Goal: Task Accomplishment & Management: Manage account settings

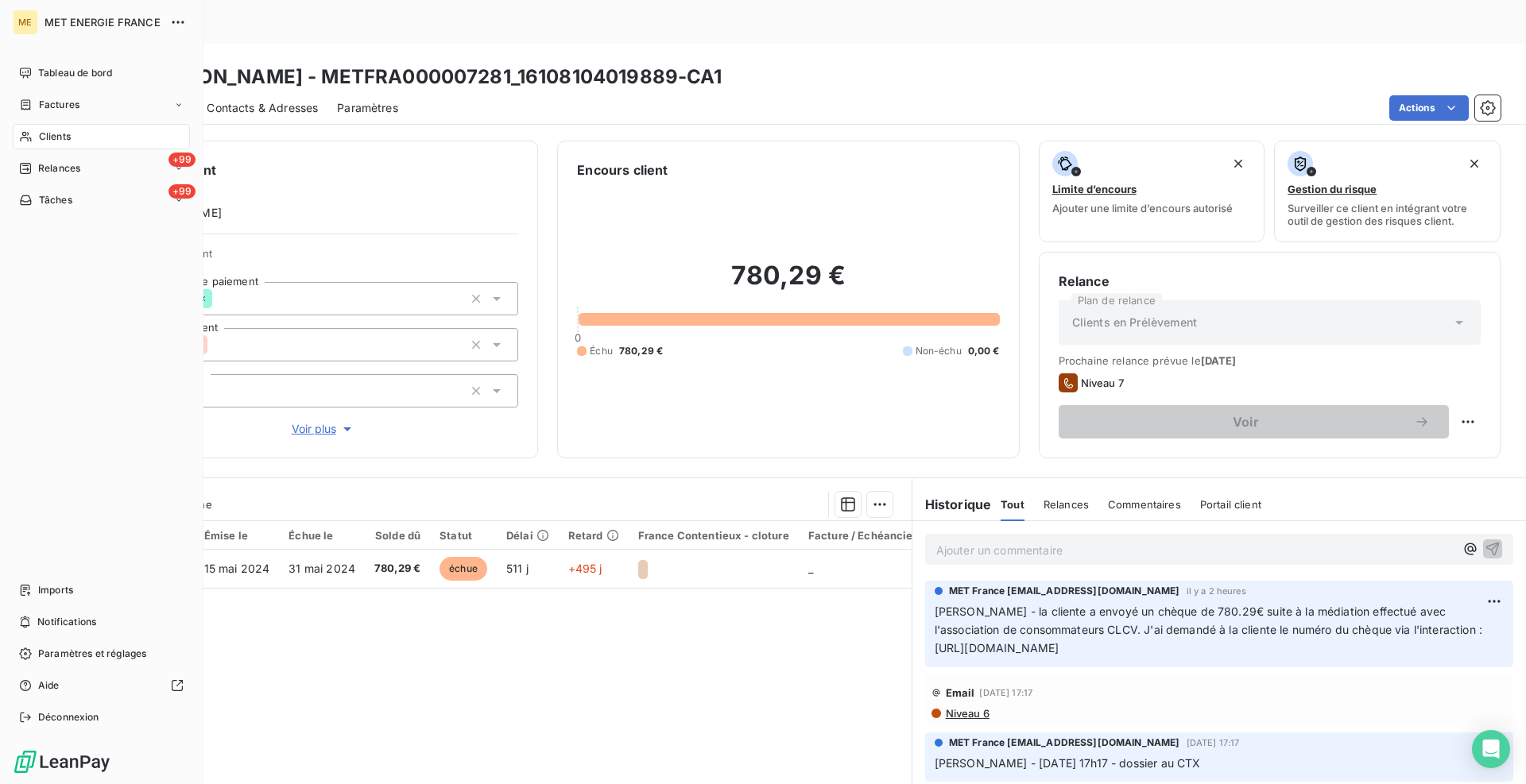
click at [57, 138] on span "Clients" at bounding box center [54, 137] width 32 height 15
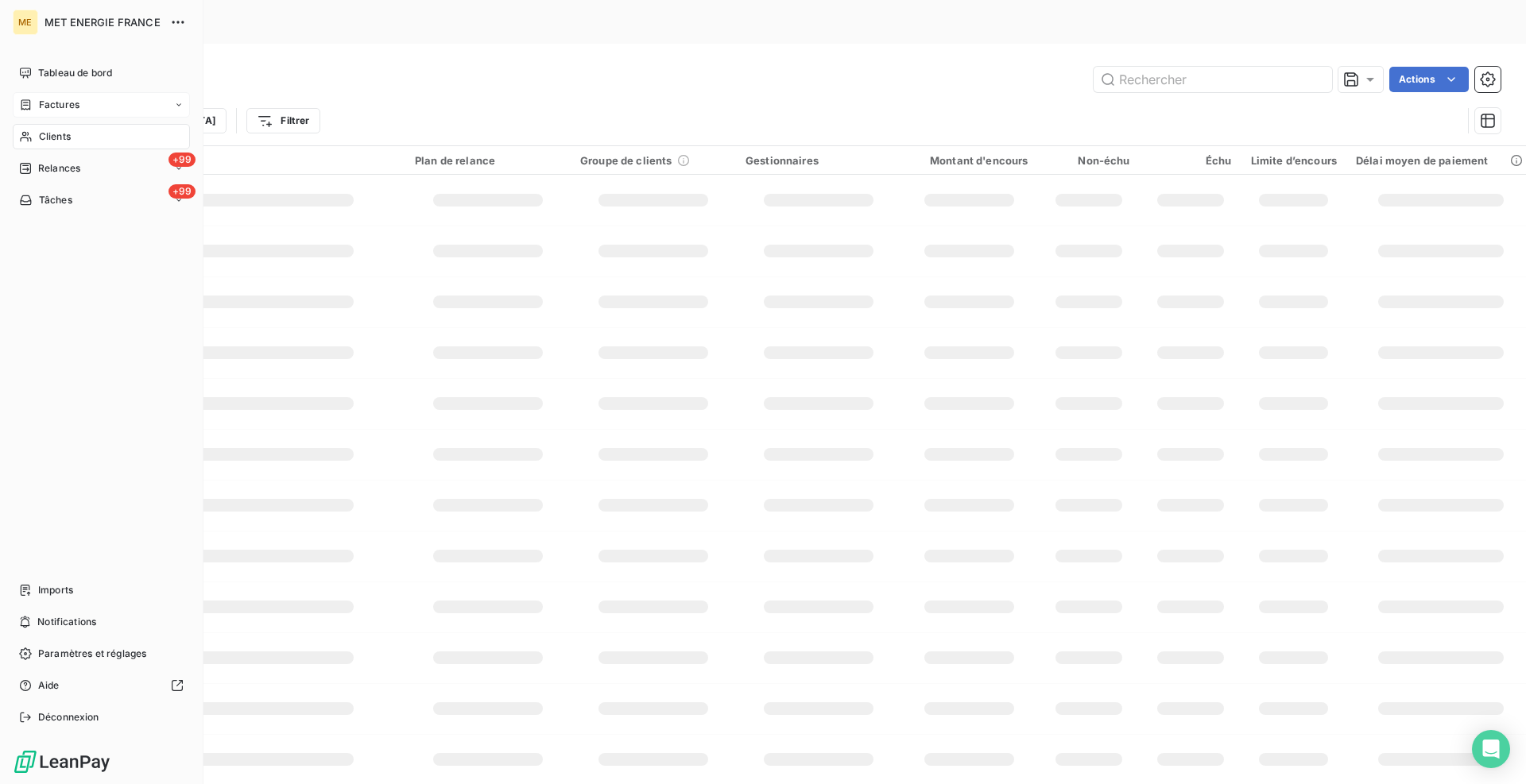
click at [66, 105] on span "Factures" at bounding box center [59, 105] width 41 height 15
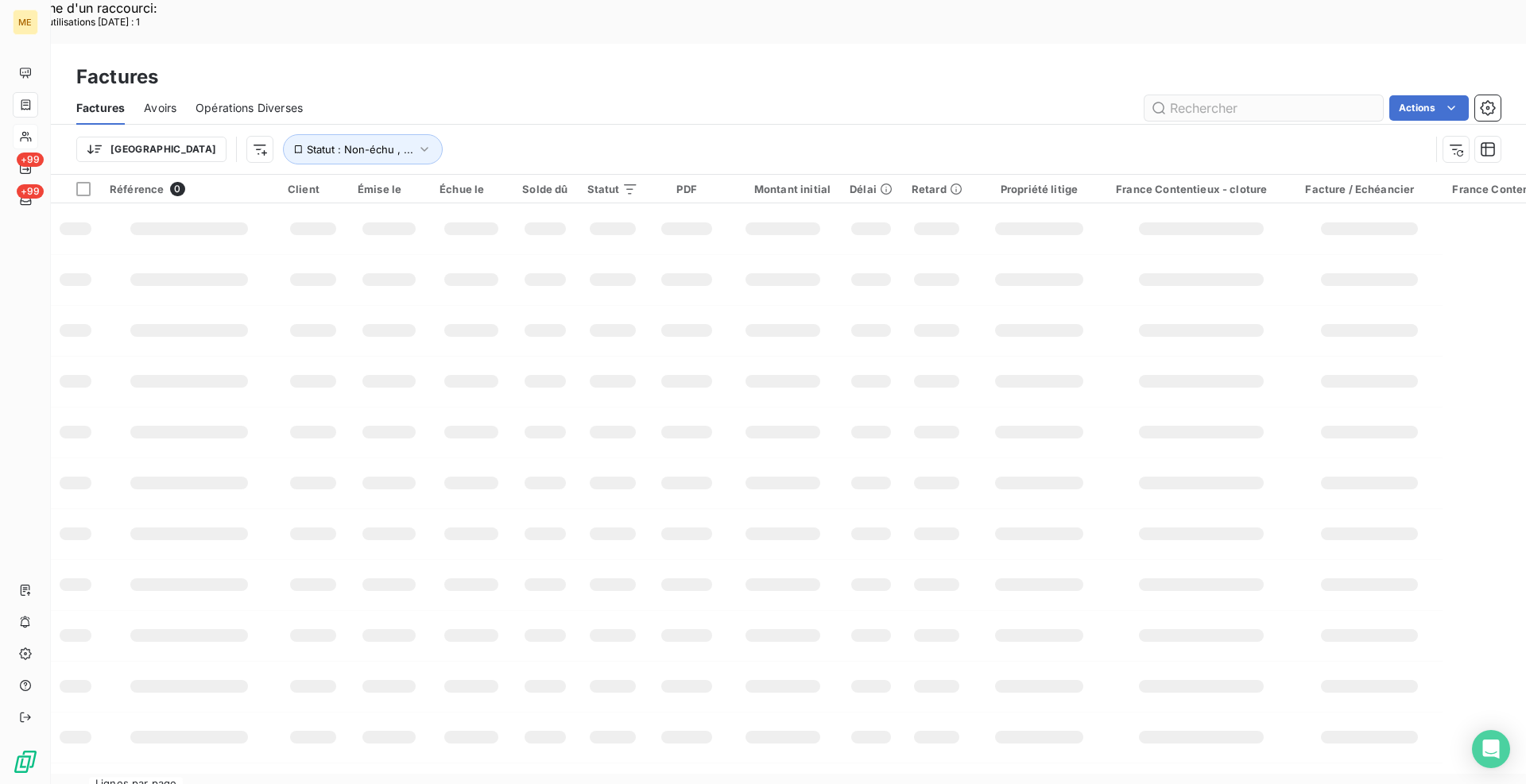
click at [1270, 95] on input "text" at bounding box center [1264, 107] width 239 height 25
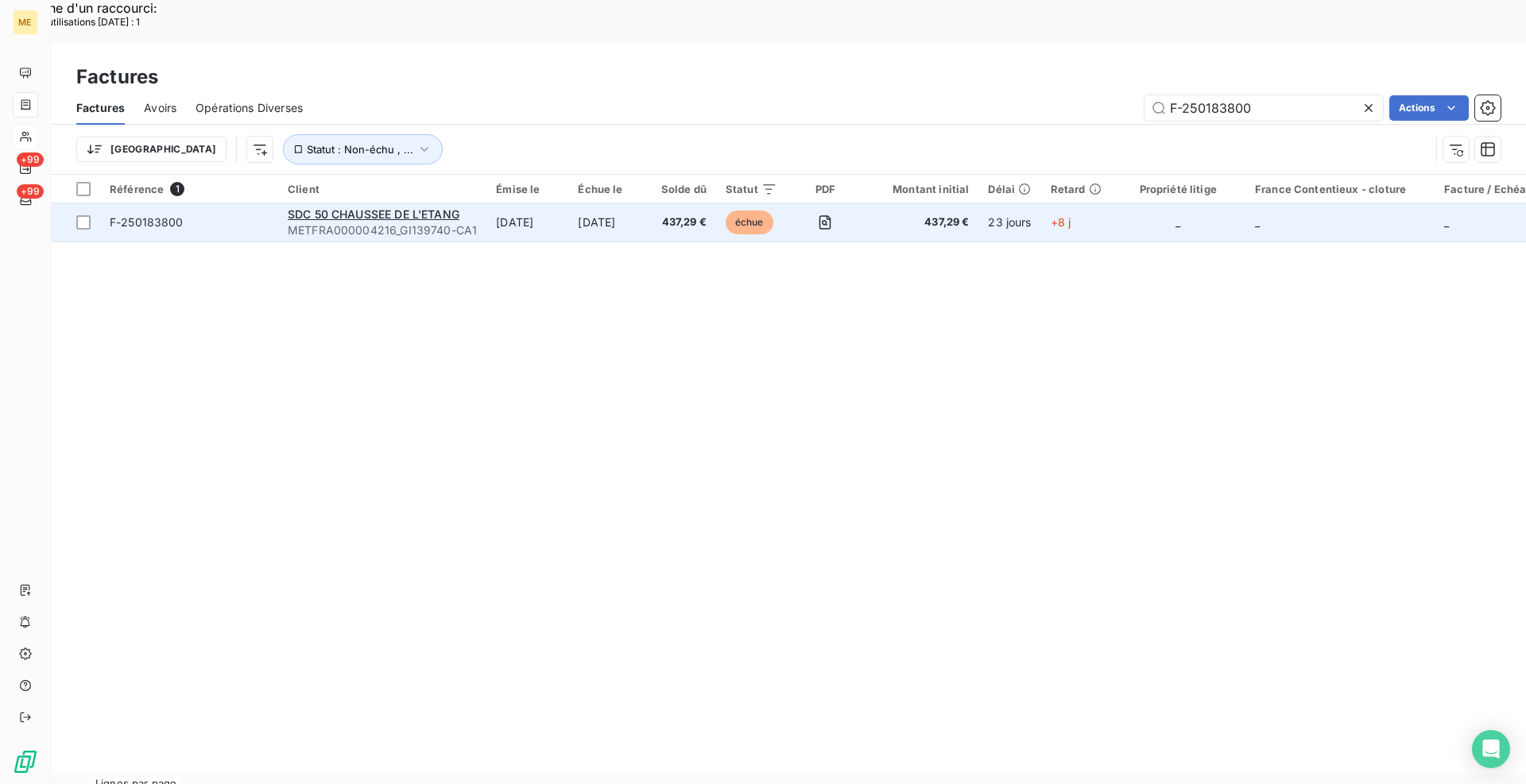
type input "F-250183800"
click at [252, 203] on td "F-250183800" at bounding box center [189, 222] width 178 height 38
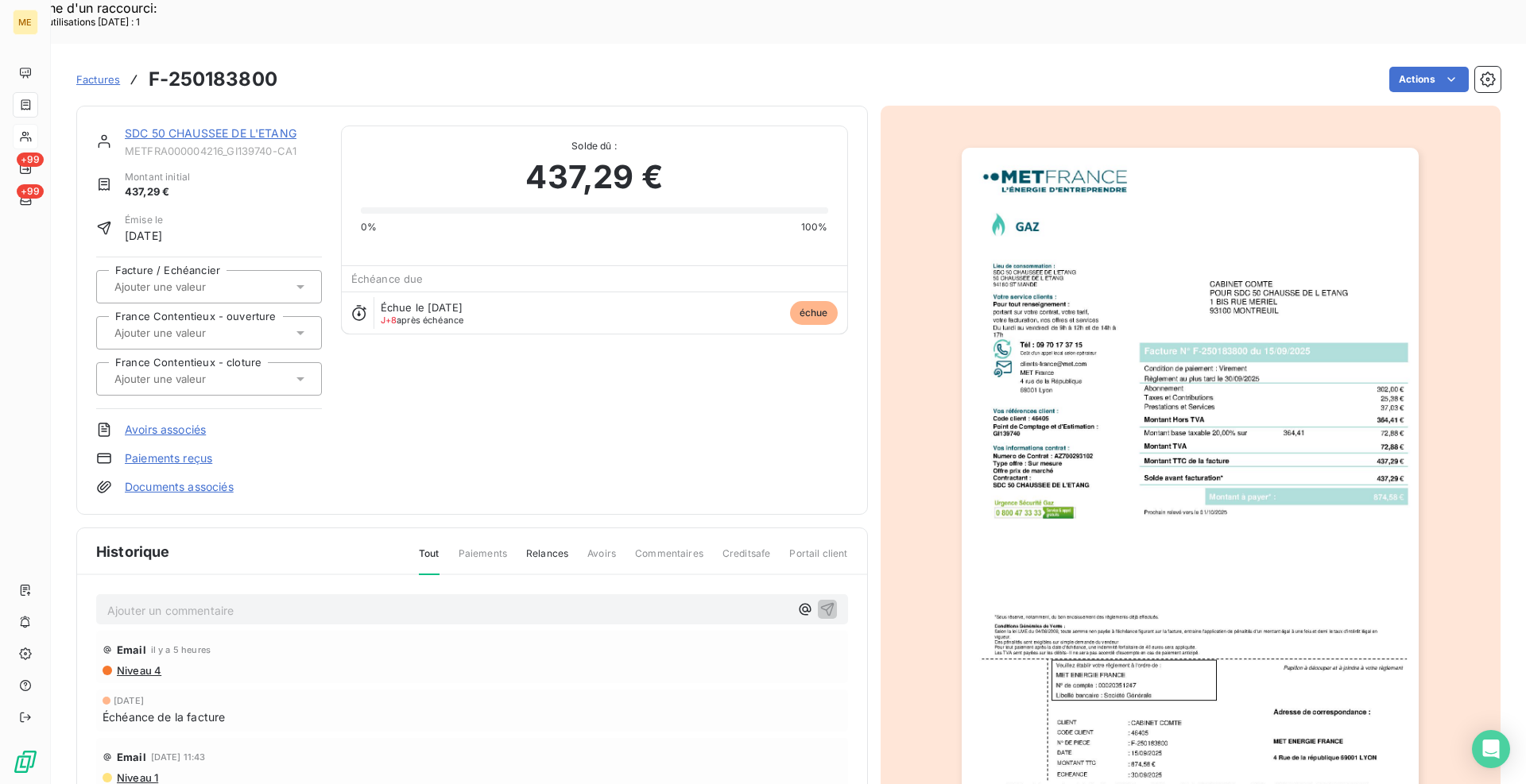
click at [191, 126] on link "SDC 50 CHAUSSEE DE L'ETANG" at bounding box center [210, 133] width 172 height 14
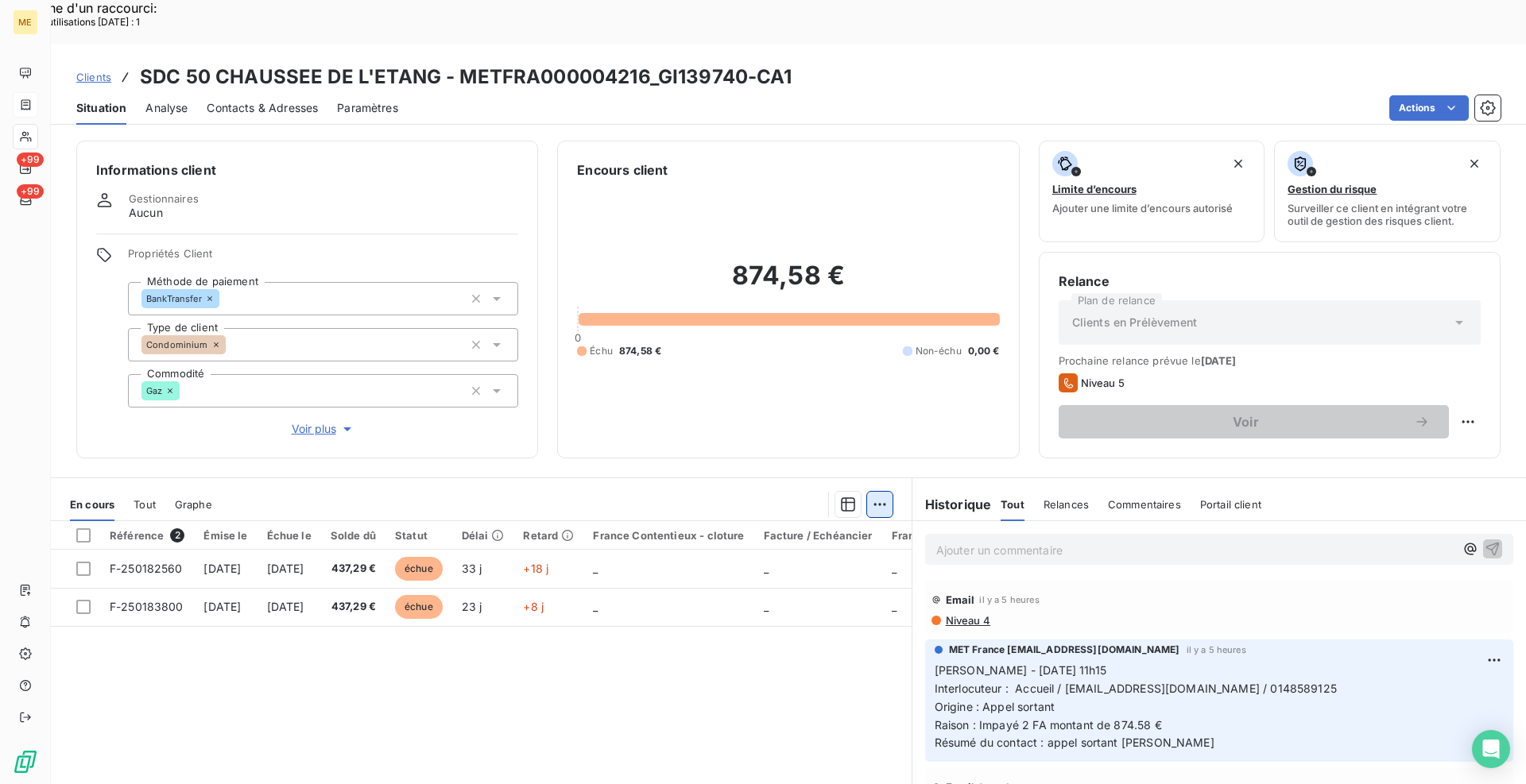
click at [690, 527] on div "Ajouter une promesse de paiement (0 facture)" at bounding box center [736, 524] width 283 height 25
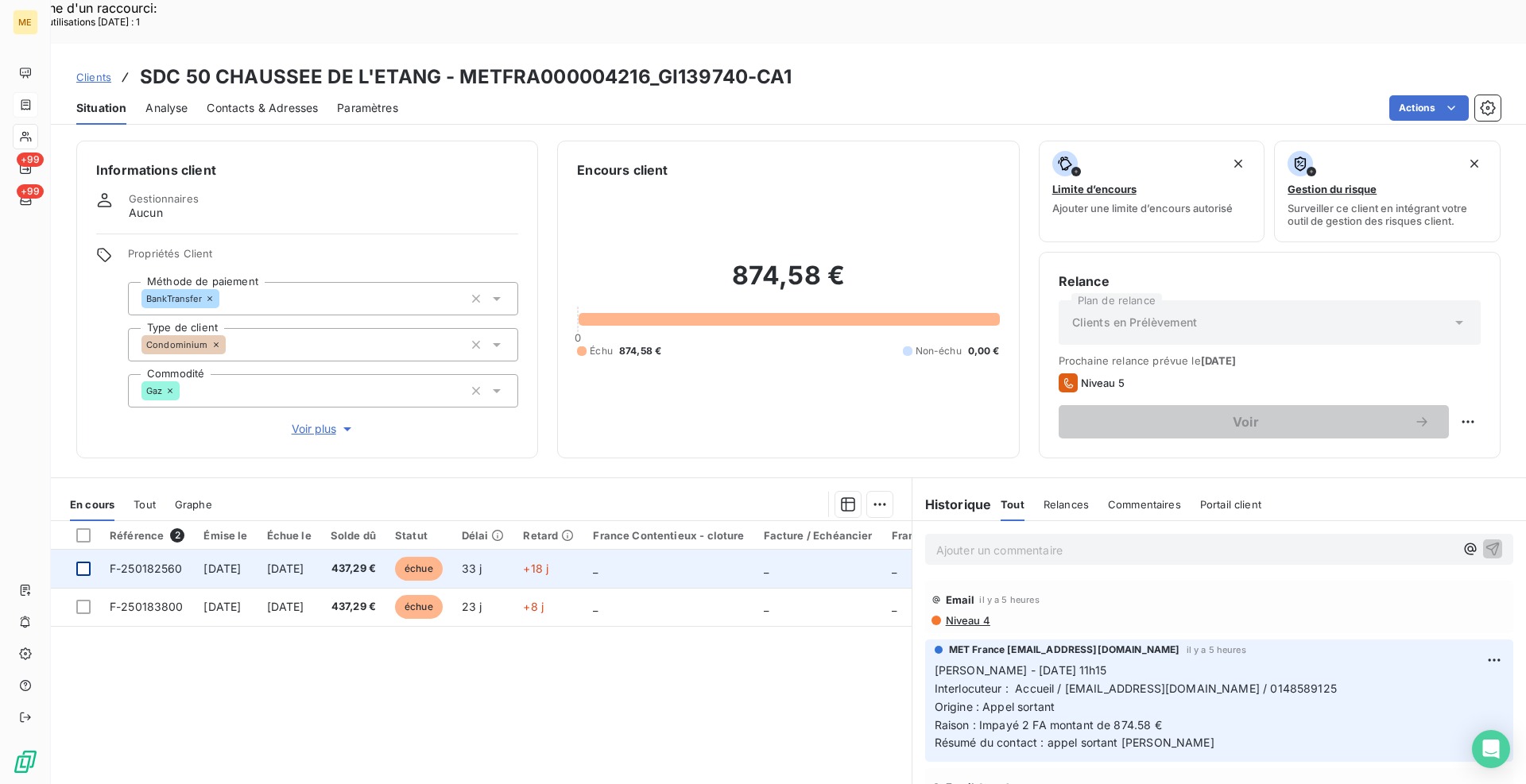
click at [84, 562] on div at bounding box center [83, 569] width 15 height 15
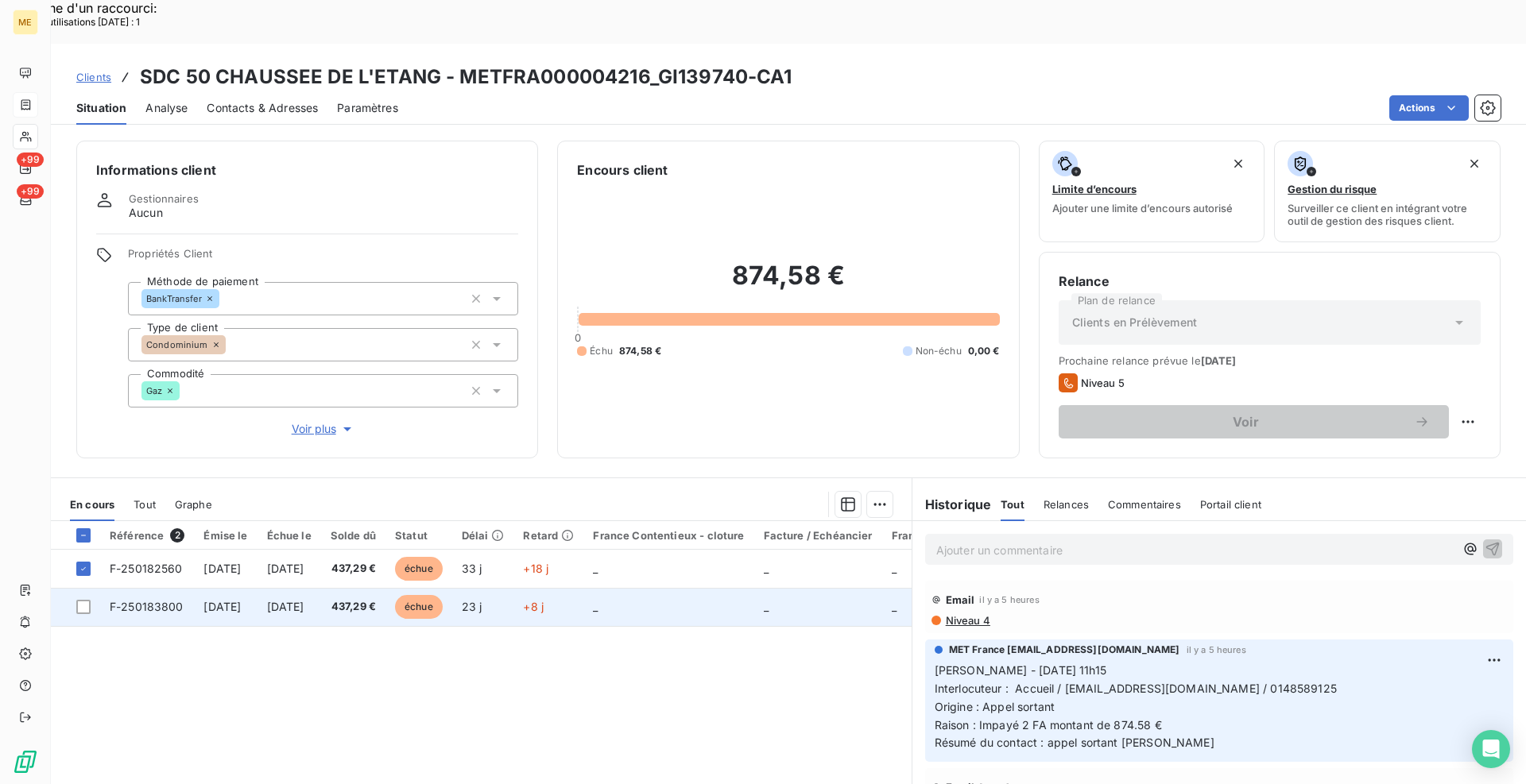
click at [93, 588] on td at bounding box center [75, 607] width 49 height 38
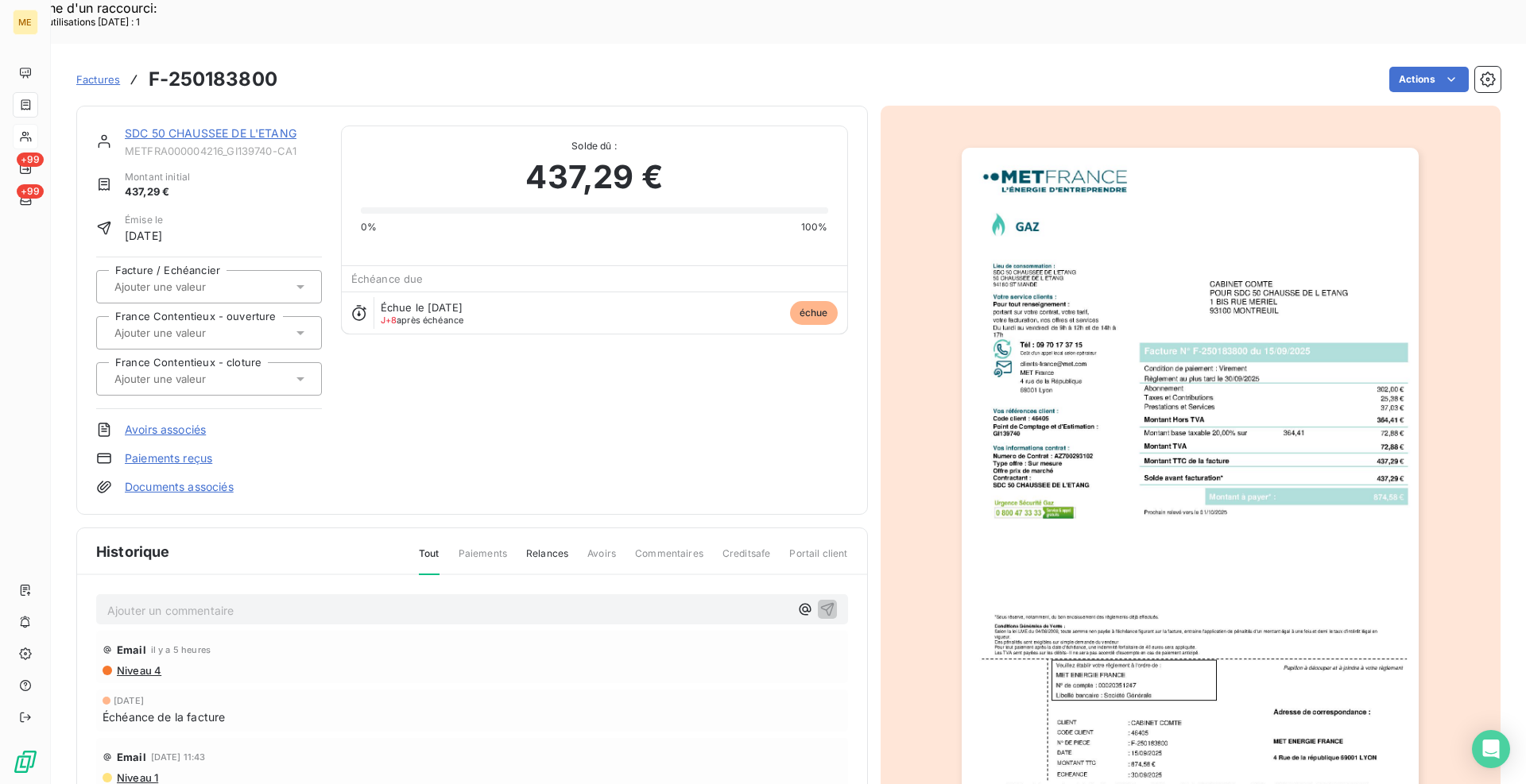
click at [167, 126] on link "SDC 50 CHAUSSEE DE L'ETANG" at bounding box center [210, 133] width 172 height 14
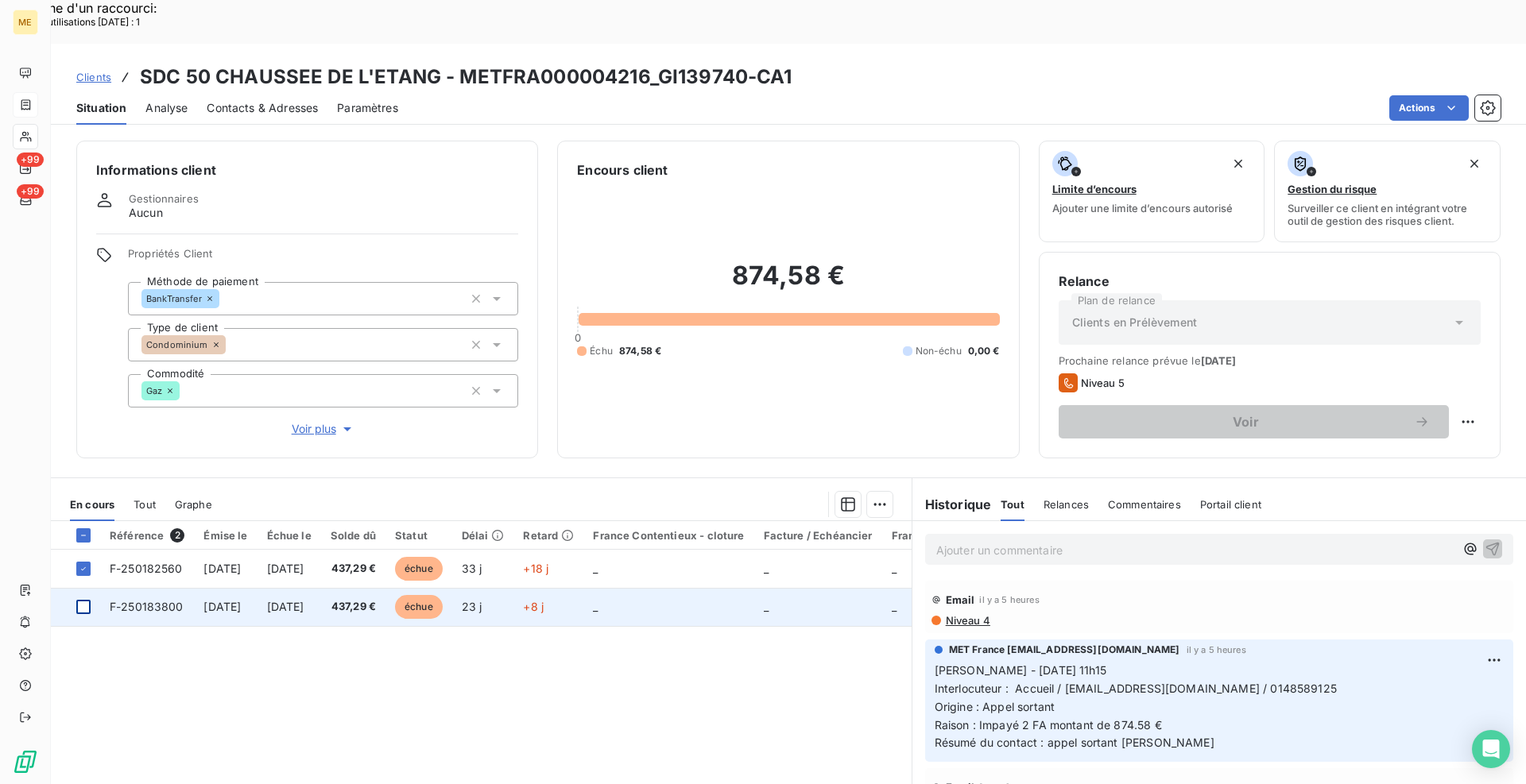
click at [86, 600] on div at bounding box center [83, 607] width 15 height 15
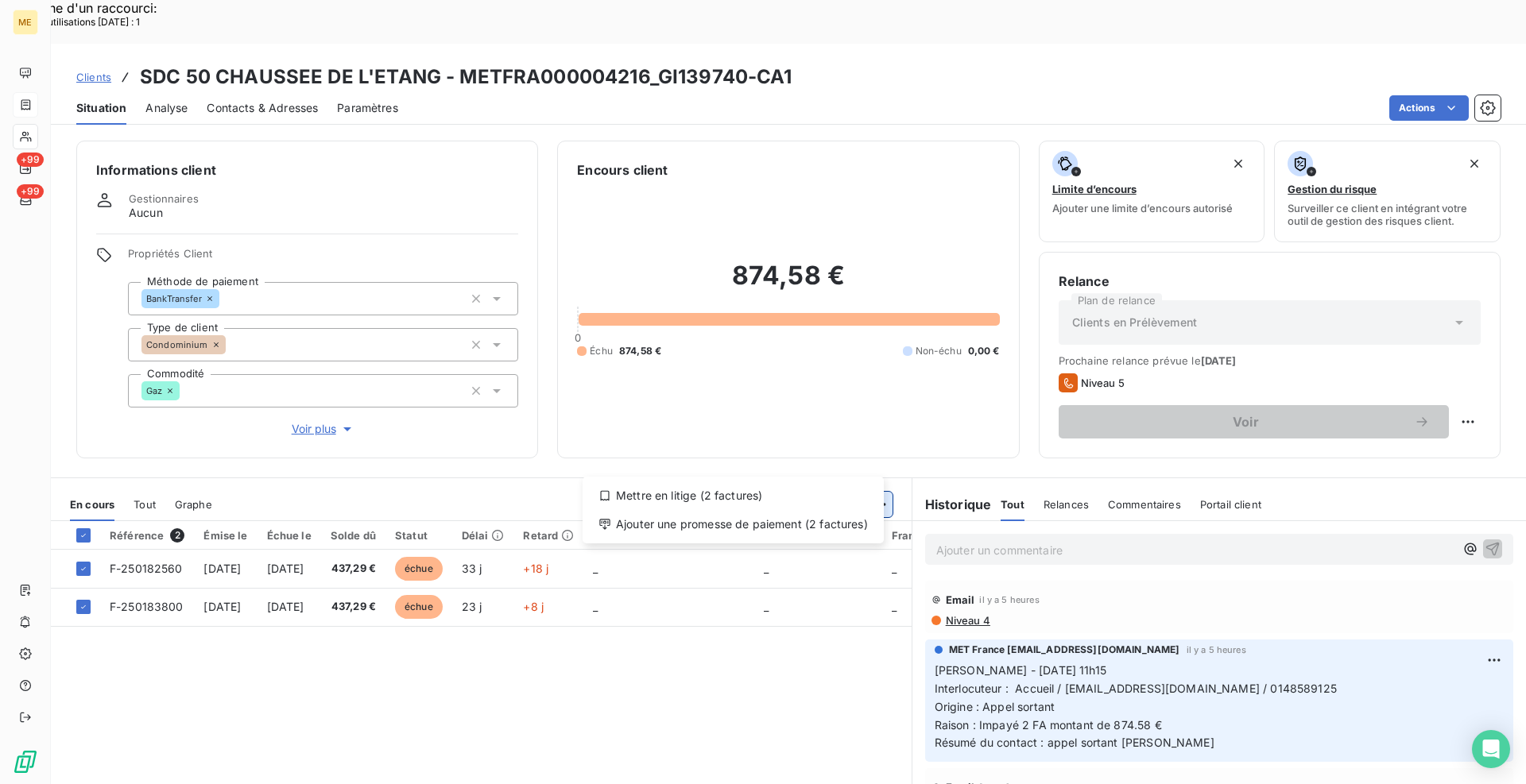
click at [829, 524] on div "Ajouter une promesse de paiement (2 factures)" at bounding box center [733, 524] width 289 height 25
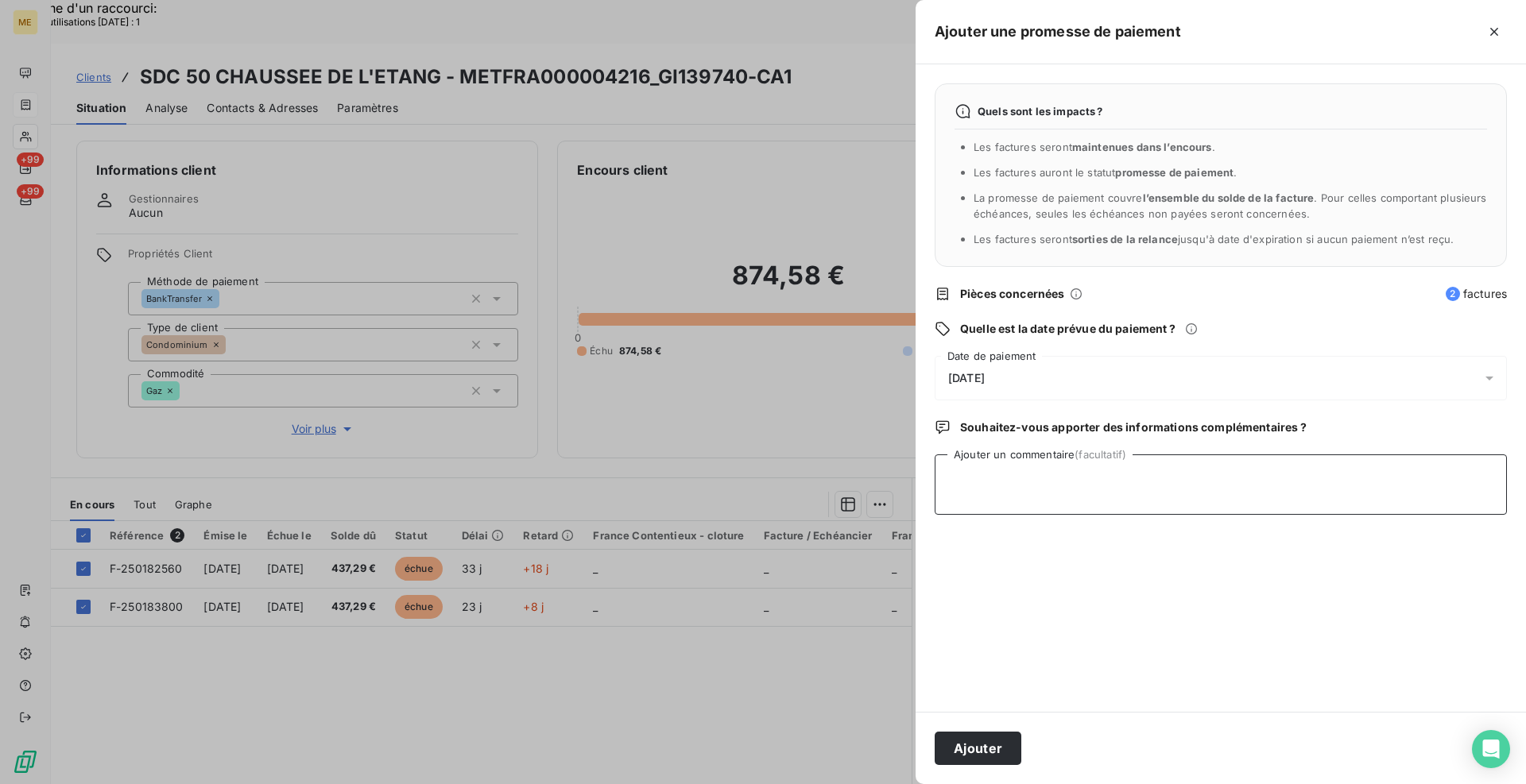
click at [966, 485] on textarea "Ajouter un commentaire (facultatif)" at bounding box center [1221, 485] width 572 height 61
click at [1275, 481] on textarea "Elodie le 08/10/2025 16h08 avis de virement reçu" at bounding box center [1221, 485] width 572 height 61
paste textarea "https://metholdingag.lightning.force.com/lightning/r/vlocity_cmt__CustomerInter…"
click at [1235, 476] on textarea "Elodie le 08/10/2025 16h08 avis de virement reçu https://metholdingag.lightning…" at bounding box center [1221, 485] width 572 height 61
type textarea "Elodie le 08/10/2025 16h08 avis de virement reçu de 874.58 € https://metholding…"
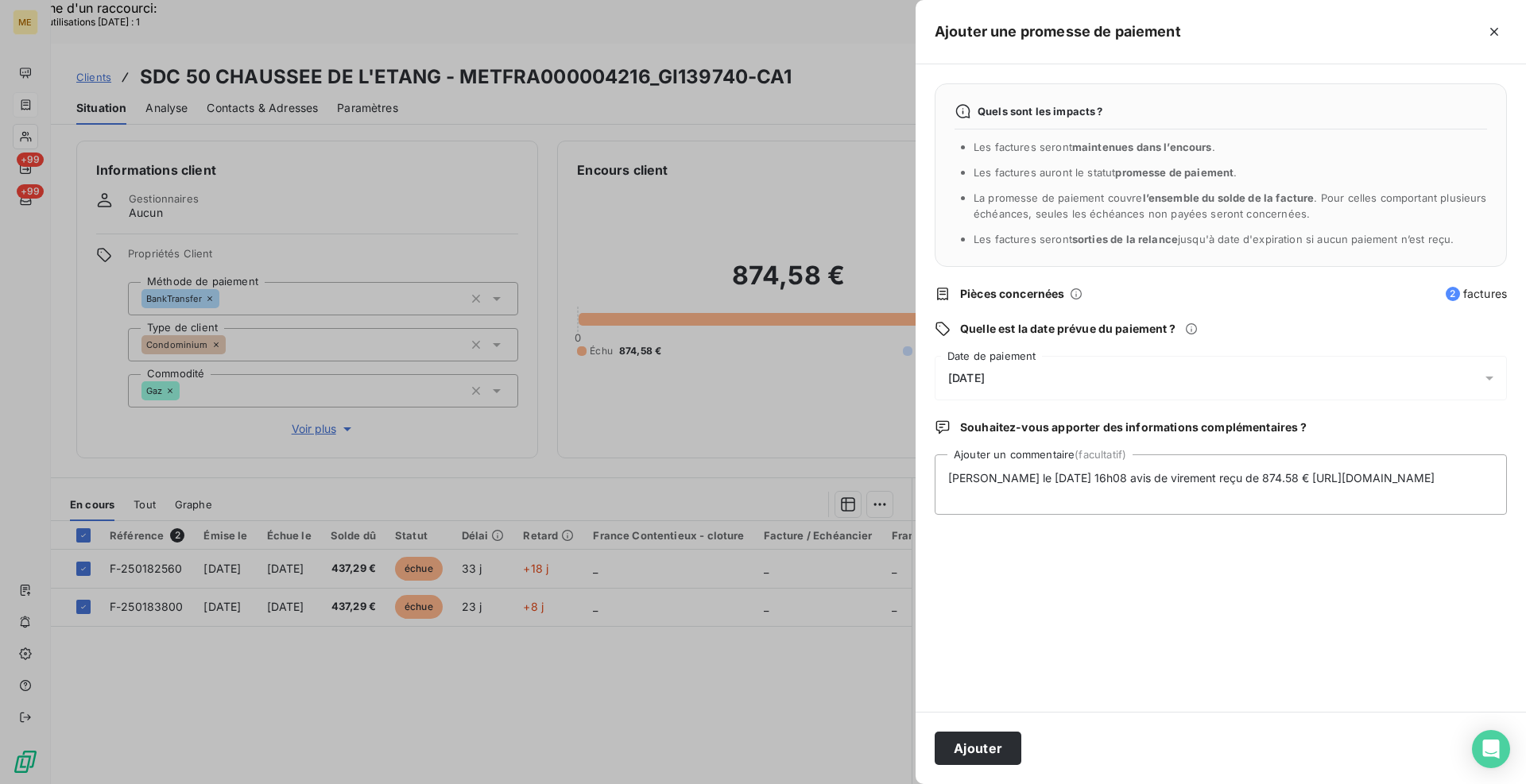
click at [1491, 374] on icon at bounding box center [1490, 378] width 16 height 16
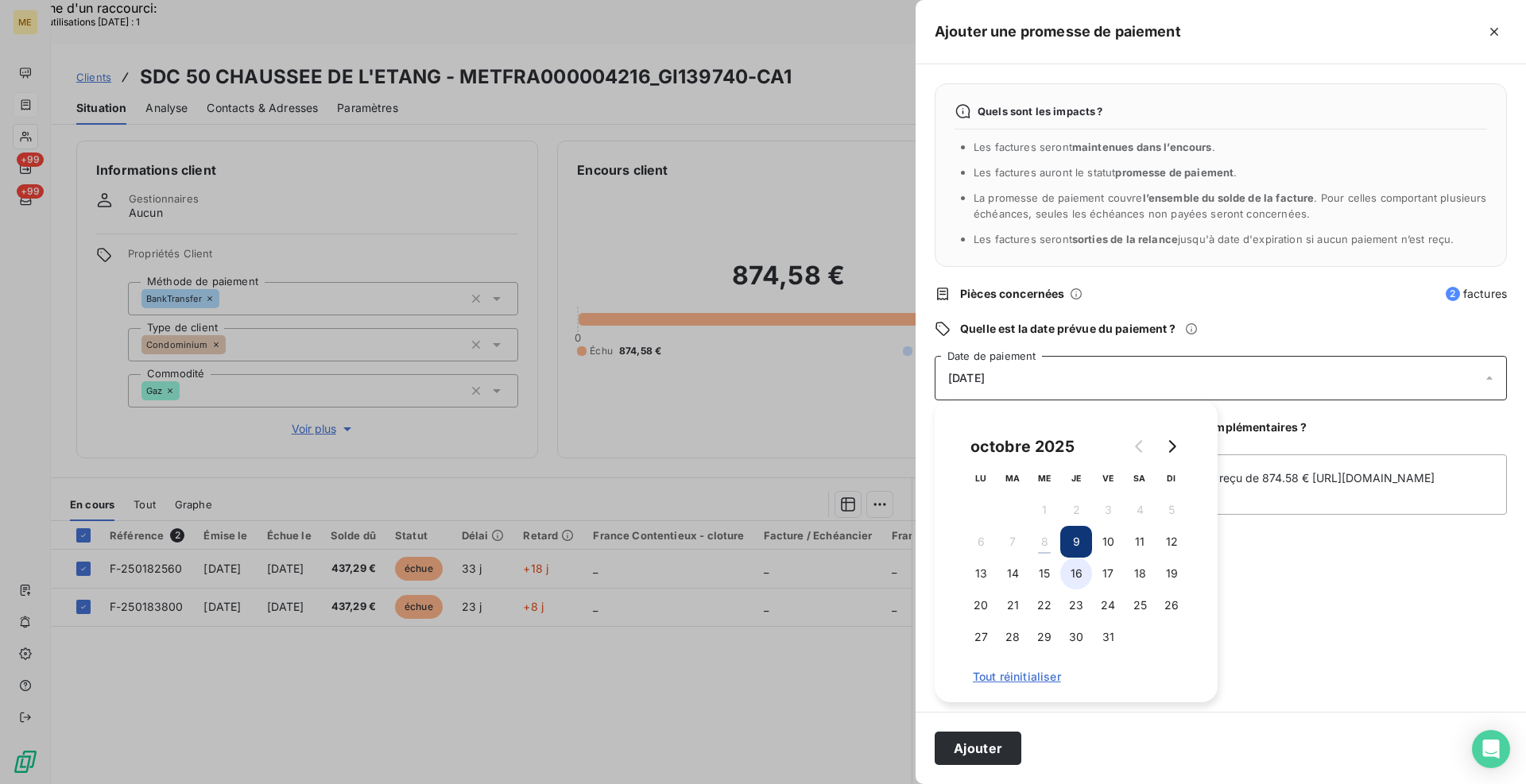
click at [1083, 572] on button "16" at bounding box center [1076, 573] width 32 height 32
click at [993, 744] on button "Ajouter" at bounding box center [978, 749] width 86 height 34
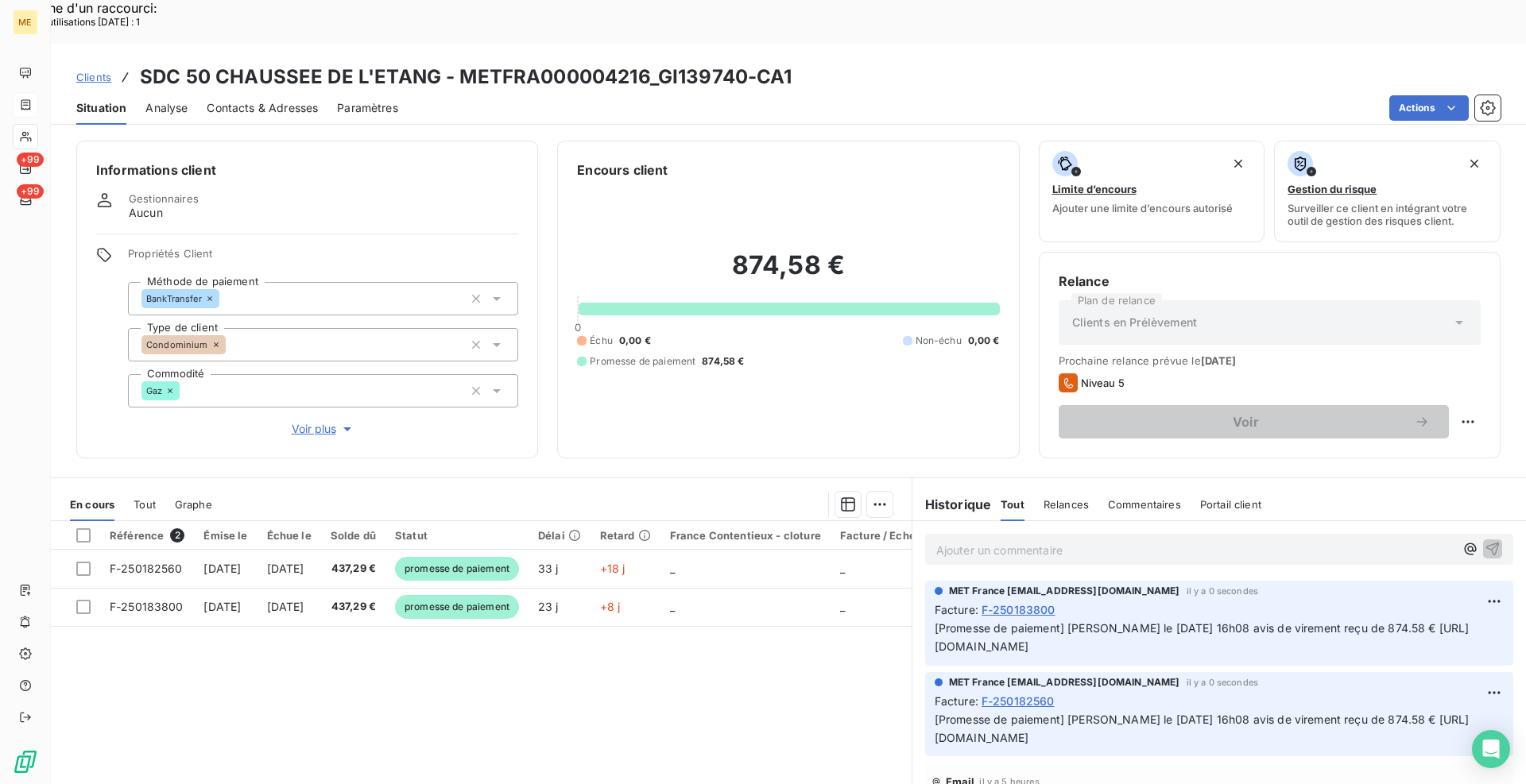
click at [542, 63] on h3 "SDC 50 CHAUSSEE DE L'ETANG - METFRA000004216_GI139740-CA1" at bounding box center [466, 77] width 653 height 29
click at [620, 95] on div "Actions" at bounding box center [959, 107] width 1083 height 25
click at [554, 63] on h3 "SDC 50 CHAUSSEE DE L'ETANG - METFRA000004216_GI139740-CA1" at bounding box center [466, 77] width 653 height 29
click at [587, 95] on div "Actions" at bounding box center [959, 107] width 1083 height 25
click at [642, 63] on h3 "SDC 50 CHAUSSEE DE L'ETANG - METFRA000004216_GI139740-CA1" at bounding box center [466, 77] width 653 height 29
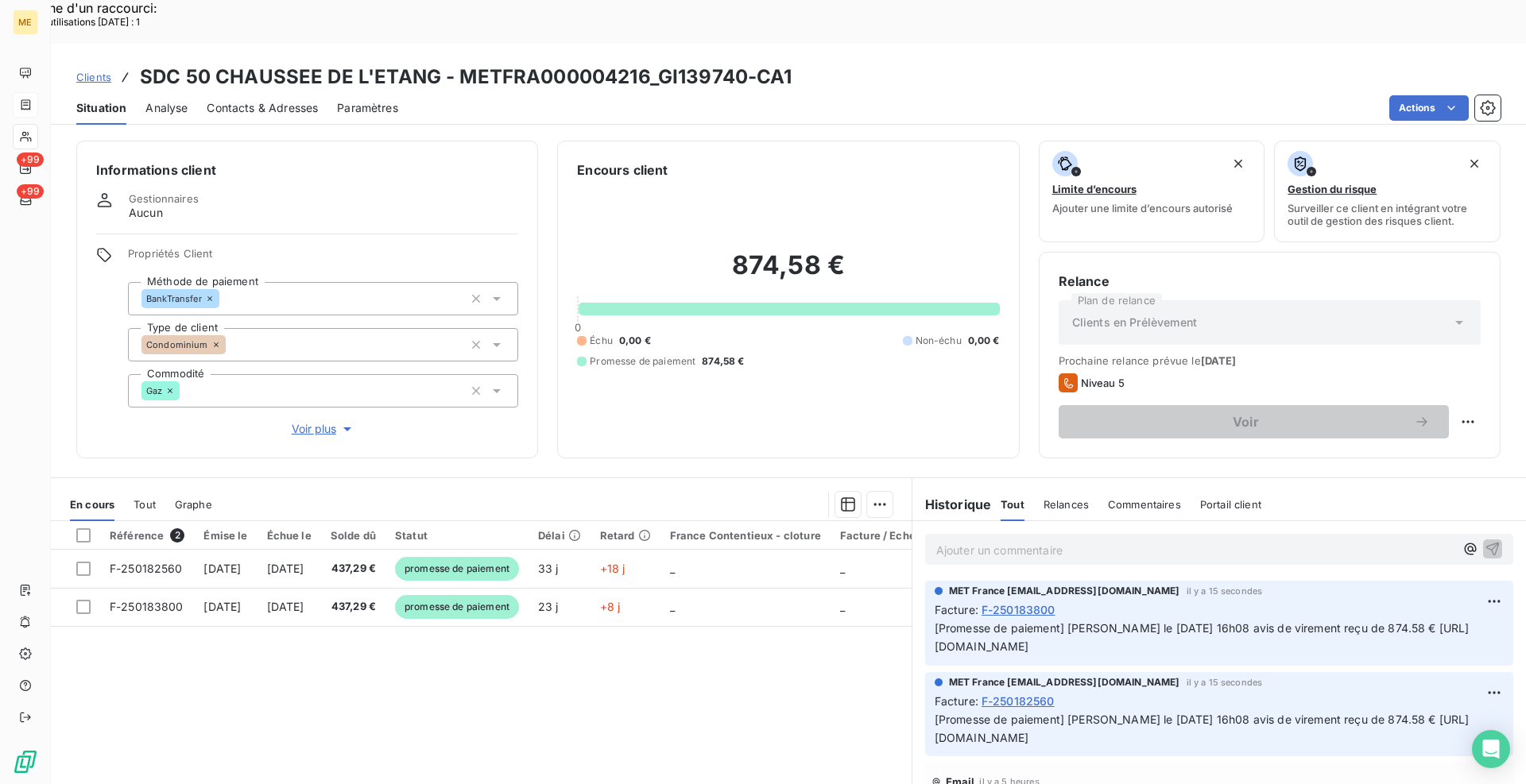
click at [495, 63] on h3 "SDC 50 CHAUSSEE DE L'ETANG - METFRA000004216_GI139740-CA1" at bounding box center [466, 77] width 653 height 29
click at [498, 95] on div "Actions" at bounding box center [959, 107] width 1083 height 25
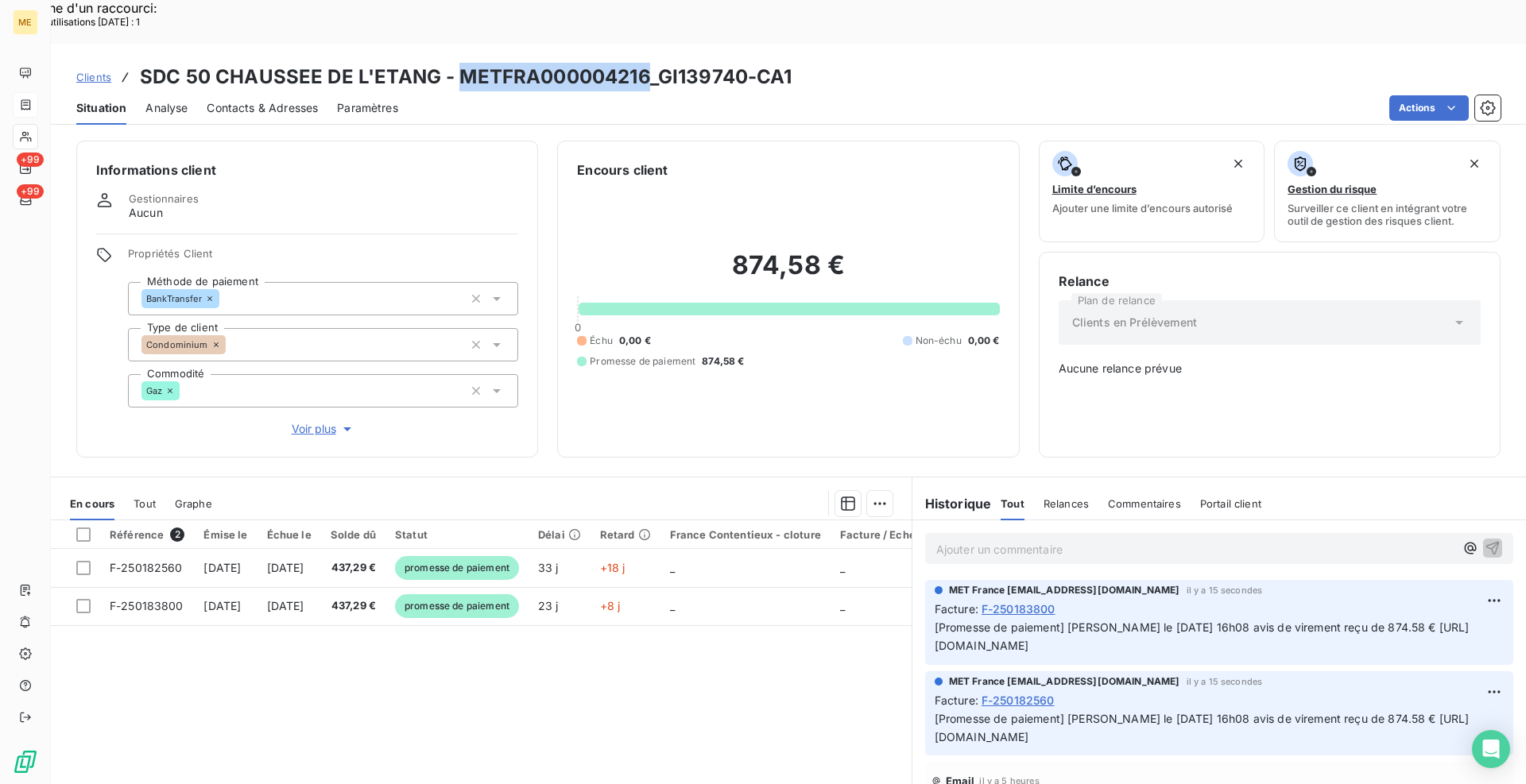
drag, startPoint x: 645, startPoint y: 37, endPoint x: 459, endPoint y: 35, distance: 186.0
click at [459, 63] on h3 "SDC 50 CHAUSSEE DE L'ETANG - METFRA000004216_GI139740-CA1" at bounding box center [466, 77] width 653 height 29
copy h3 "METFRA000004216"
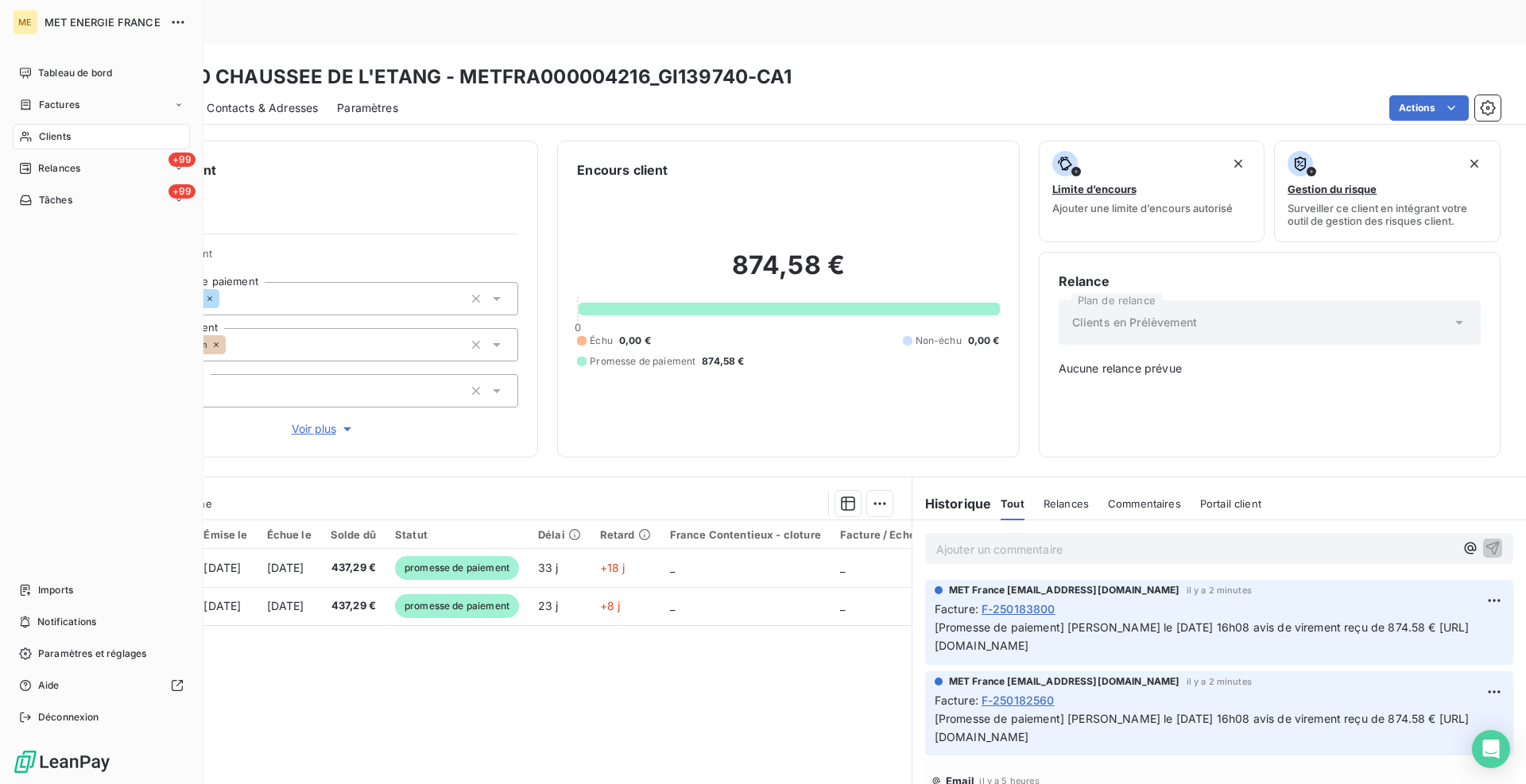
click at [46, 136] on span "Clients" at bounding box center [54, 137] width 32 height 15
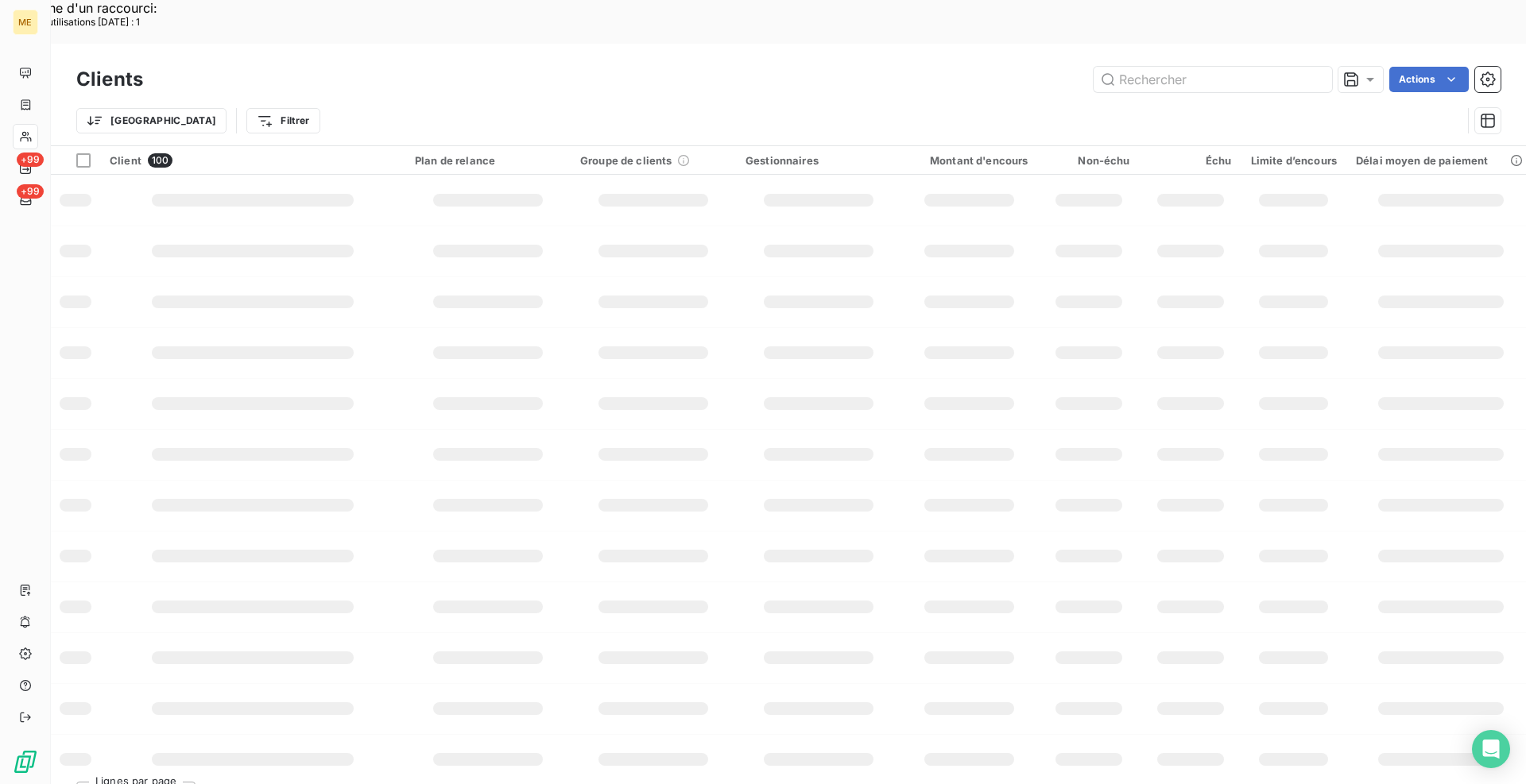
click at [1240, 67] on input "text" at bounding box center [1213, 79] width 239 height 25
paste input "METFRA000017159"
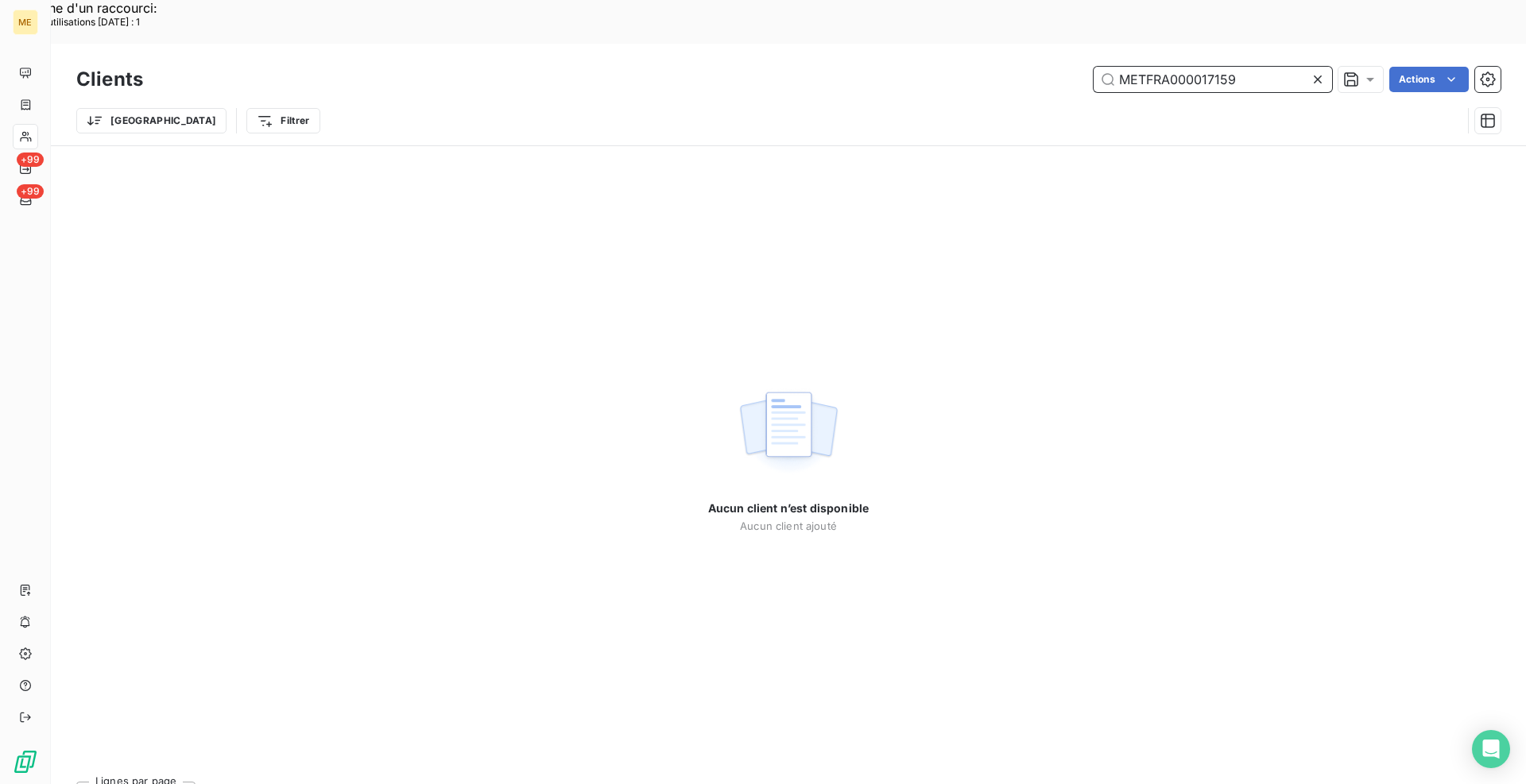
click at [1112, 67] on input "METFRA000017159" at bounding box center [1213, 79] width 239 height 25
click at [1268, 67] on input "METFRA000017159" at bounding box center [1213, 79] width 239 height 25
click at [1245, 67] on input "METFRA000017159" at bounding box center [1213, 79] width 239 height 25
paste input "07406"
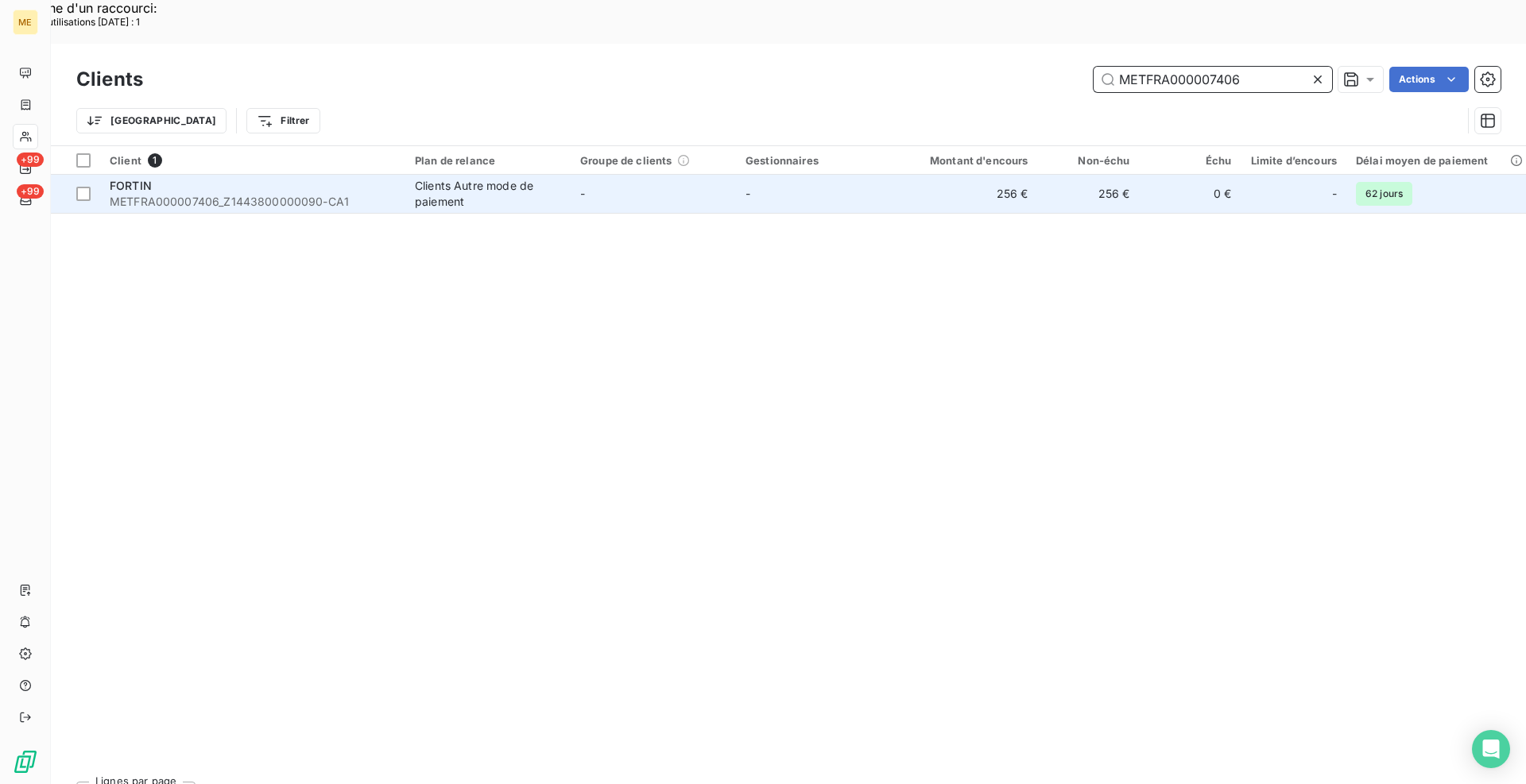
type input "METFRA000007406"
click at [388, 178] on div "FORTIN" at bounding box center [252, 186] width 286 height 16
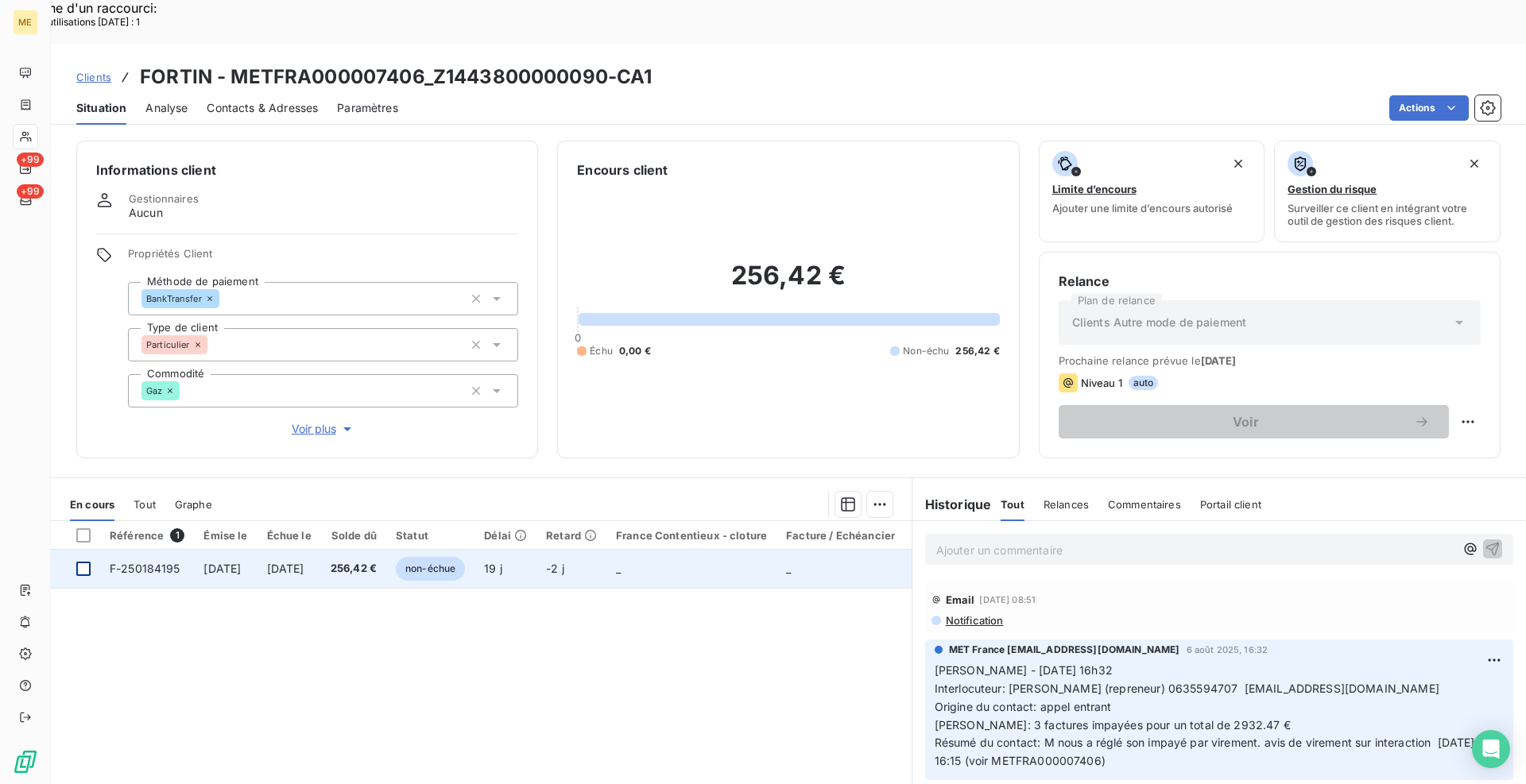
click at [88, 562] on div at bounding box center [83, 569] width 15 height 15
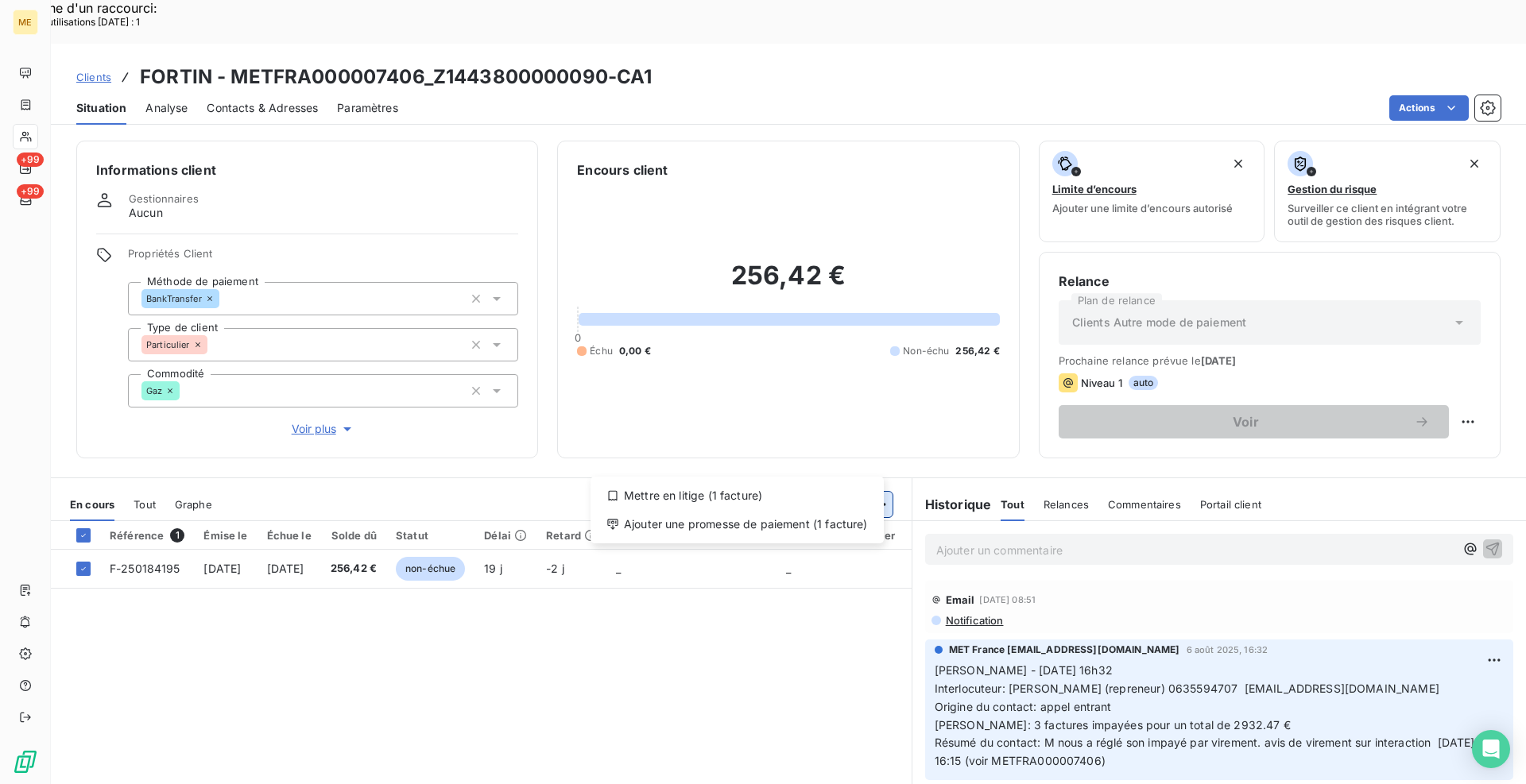
click at [804, 516] on div "Ajouter une promesse de paiement (1 facture)" at bounding box center [737, 524] width 281 height 25
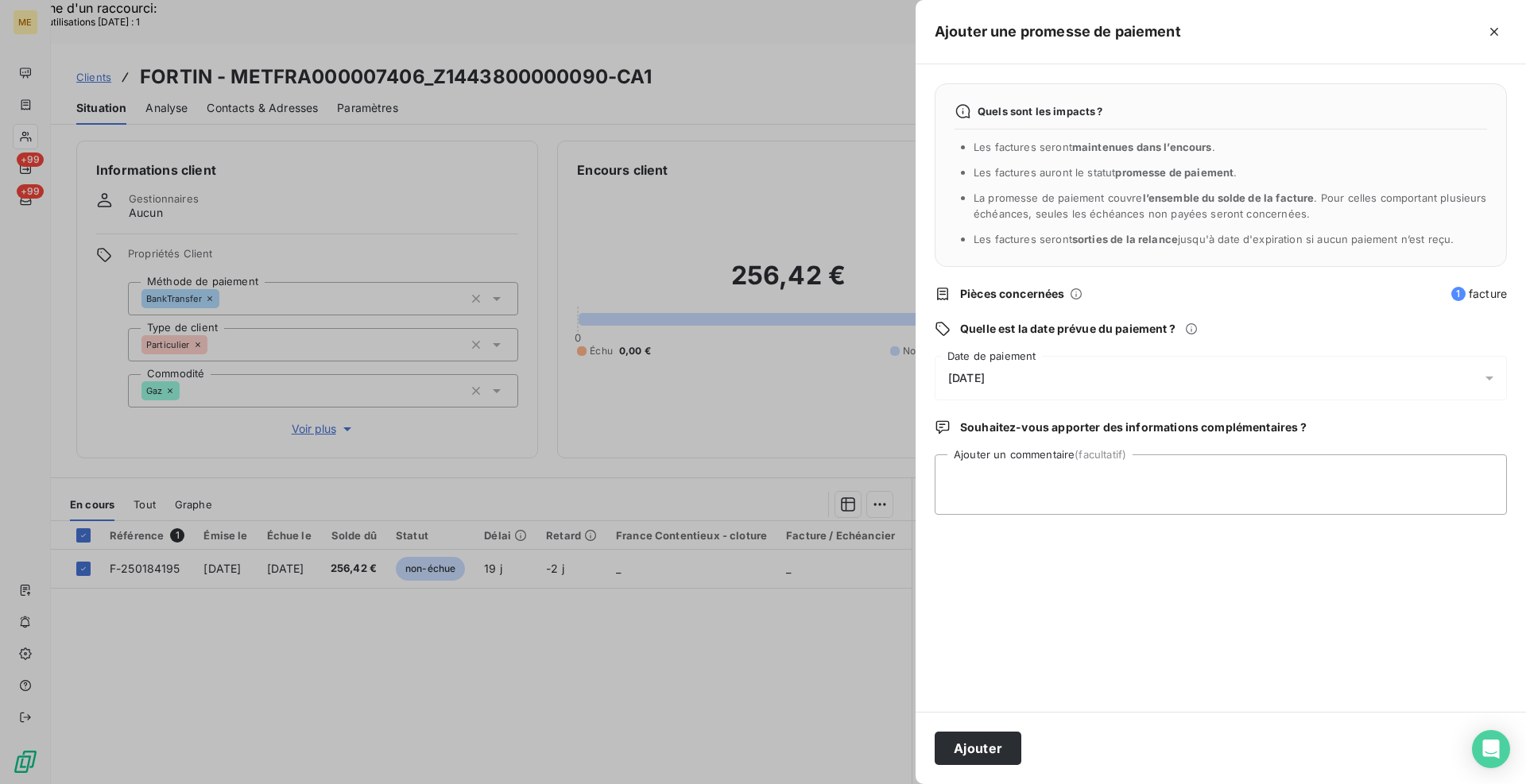
click at [1491, 379] on icon at bounding box center [1489, 379] width 8 height 4
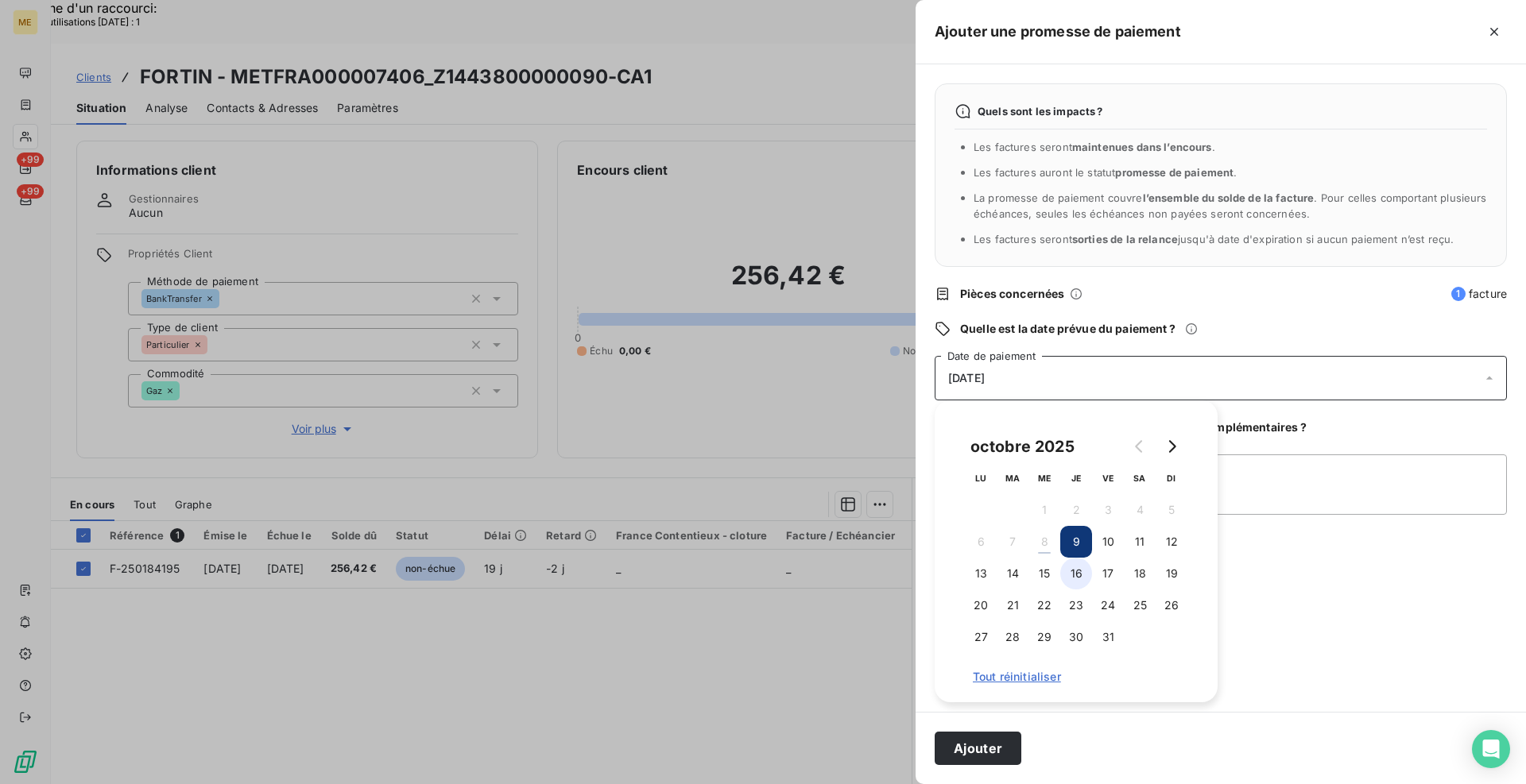
click at [1077, 575] on button "16" at bounding box center [1076, 573] width 32 height 32
click at [1248, 483] on textarea "Ajouter un commentaire (facultatif)" at bounding box center [1221, 485] width 572 height 61
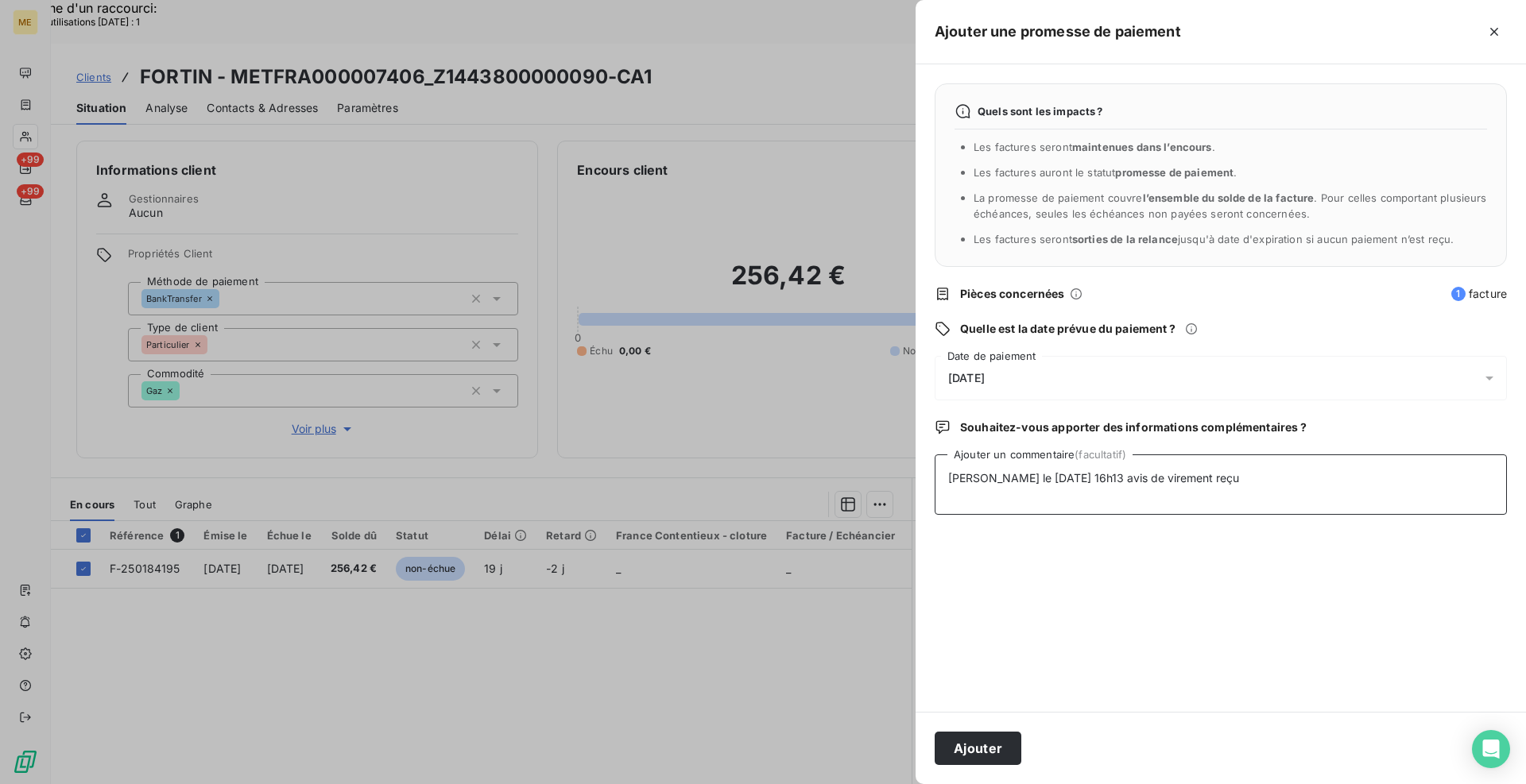
click at [1261, 488] on textarea "Elodie le 08/10/2025 16h13 avis de virement reçu" at bounding box center [1221, 485] width 572 height 61
paste textarea "https://metholdingag.lightning.force.com/lightning/r/vlocity_cmt__CustomerInter…"
type textarea "Elodie le 08/10/2025 16h13 avis de virement reçu https://metholdingag.lightning…"
click at [968, 744] on button "Ajouter" at bounding box center [978, 749] width 86 height 34
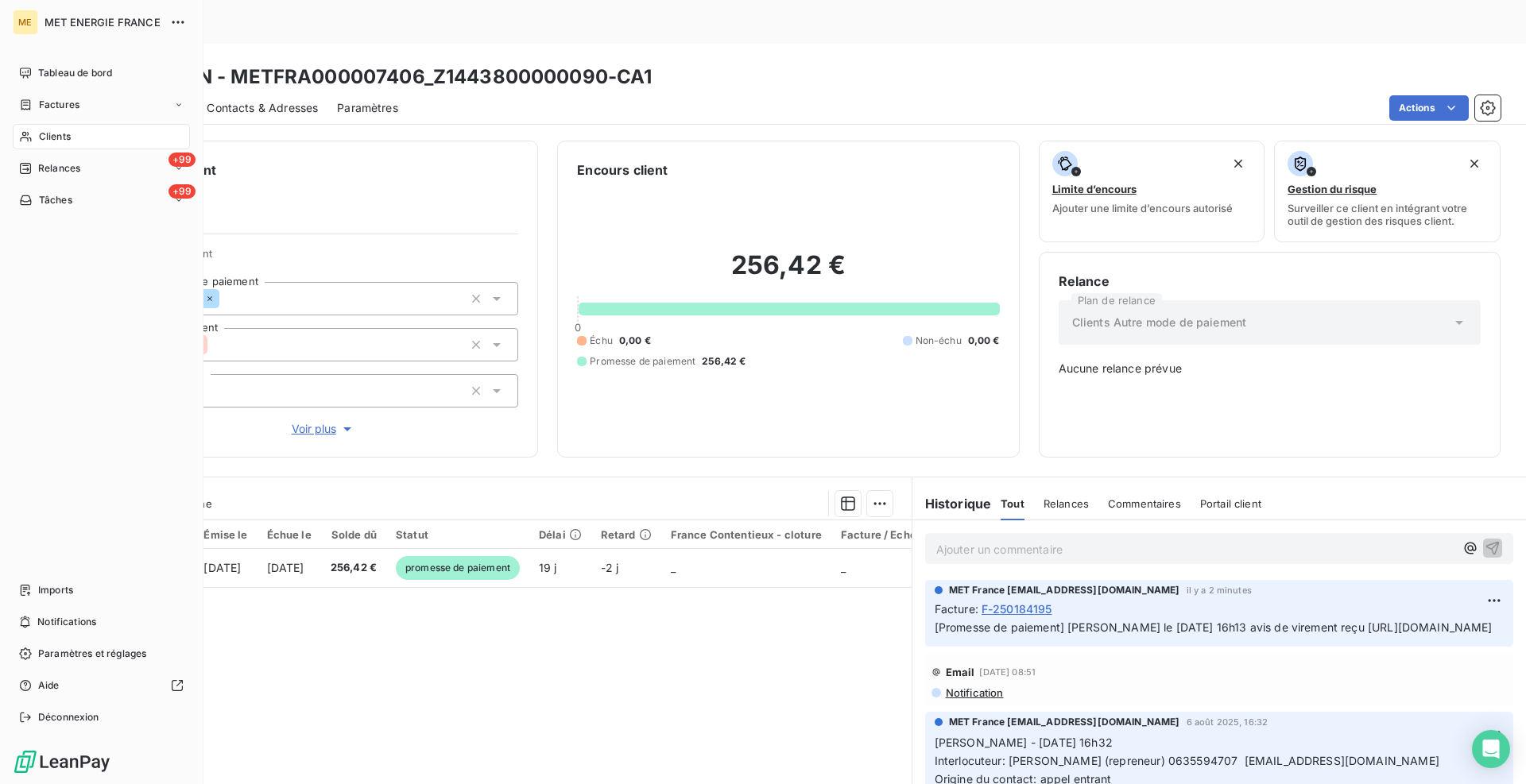
click at [55, 143] on span "Clients" at bounding box center [54, 137] width 32 height 15
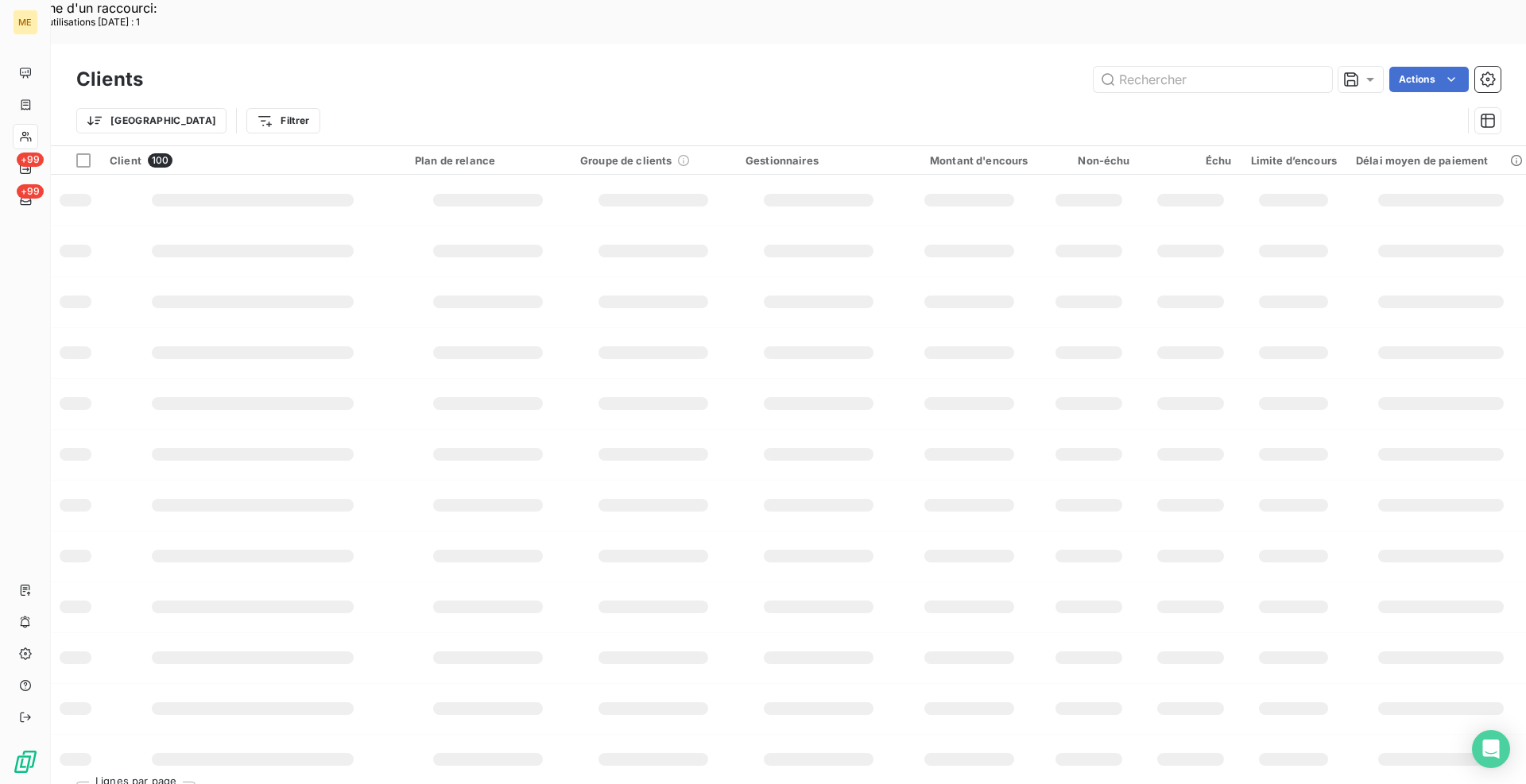
click at [1196, 67] on input "text" at bounding box center [1213, 79] width 239 height 25
paste input "METFRA000018098"
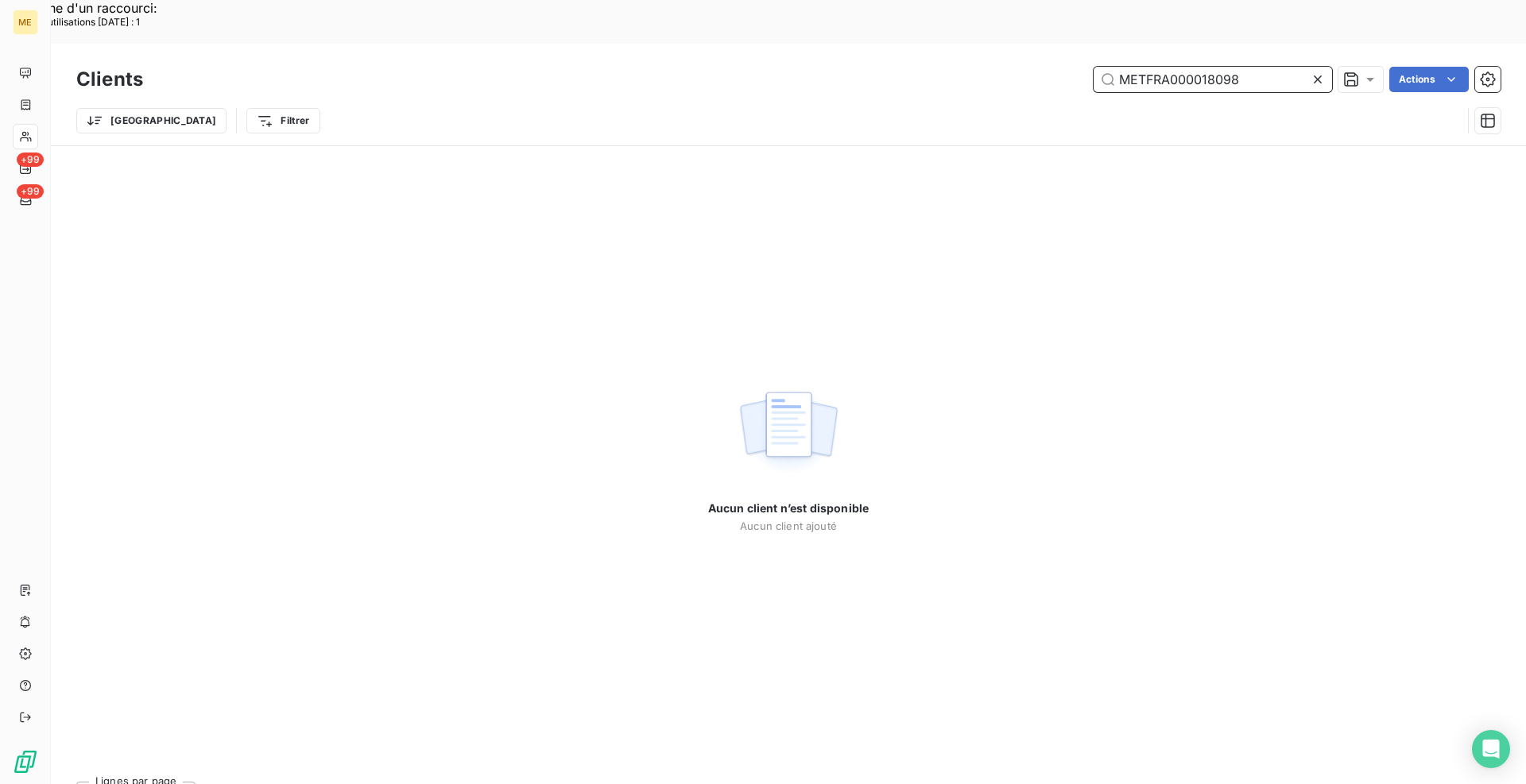
drag, startPoint x: 1255, startPoint y: 32, endPoint x: 1112, endPoint y: 32, distance: 143.0
click at [1112, 67] on input "METFRA000018098" at bounding box center [1213, 79] width 239 height 25
paste input "07601"
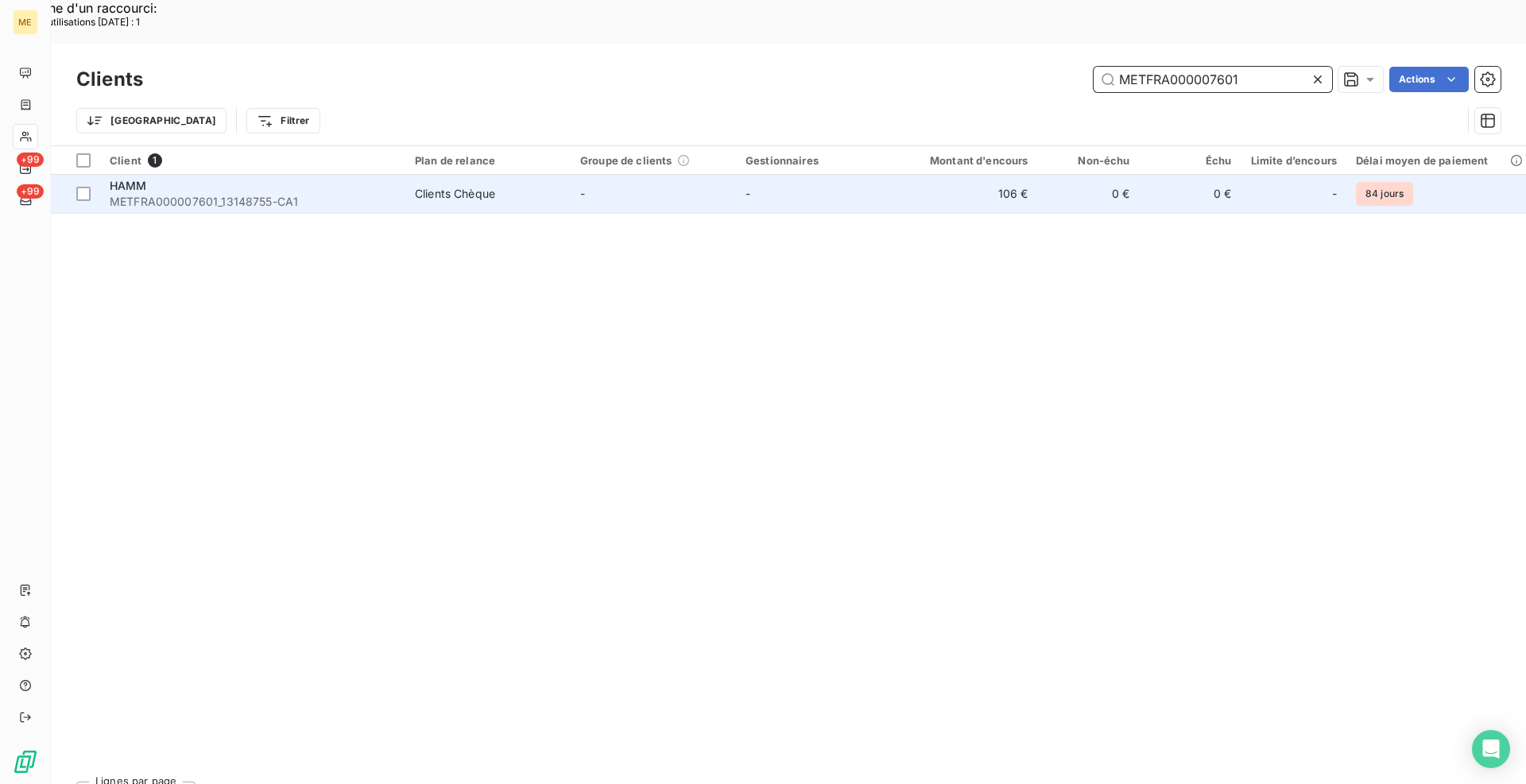
type input "METFRA000007601"
click at [350, 178] on div "HAMM" at bounding box center [252, 186] width 286 height 16
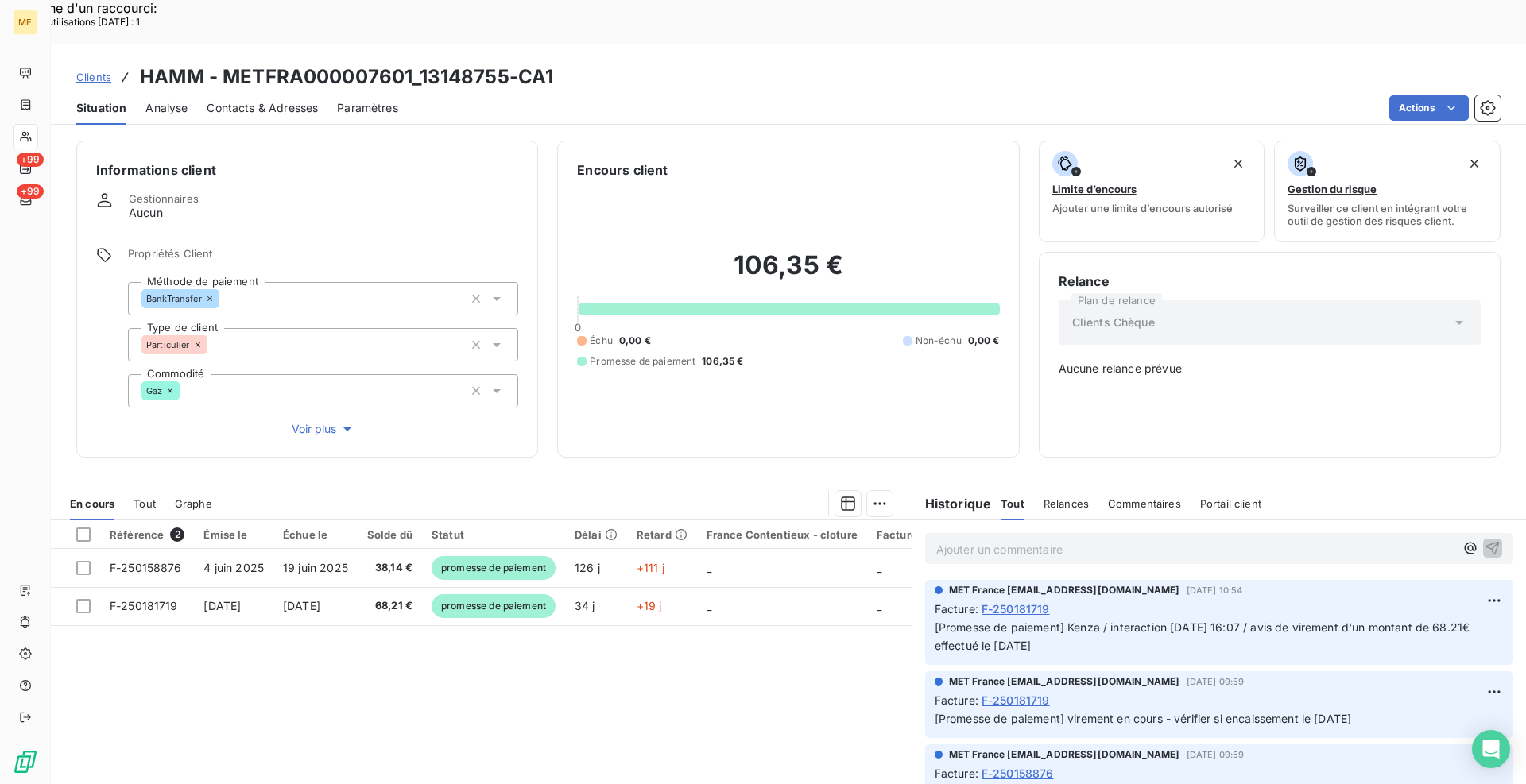
scroll to position [80, 0]
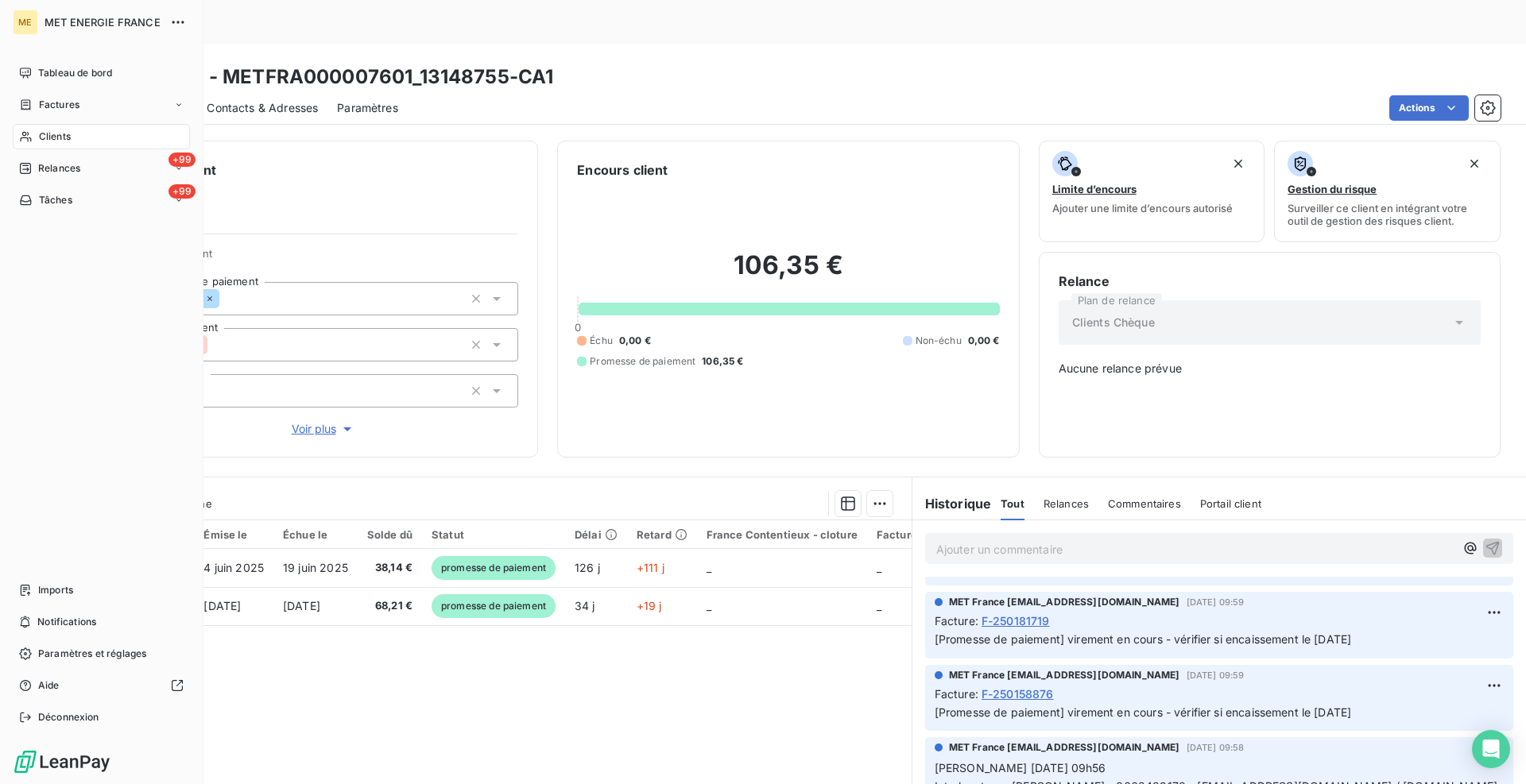
click at [63, 137] on span "Clients" at bounding box center [54, 137] width 32 height 15
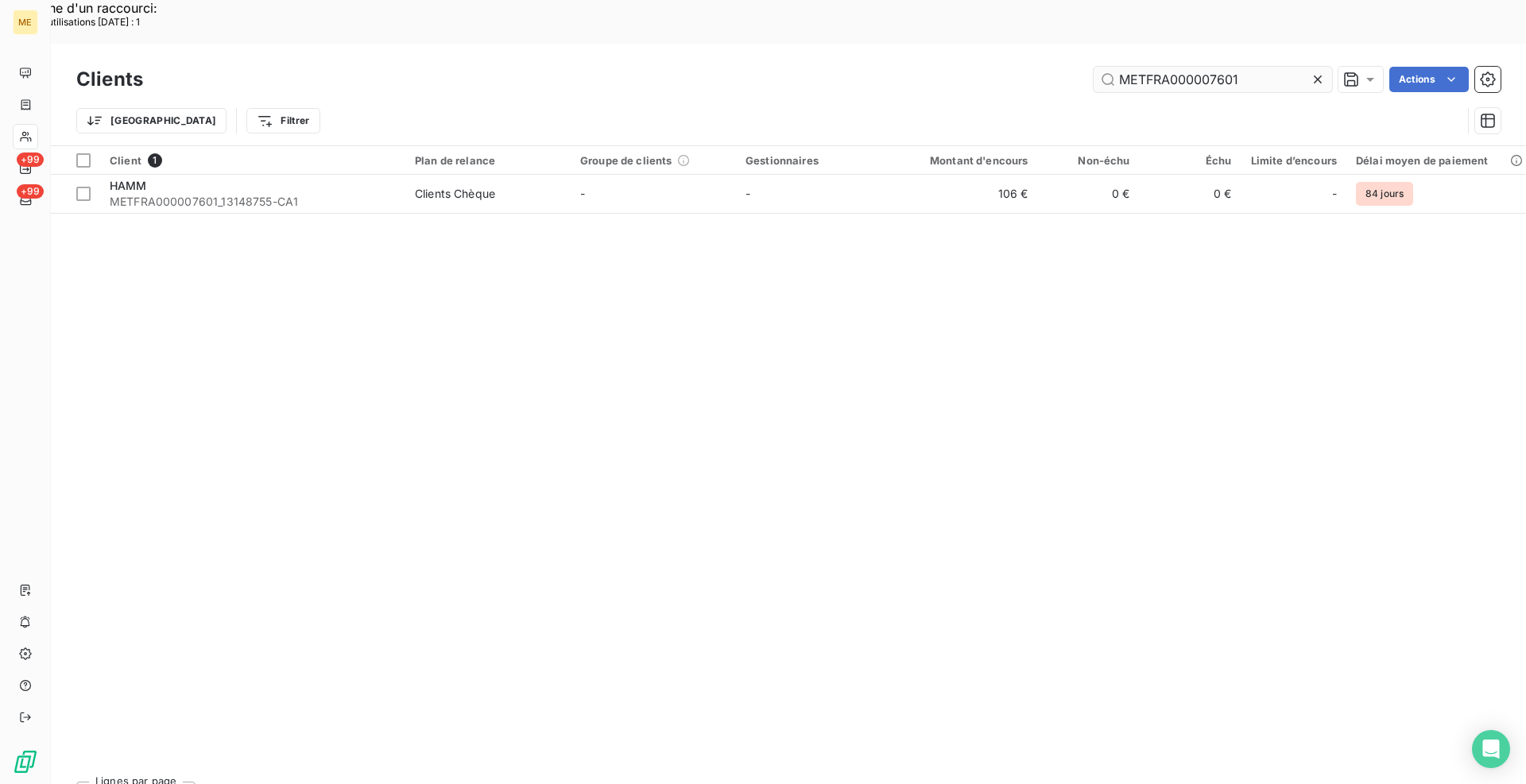
click at [1246, 67] on input "METFRA000007601" at bounding box center [1213, 79] width 239 height 25
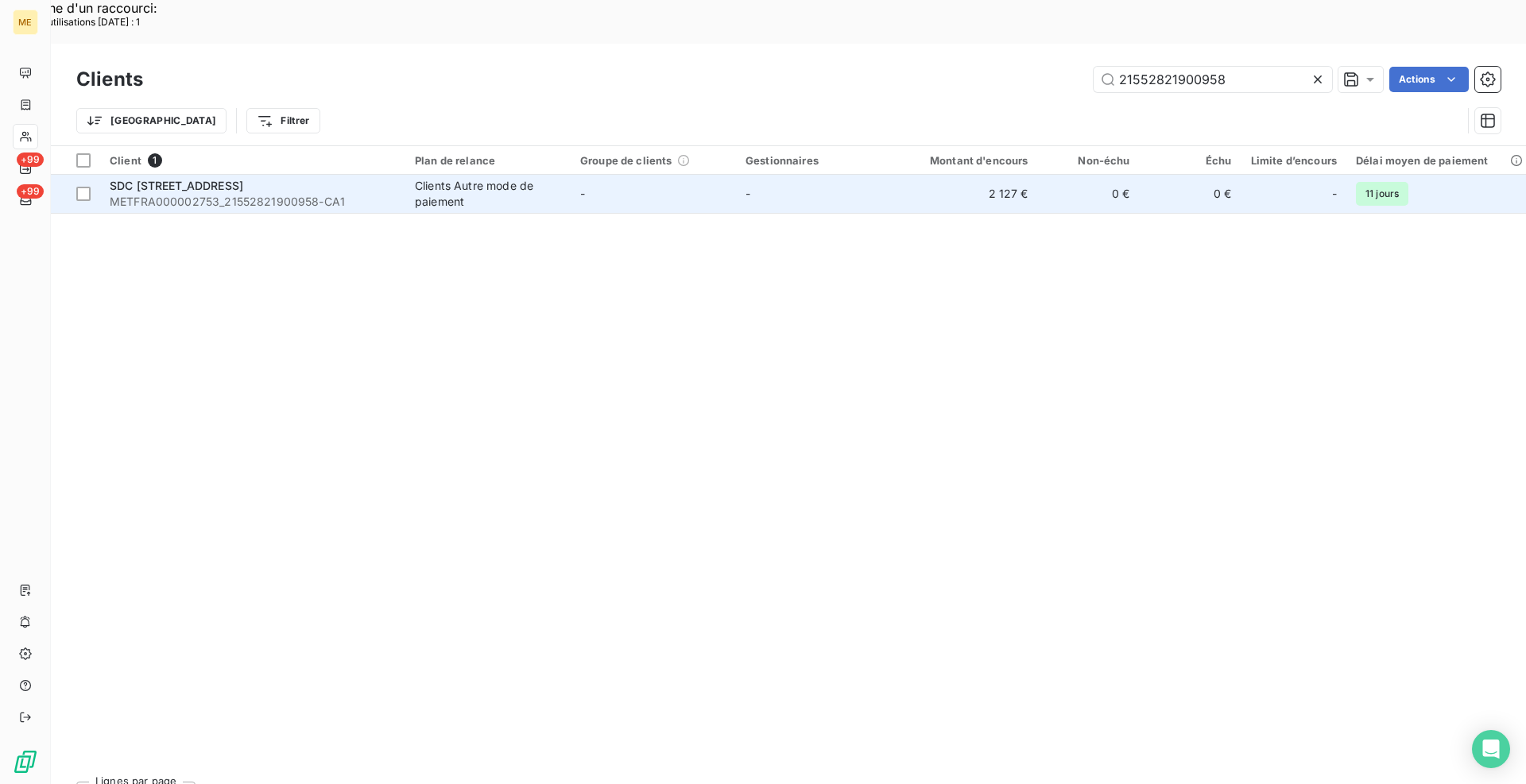
type input "21552821900958"
click at [378, 194] on span "METFRA000002753_21552821900958-CA1" at bounding box center [252, 201] width 286 height 16
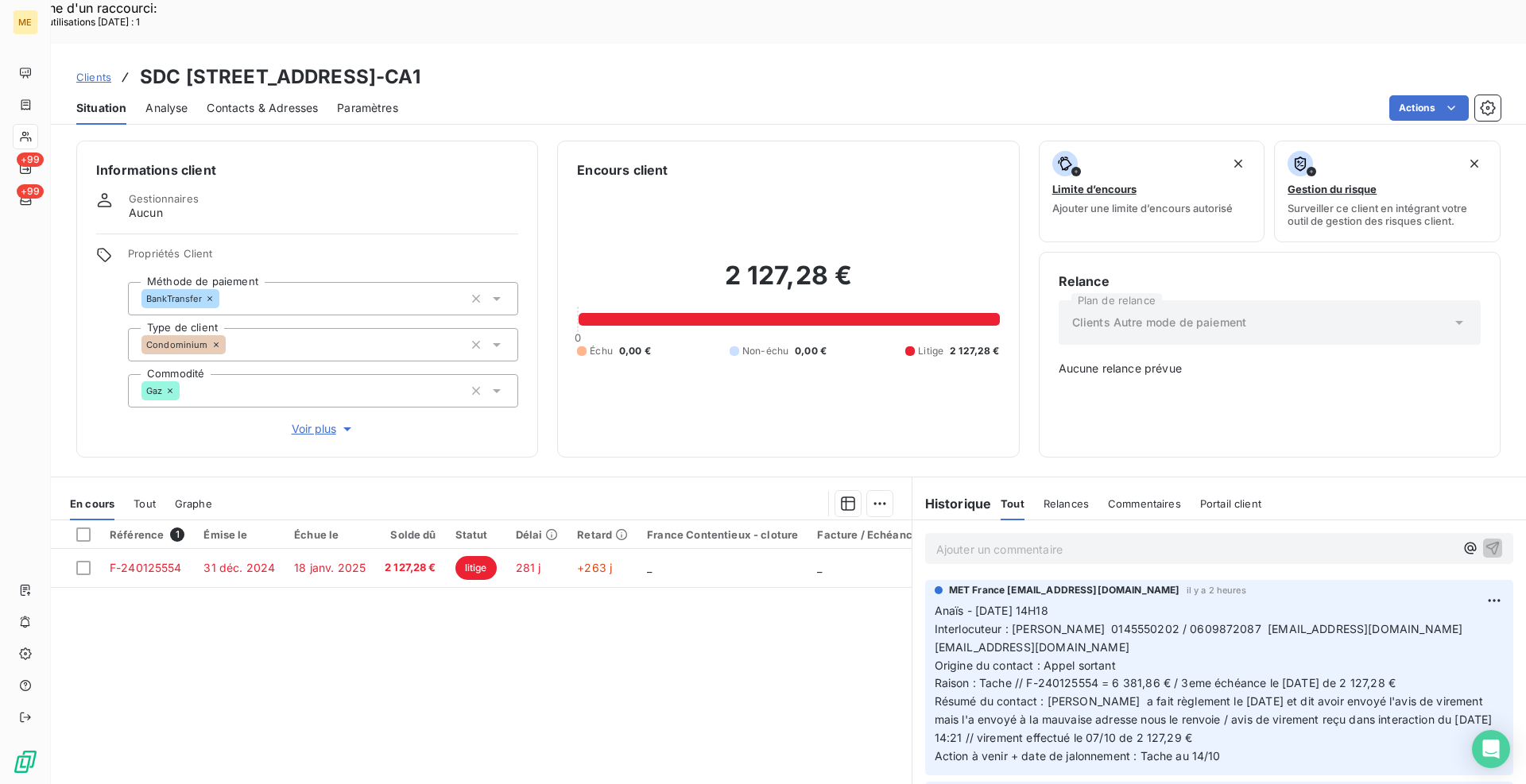
click at [1029, 539] on p "Ajouter un commentaire ﻿" at bounding box center [1195, 549] width 518 height 20
click at [1261, 539] on p "Elodie le 08/10/2025 16h31 avis de virment reçu" at bounding box center [1195, 548] width 518 height 18
click at [1188, 541] on span "Elodie le 08/10/2025 16h31 avis de virment reçu 2 127.29 €" at bounding box center [1111, 548] width 350 height 14
click at [1275, 539] on p "Elodie le 08/10/2025 16h31 avis de virment reçu de 2 127.29 €" at bounding box center [1195, 548] width 518 height 18
click at [1290, 539] on p "Elodie le 08/10/2025 16h31 avis de virment reçu de 2 127.29 €" at bounding box center [1195, 548] width 518 height 18
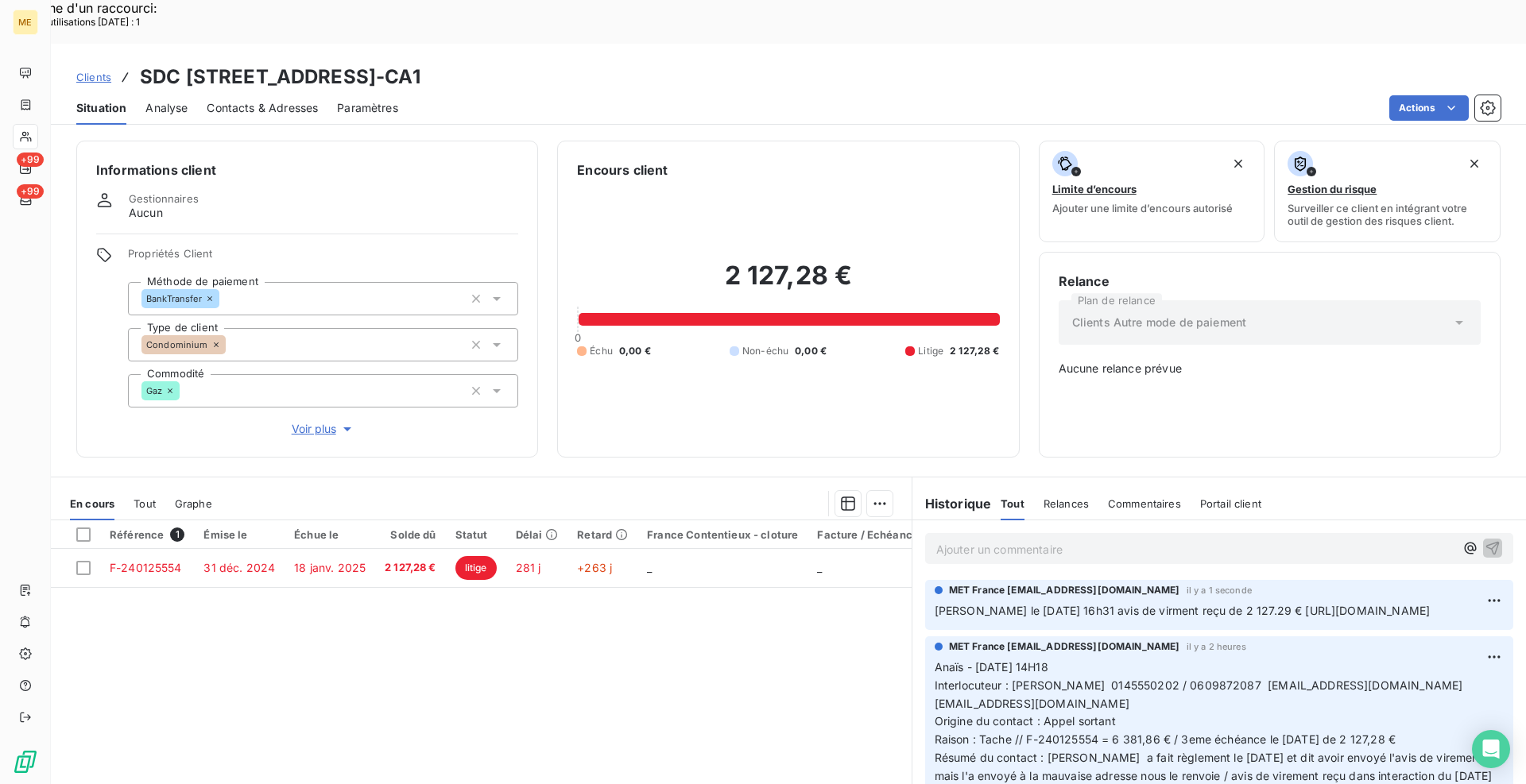
click at [1120, 539] on p "Ajouter un commentaire ﻿" at bounding box center [1195, 549] width 518 height 20
drag, startPoint x: 596, startPoint y: 31, endPoint x: 499, endPoint y: 29, distance: 97.0
click at [420, 63] on h3 "SDC 13 , RUE DE LORRAINE - METFRA000002753_21552821900958-CA1" at bounding box center [280, 77] width 281 height 29
drag, startPoint x: 597, startPoint y: 25, endPoint x: 418, endPoint y: 29, distance: 179.0
click at [418, 63] on h3 "SDC 13 , RUE DE LORRAINE - METFRA000002753_21552821900958-CA1" at bounding box center [280, 77] width 281 height 29
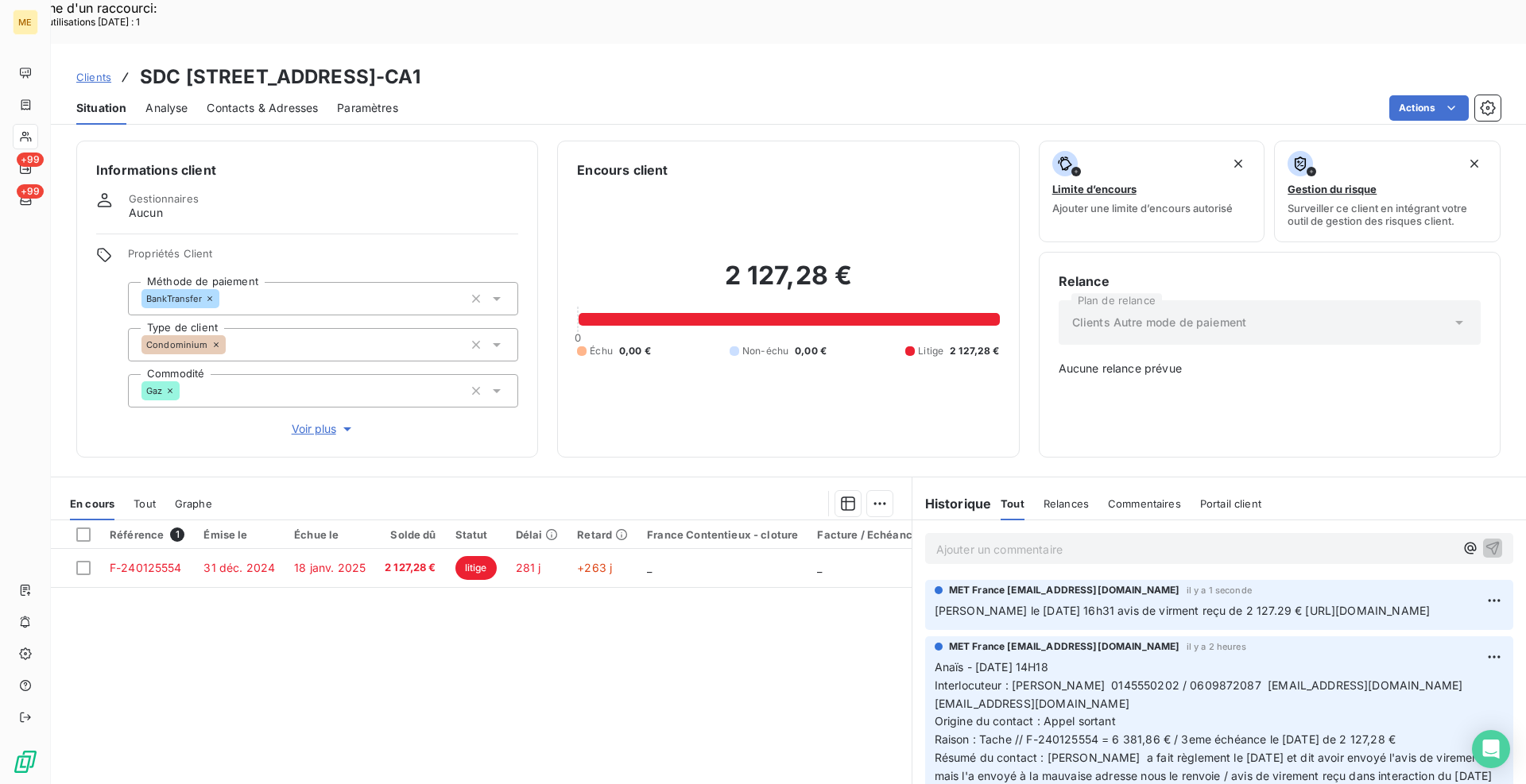
copy h3 "METFRA000002753"
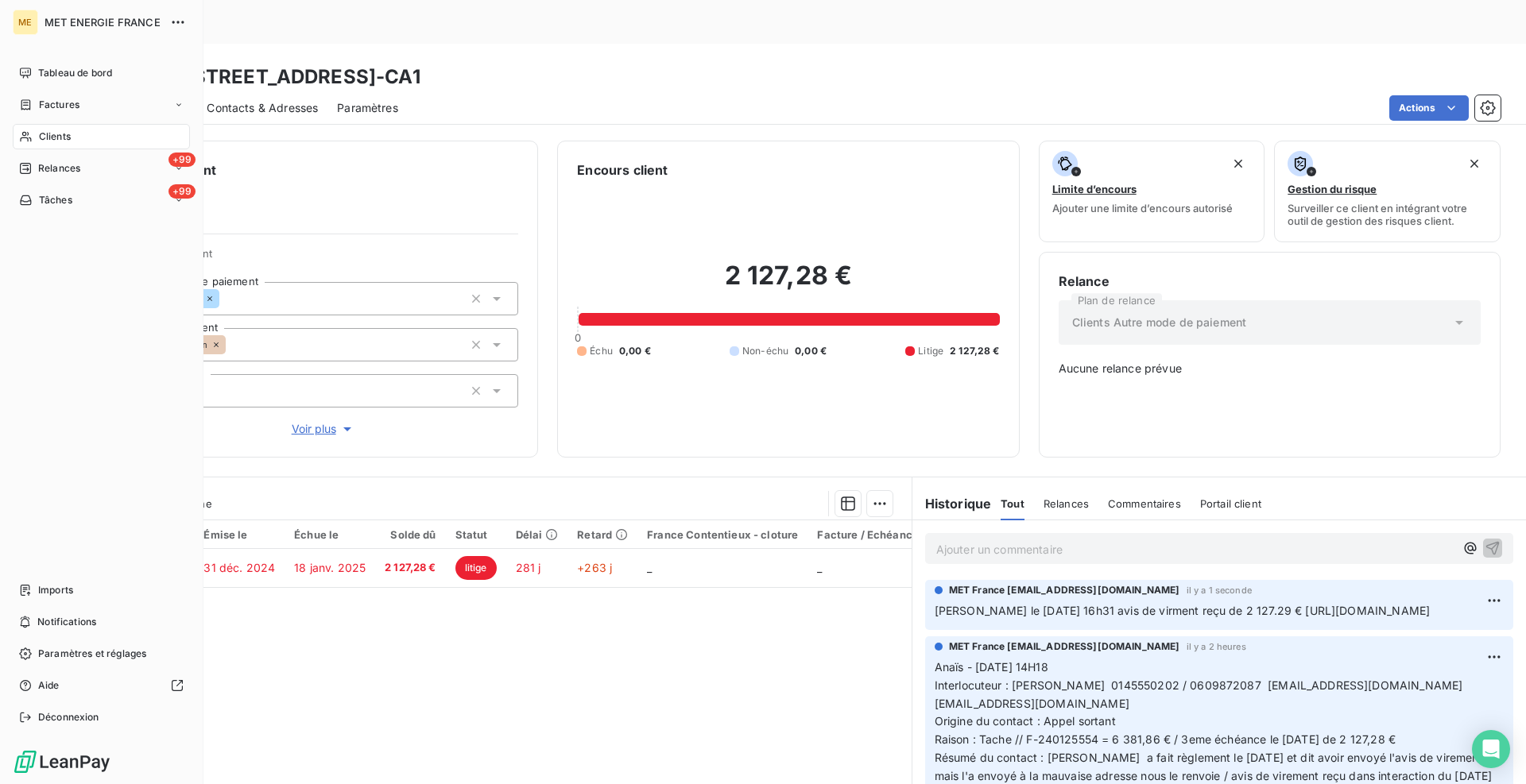
click at [58, 136] on span "Clients" at bounding box center [54, 137] width 32 height 15
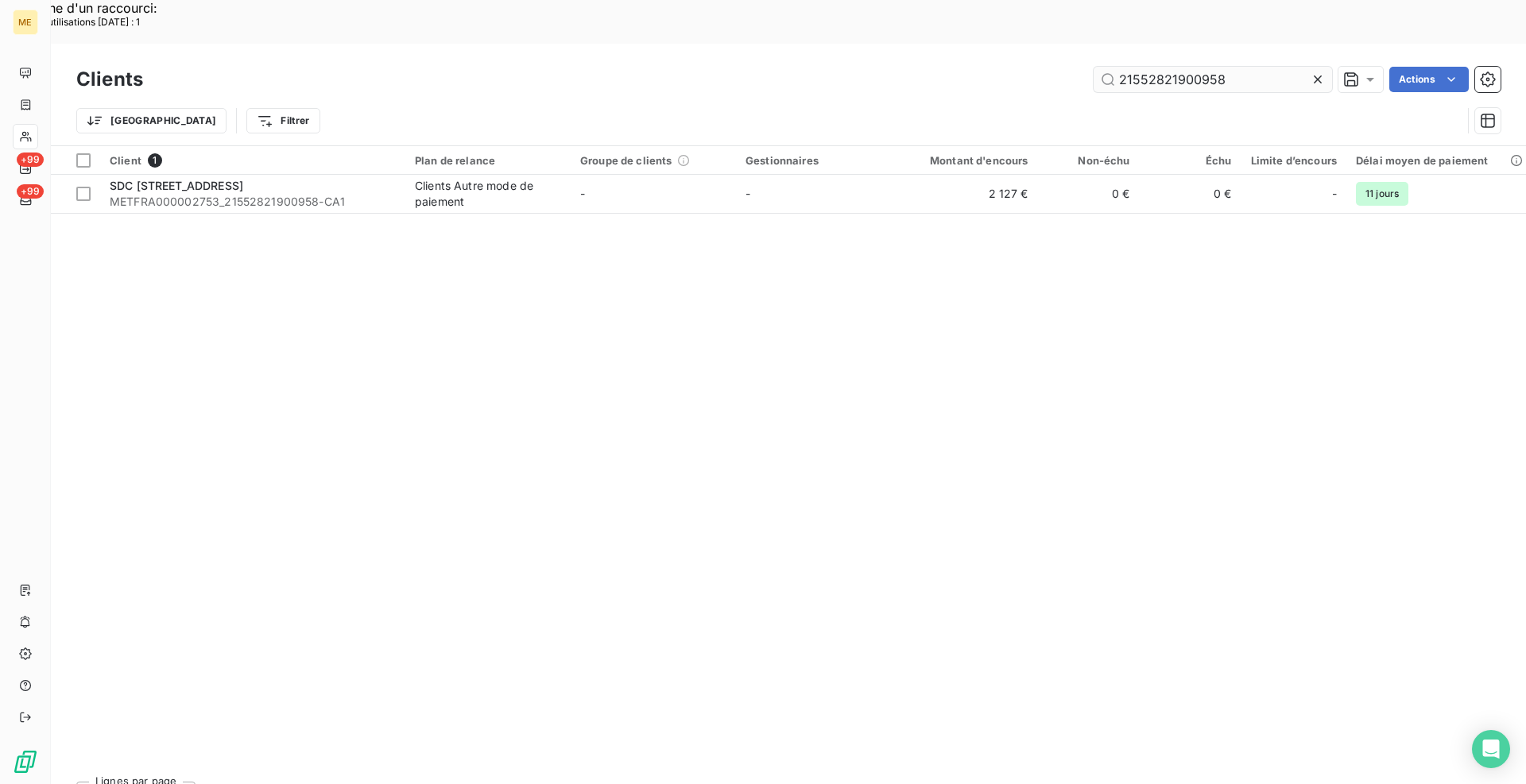
click at [1278, 67] on input "21552821900958" at bounding box center [1213, 79] width 239 height 25
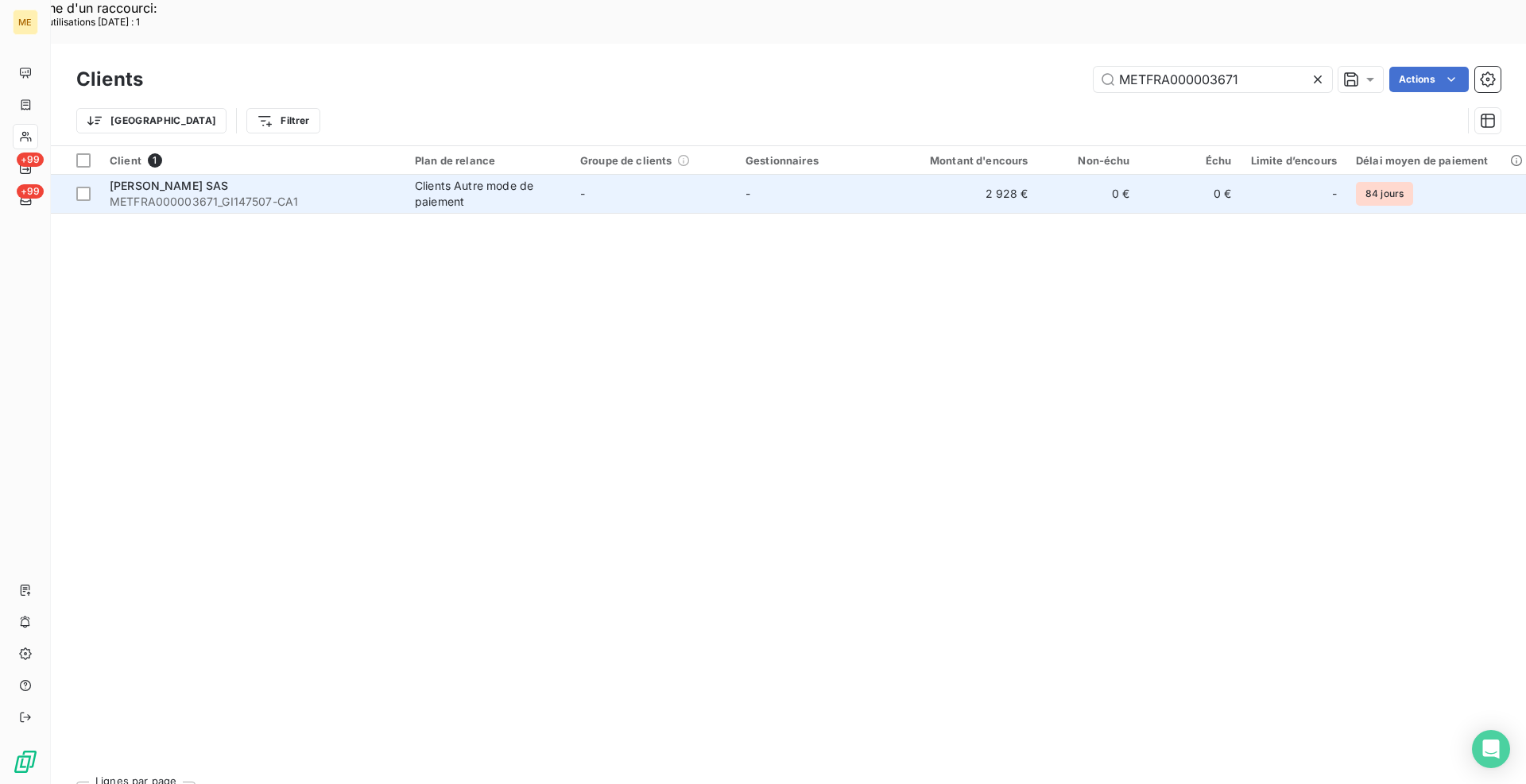
type input "METFRA000003671"
click at [368, 178] on div "LAURENT PERRIER SAS" at bounding box center [252, 186] width 286 height 16
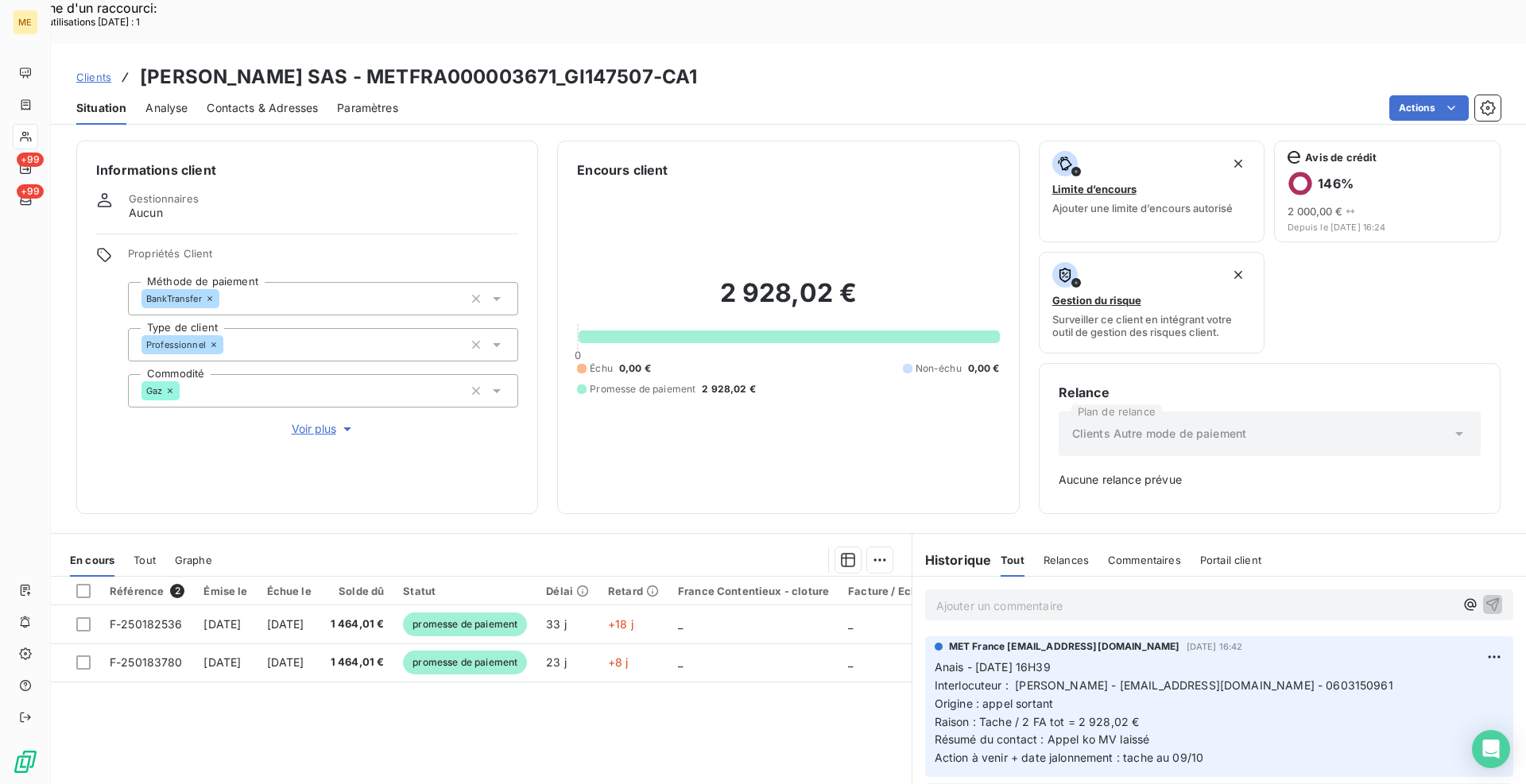
click at [1046, 596] on p "Ajouter un commentaire ﻿" at bounding box center [1195, 606] width 518 height 20
click at [1317, 596] on p "Elodie 08/10/2025 16h36 avis de virement reçu de 2928.02 €" at bounding box center [1195, 605] width 518 height 18
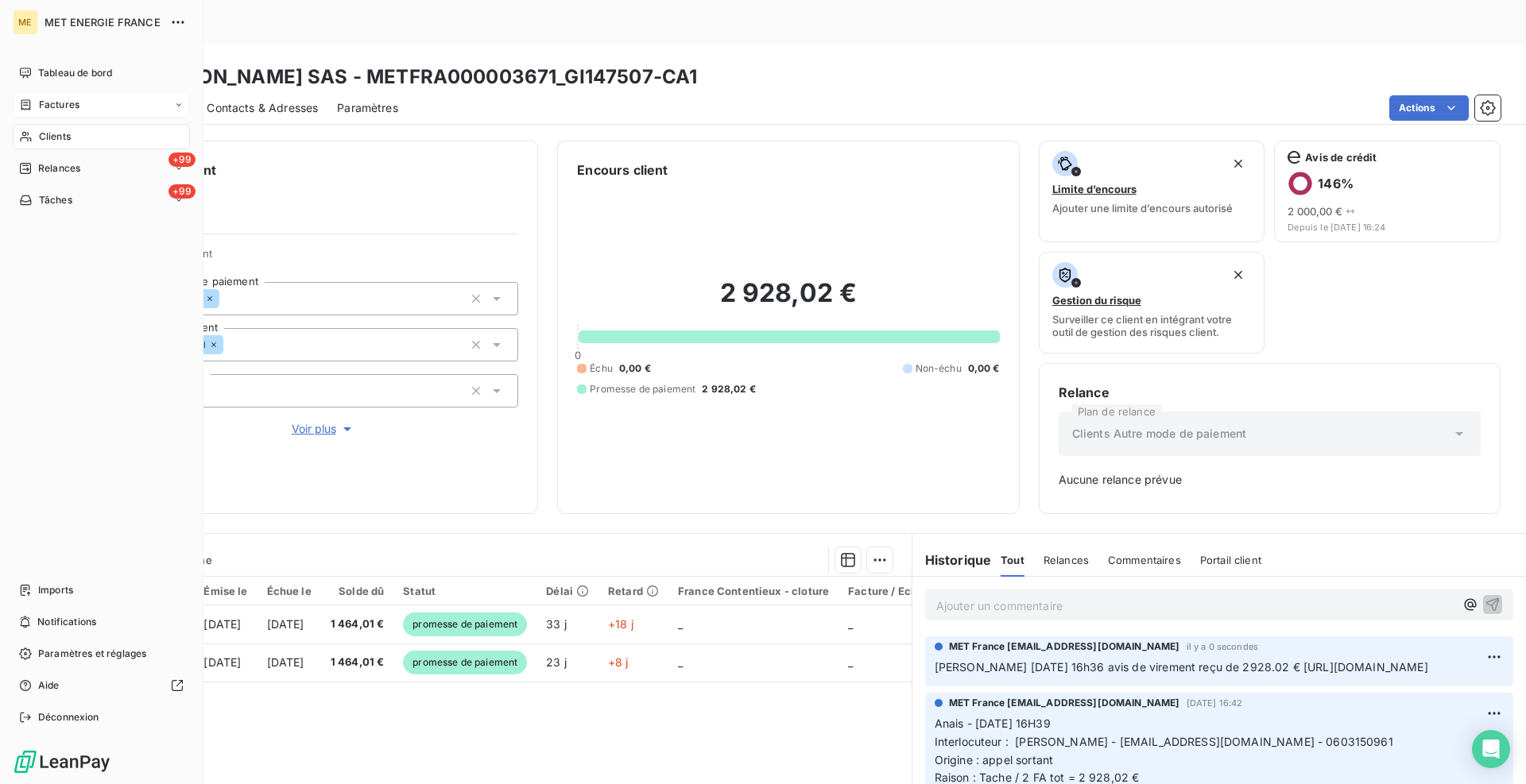
click at [61, 104] on span "Factures" at bounding box center [59, 105] width 41 height 15
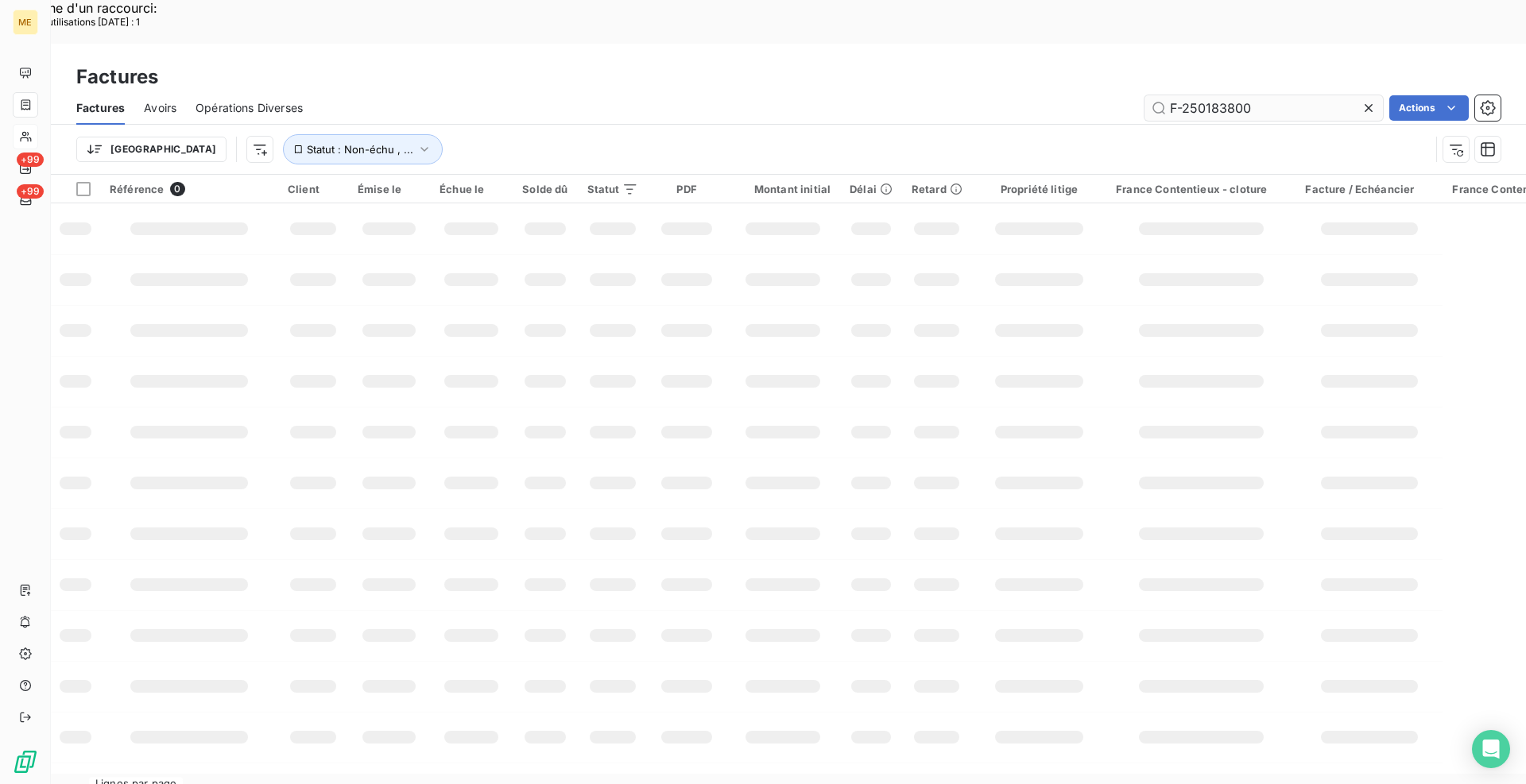
click at [1257, 95] on input "F-250183800" at bounding box center [1264, 107] width 239 height 25
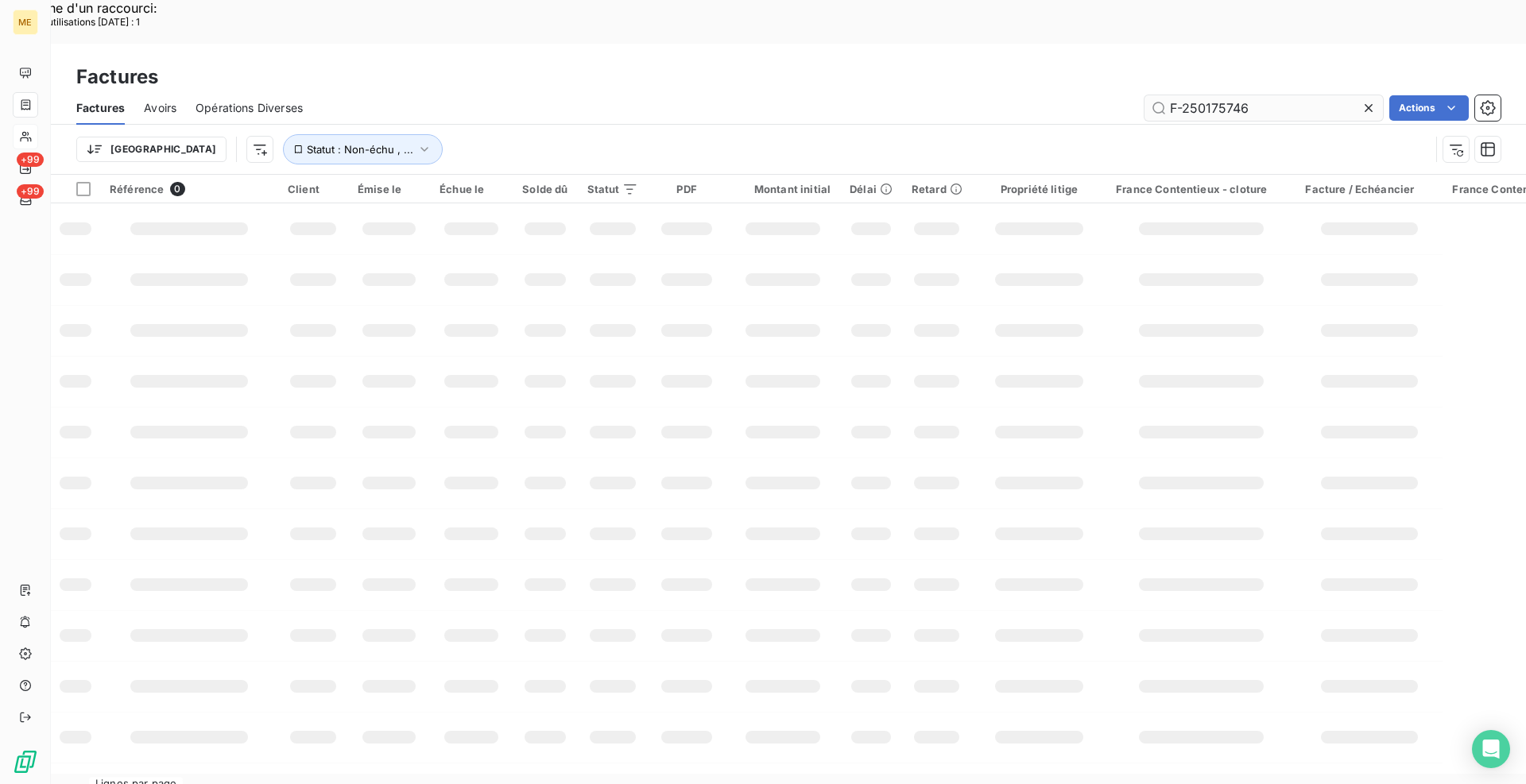
click at [1169, 95] on input "F-250175746" at bounding box center [1264, 107] width 239 height 25
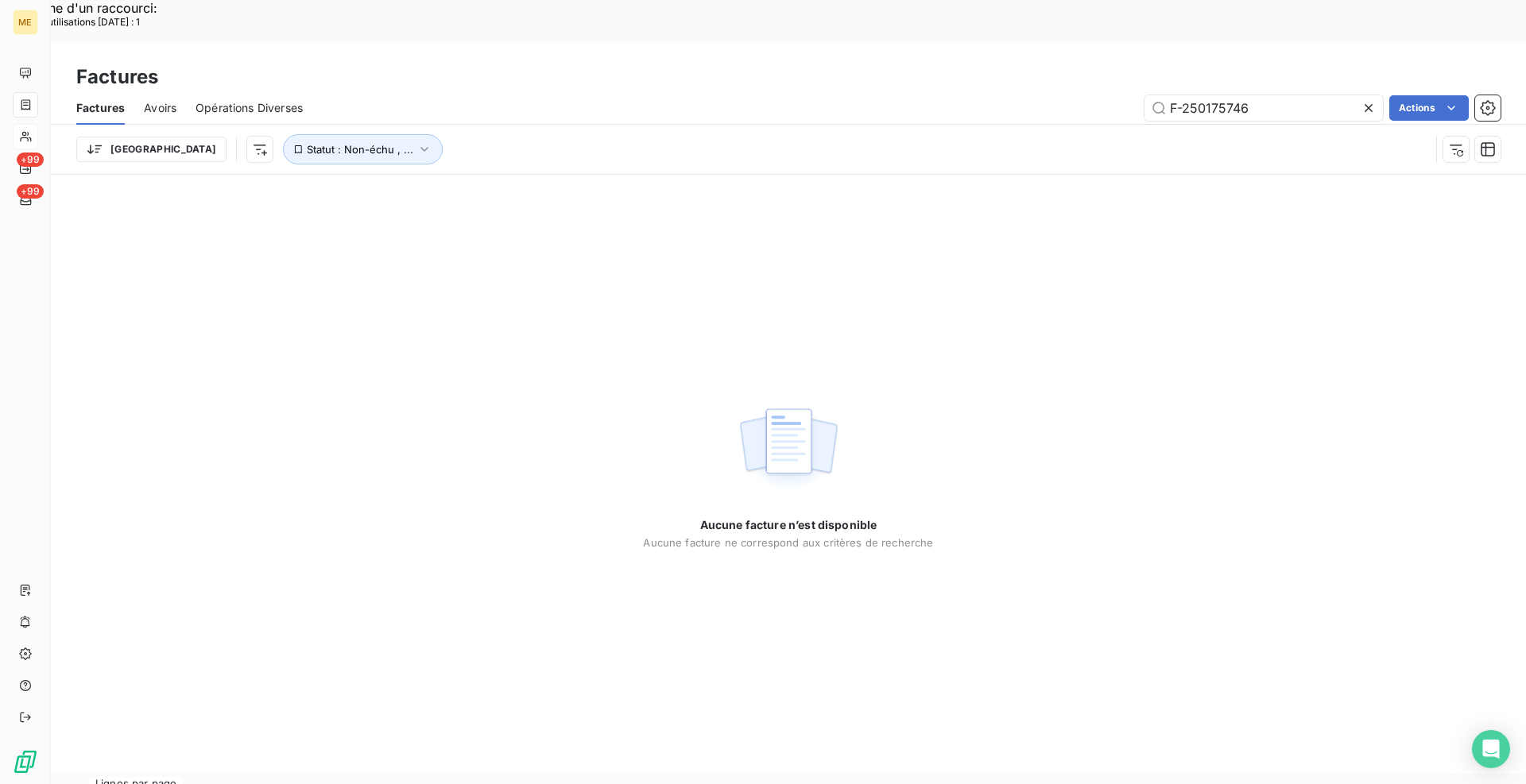
type input "F-250175746"
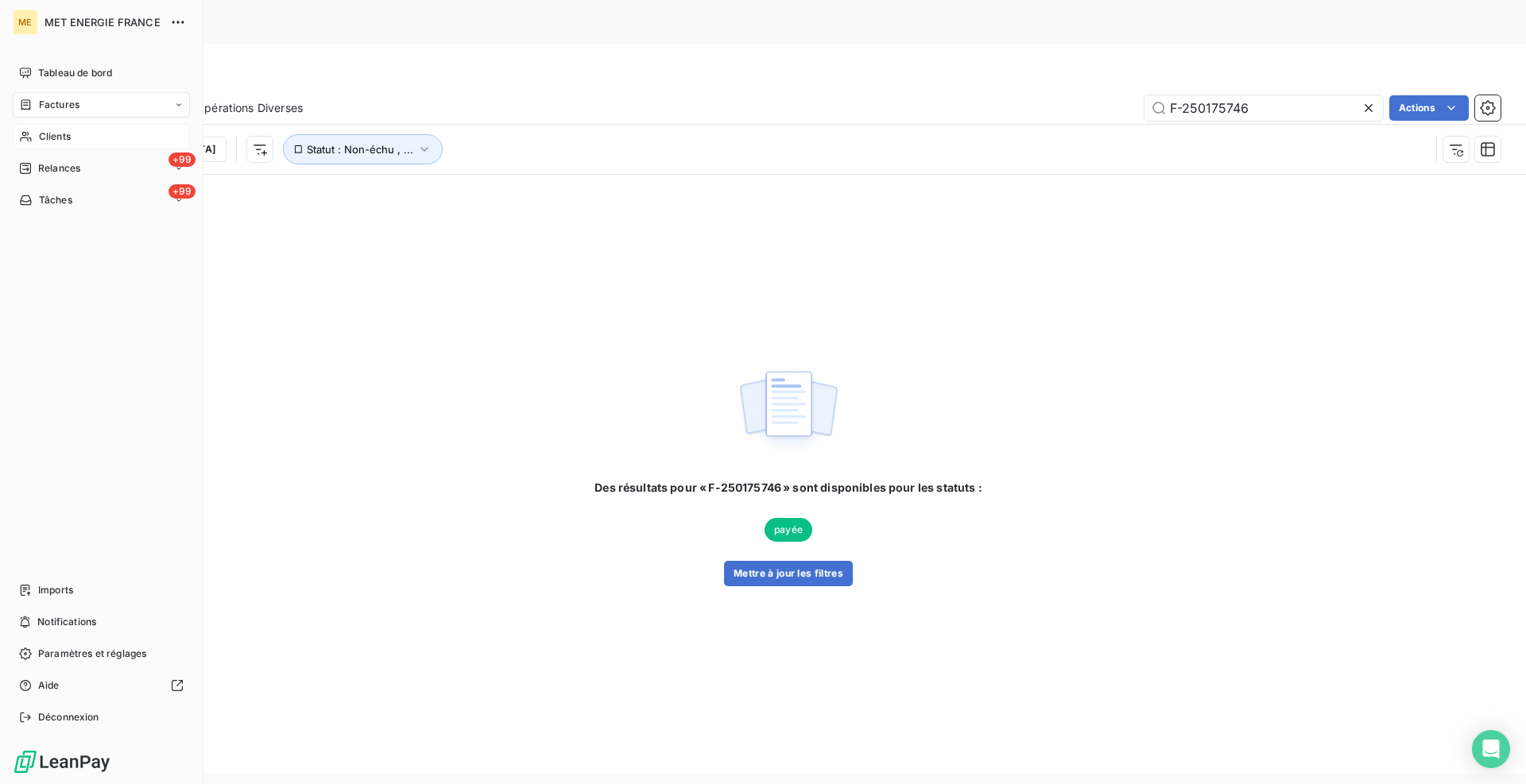
click at [56, 139] on span "Clients" at bounding box center [54, 137] width 32 height 15
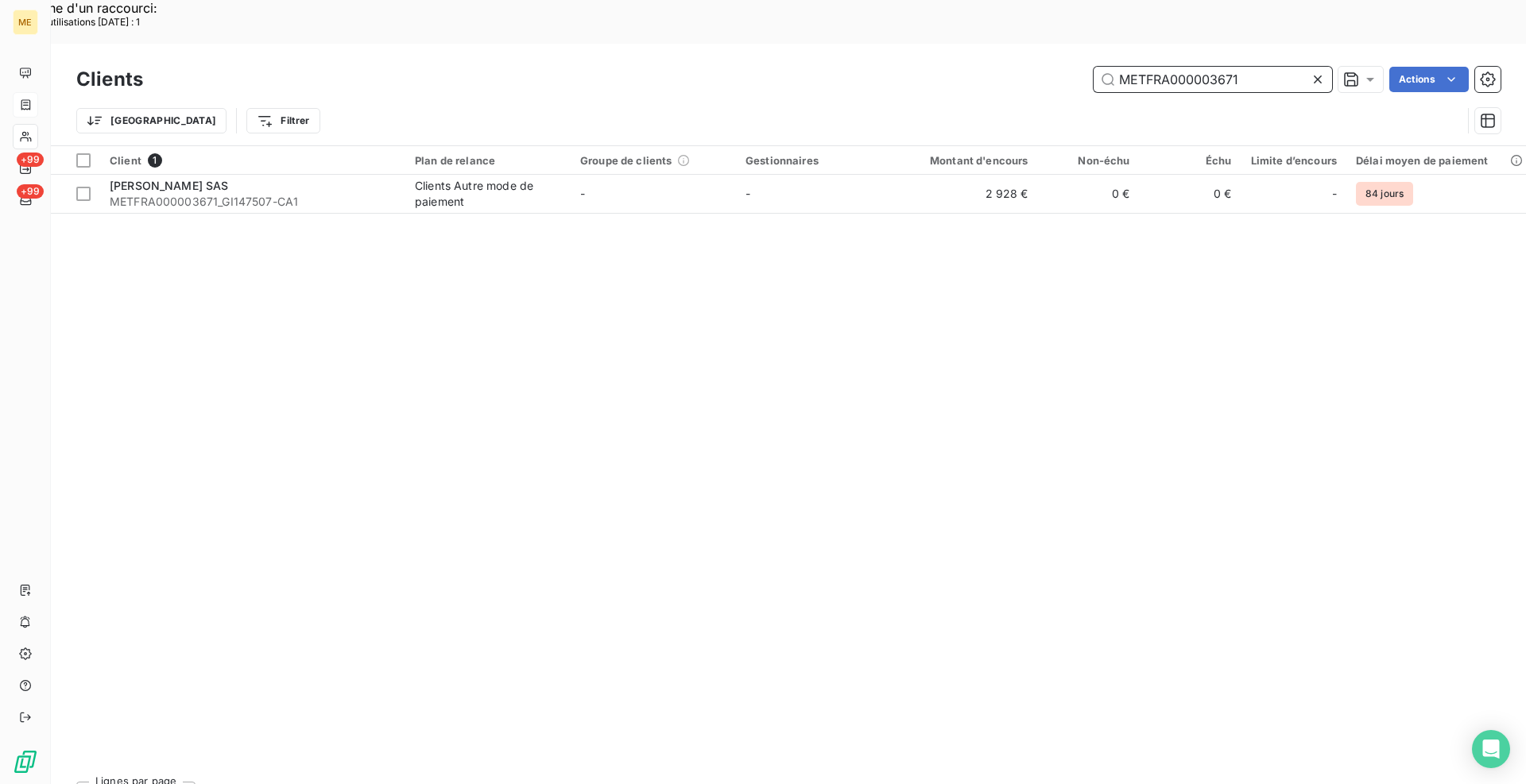
click at [1271, 67] on input "METFRA000003671" at bounding box center [1213, 79] width 239 height 25
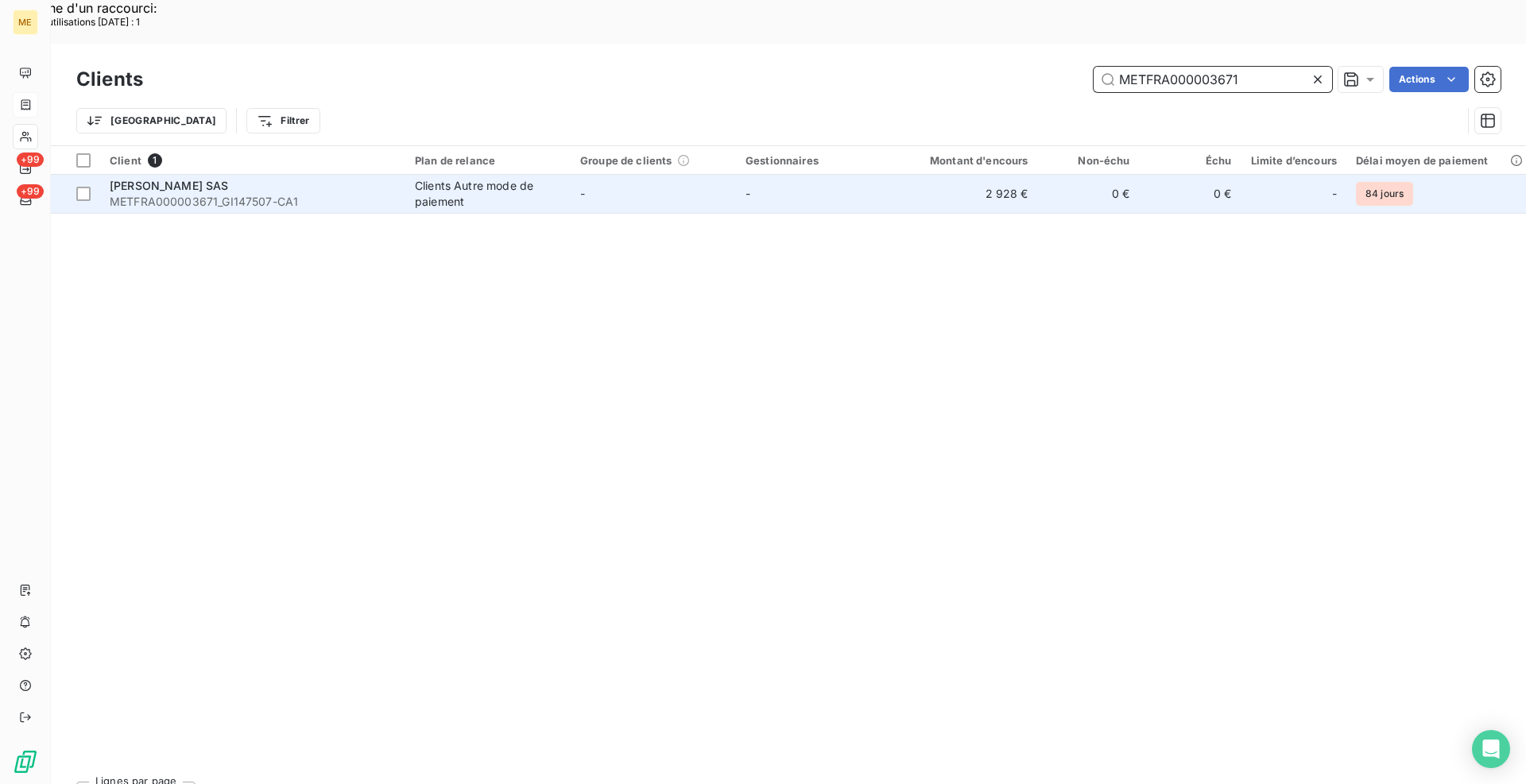
paste input "F-250175746"
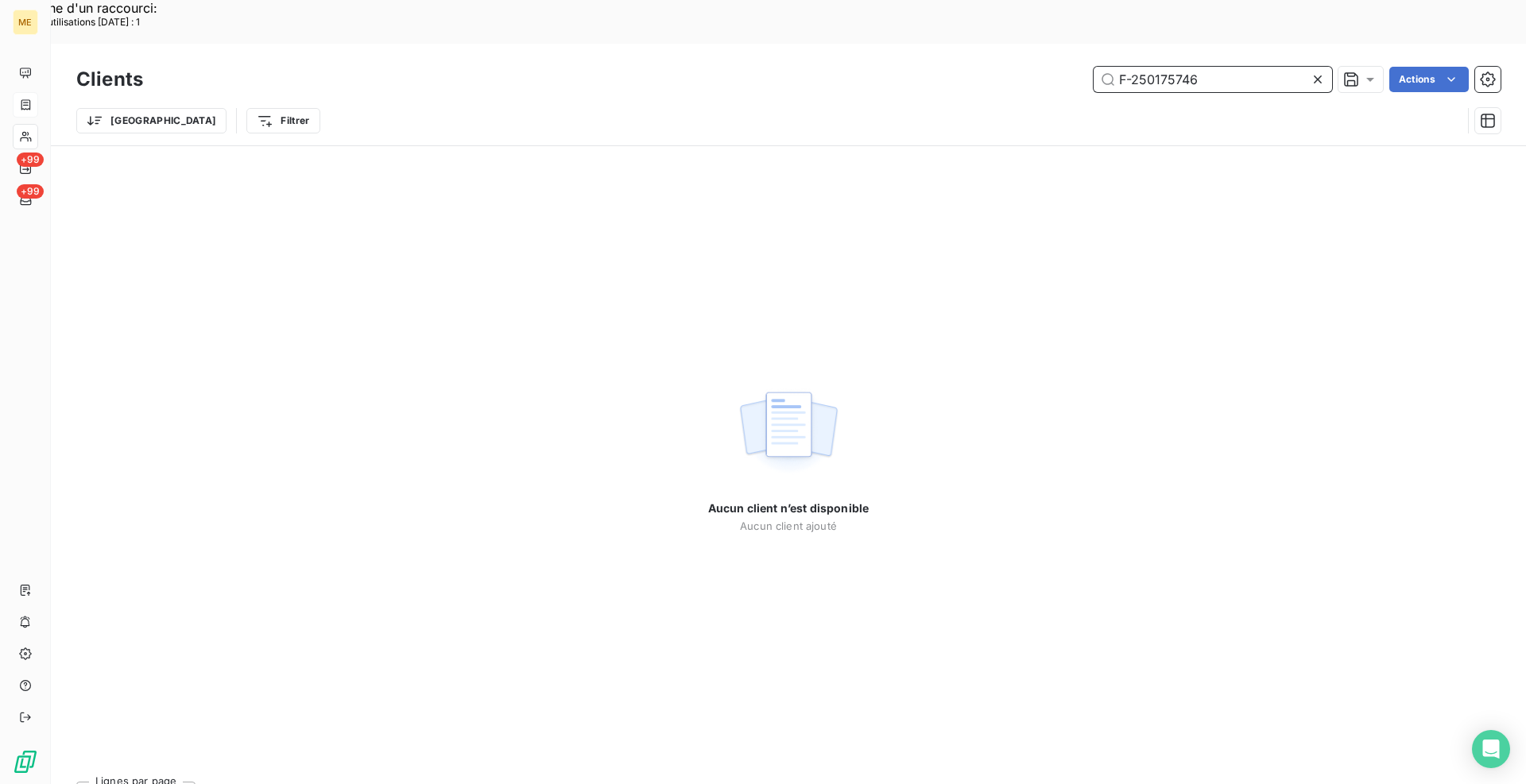
click at [1120, 67] on input "F-250175746" at bounding box center [1213, 79] width 239 height 25
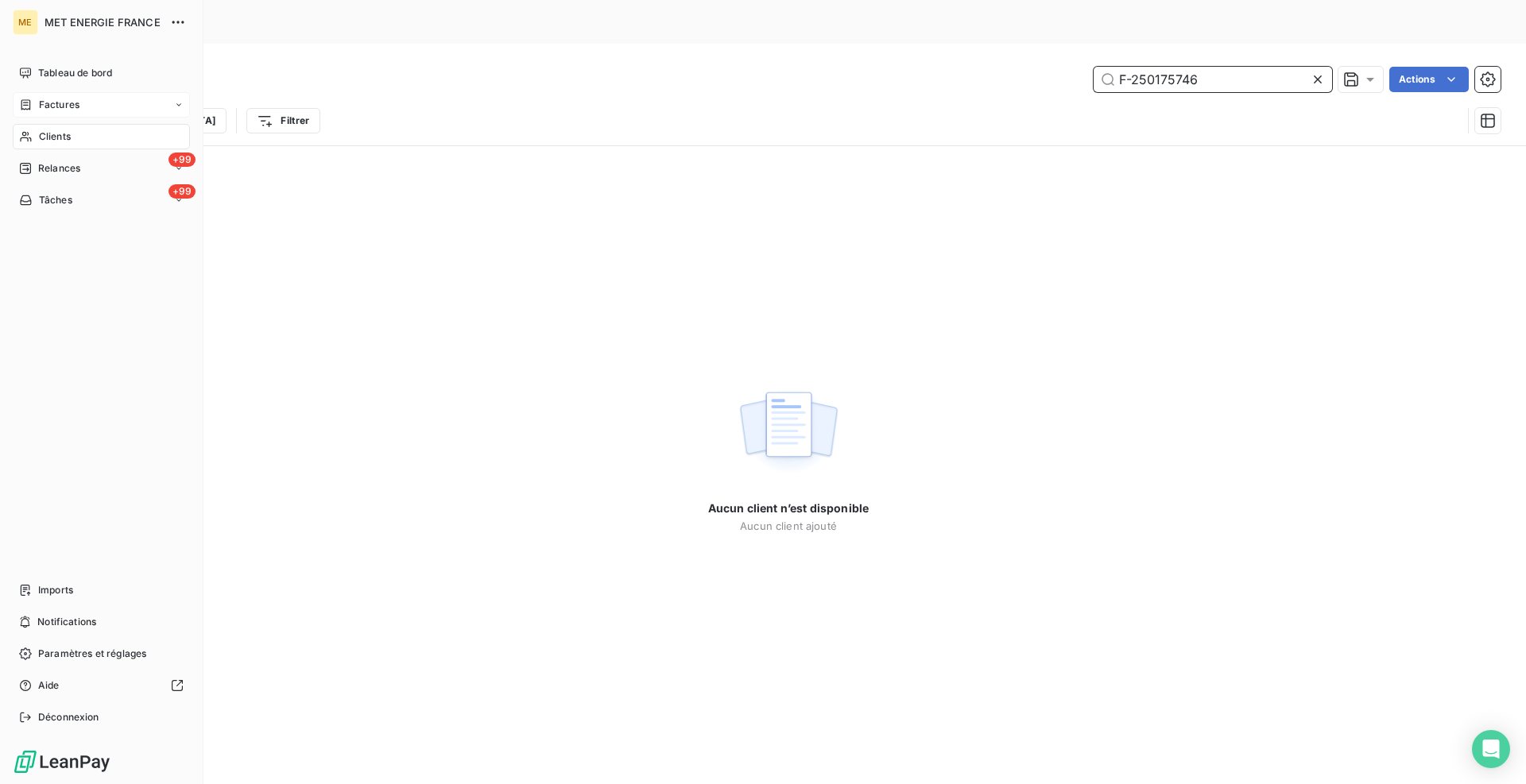
type input "F-250175746"
click at [43, 138] on span "Clients" at bounding box center [54, 137] width 32 height 15
click at [48, 138] on span "Clients" at bounding box center [54, 137] width 32 height 15
click at [57, 113] on div "Factures" at bounding box center [101, 105] width 177 height 25
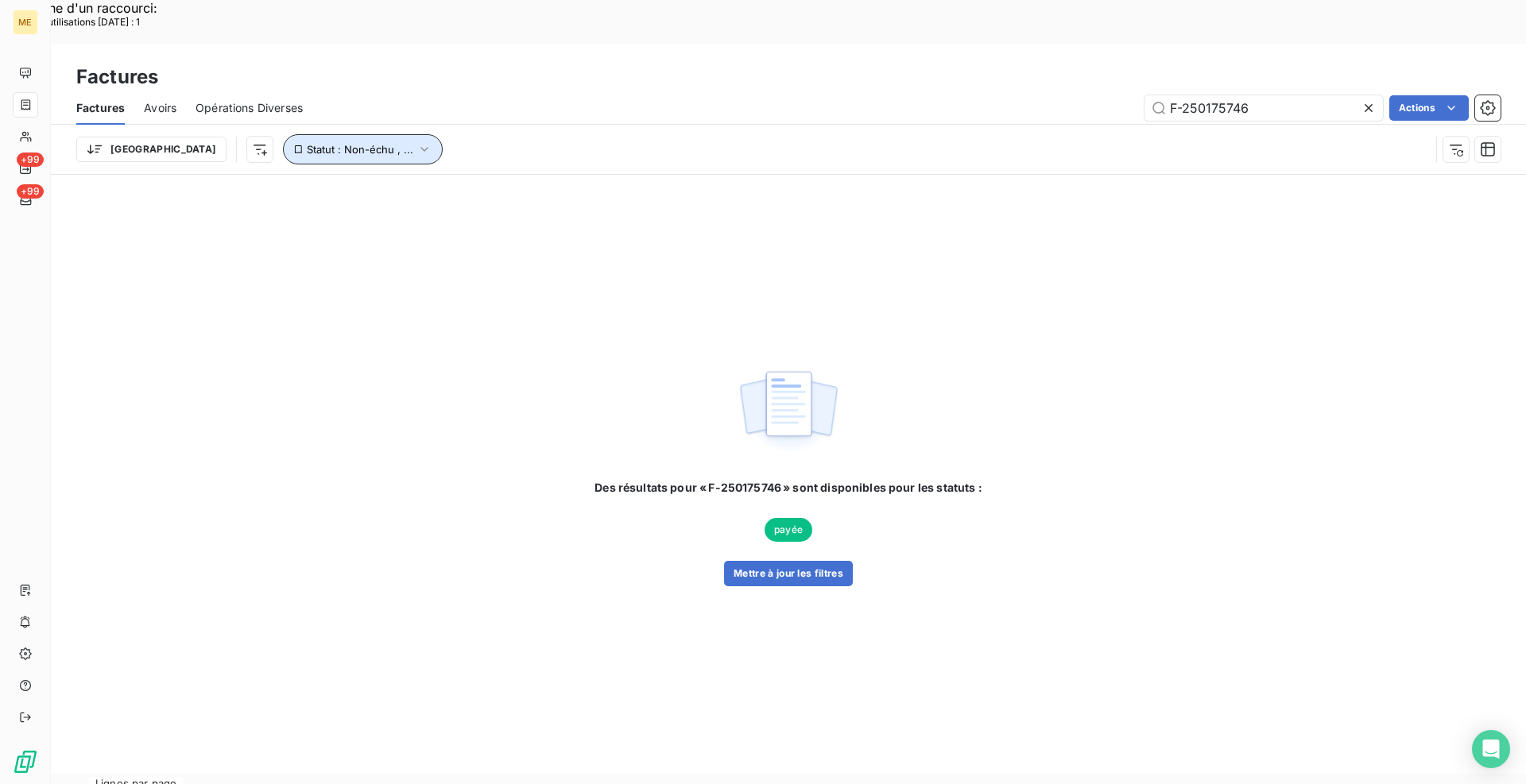
click at [307, 143] on span "Statut : Non-échu , ..." at bounding box center [360, 149] width 106 height 13
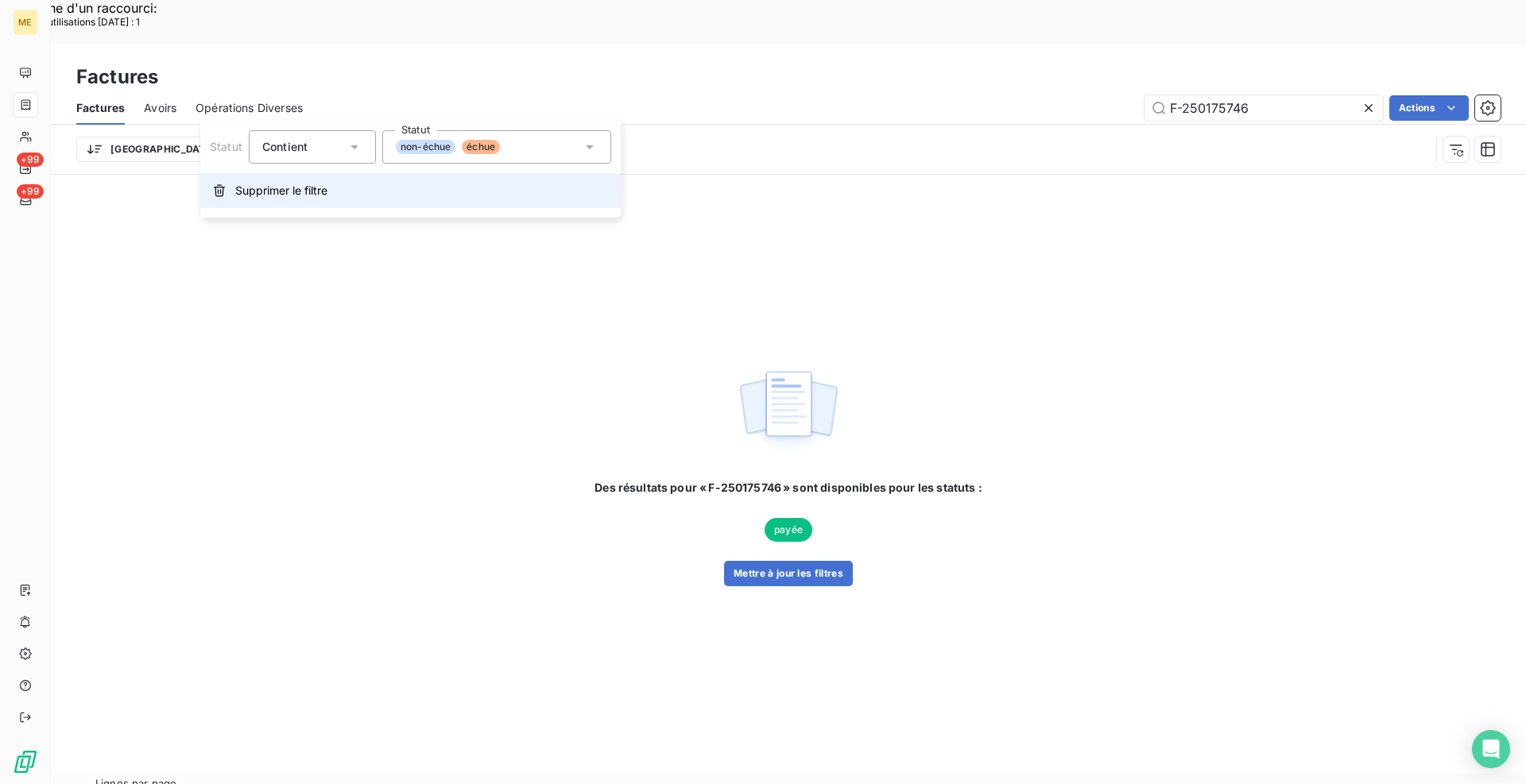
click at [301, 195] on span "Supprimer le filtre" at bounding box center [281, 190] width 93 height 16
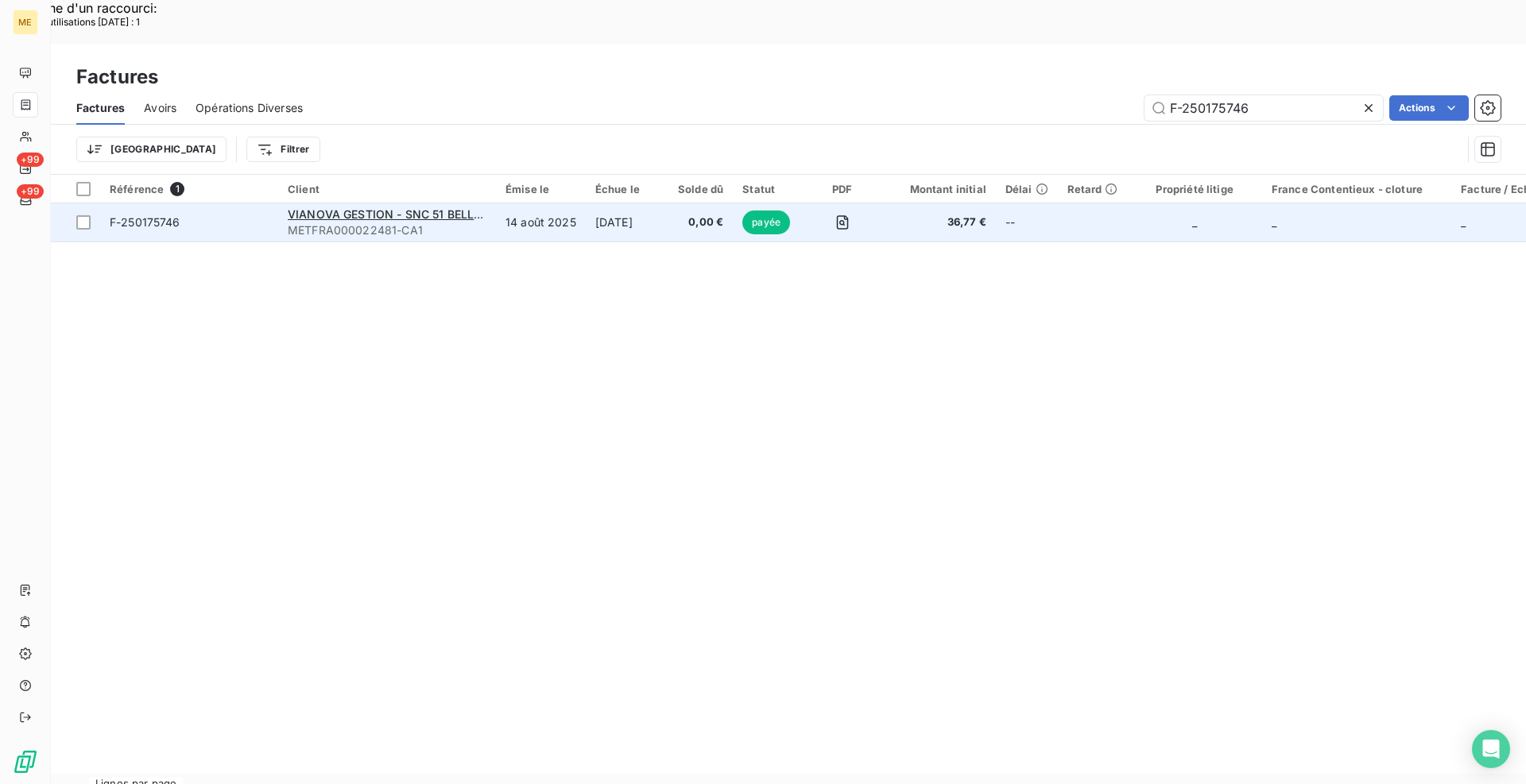
click at [236, 214] on span "F-250175746" at bounding box center [189, 222] width 159 height 16
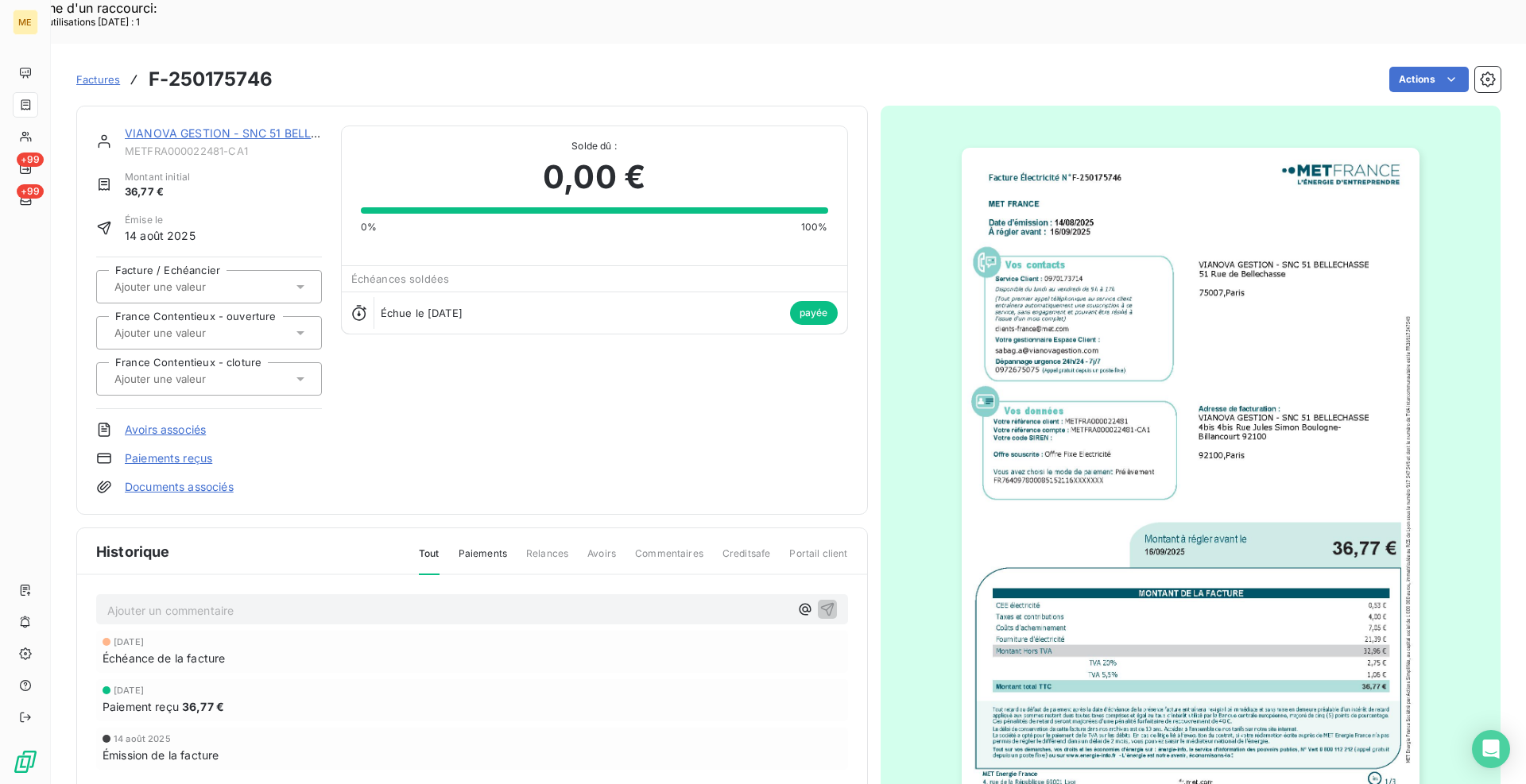
click at [212, 126] on link "VIANOVA GESTION - SNC 51 BELLECHASSE" at bounding box center [243, 133] width 238 height 14
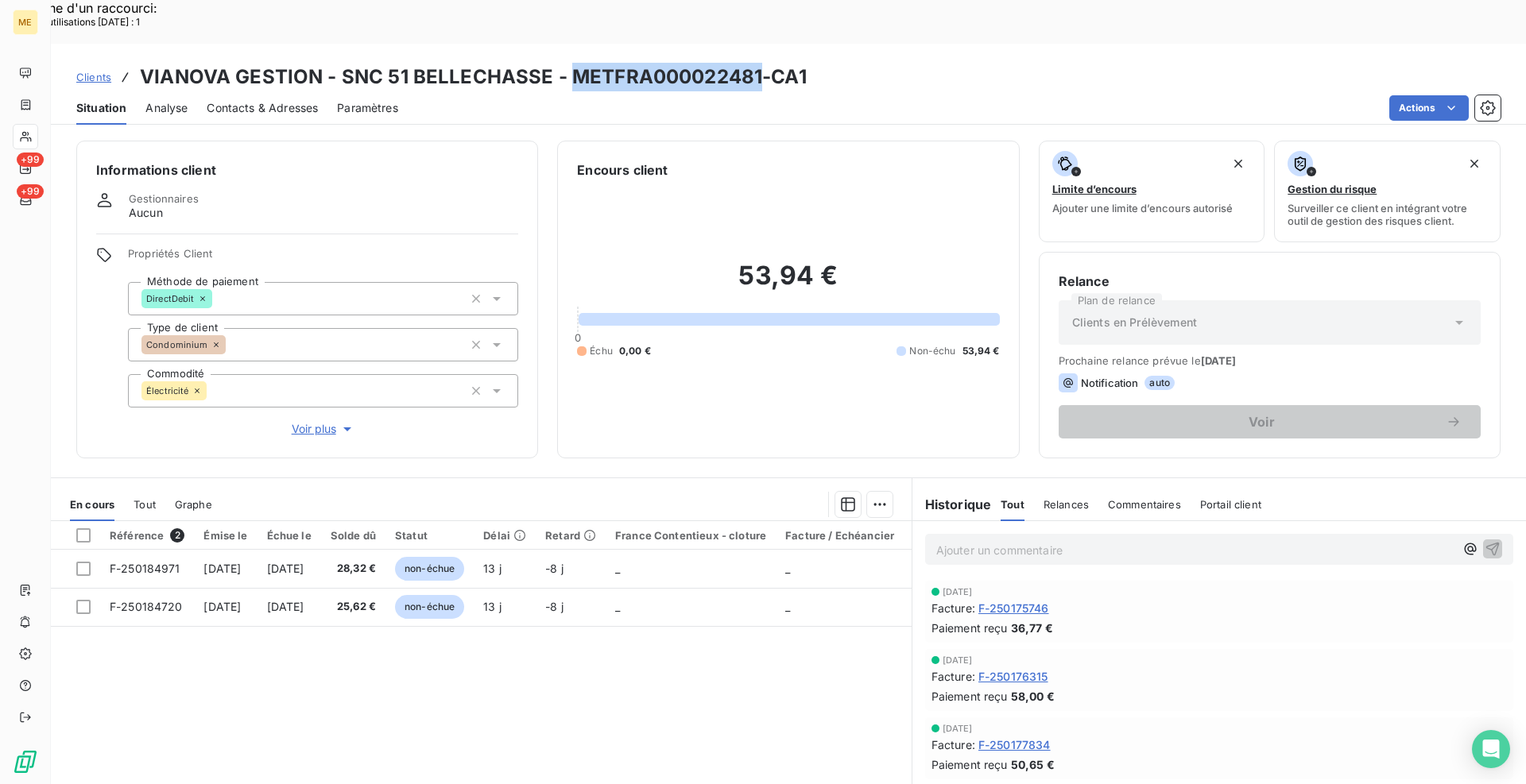
drag, startPoint x: 755, startPoint y: 35, endPoint x: 569, endPoint y: 29, distance: 186.1
click at [569, 63] on h3 "VIANOVA GESTION - SNC 51 BELLECHASSE - METFRA000022481-CA1" at bounding box center [473, 77] width 667 height 29
copy h3 "METFRA000022481"
click at [1025, 540] on p "Ajouter un commentaire ﻿" at bounding box center [1195, 550] width 518 height 20
click at [962, 542] on span "Elodie avis de virement reçu pour la facture de 3677€" at bounding box center [1110, 549] width 348 height 14
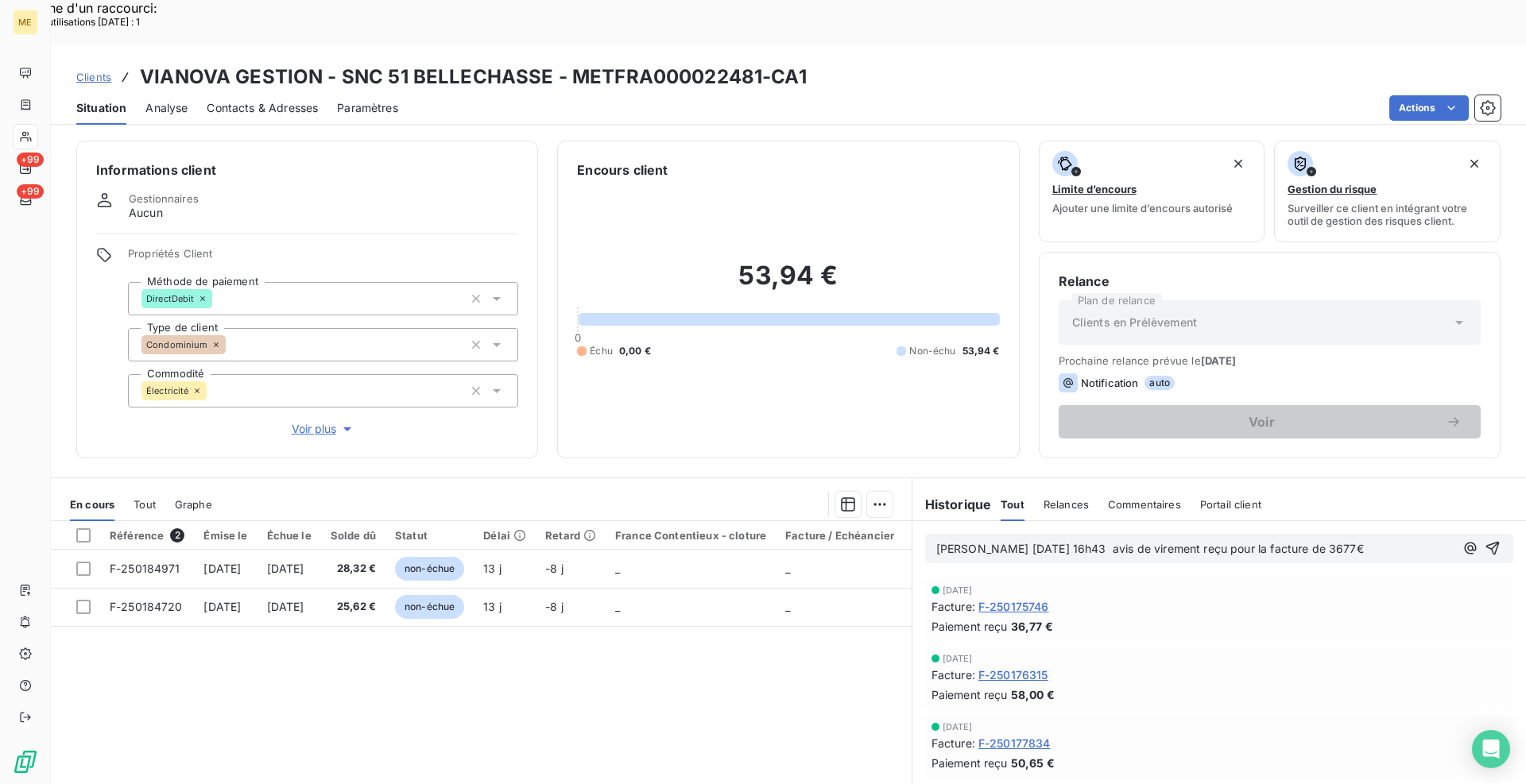
click at [1301, 542] on span "Elodie 08/10/2025 16h43 avis de virement reçu pour la facture de 3677€" at bounding box center [1150, 549] width 428 height 14
click at [1331, 540] on p "Elodie 08/10/2025 16h43 avis de virement reçu pour la facture de 36.77€" at bounding box center [1195, 549] width 518 height 18
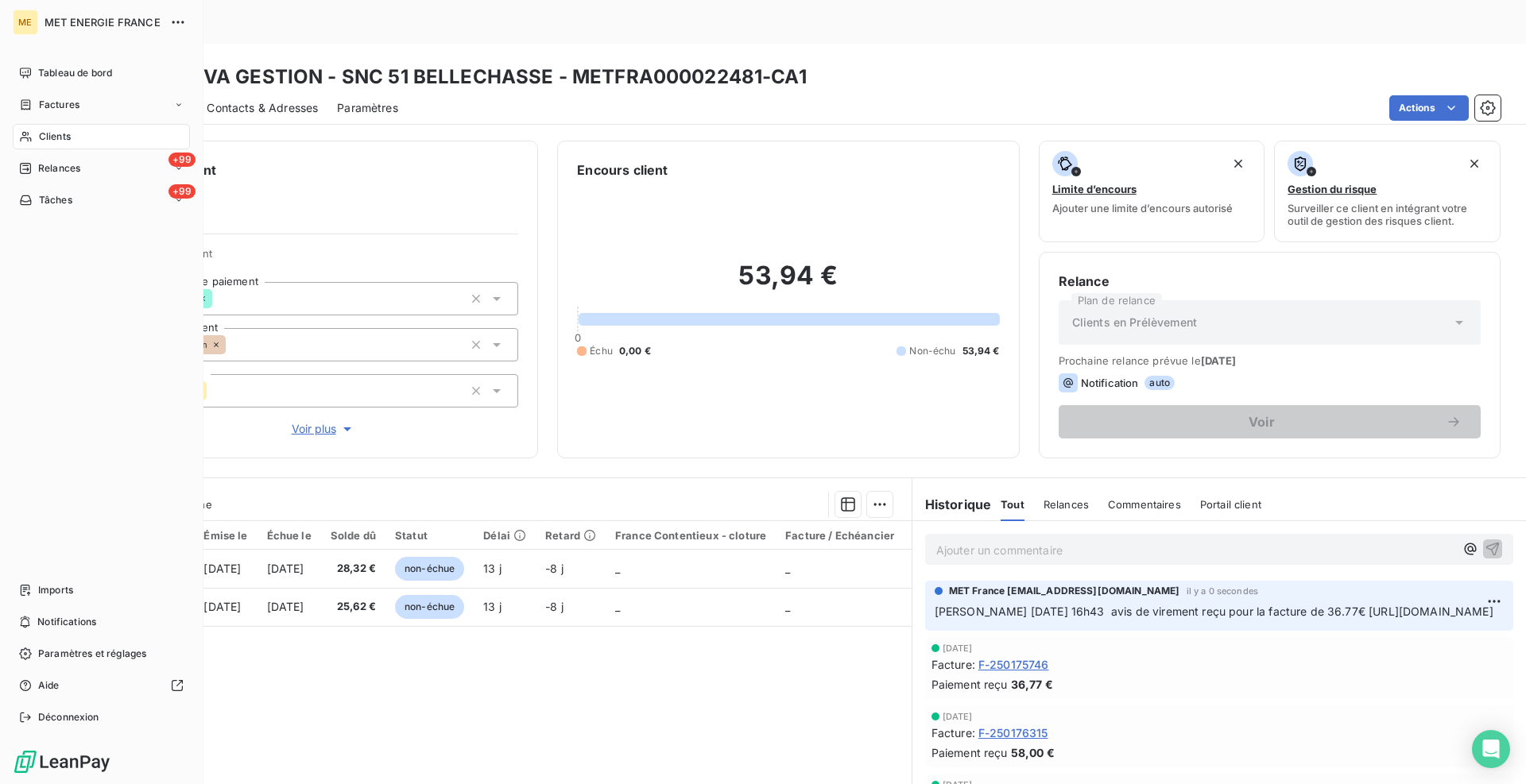
click at [62, 101] on span "Factures" at bounding box center [59, 105] width 41 height 15
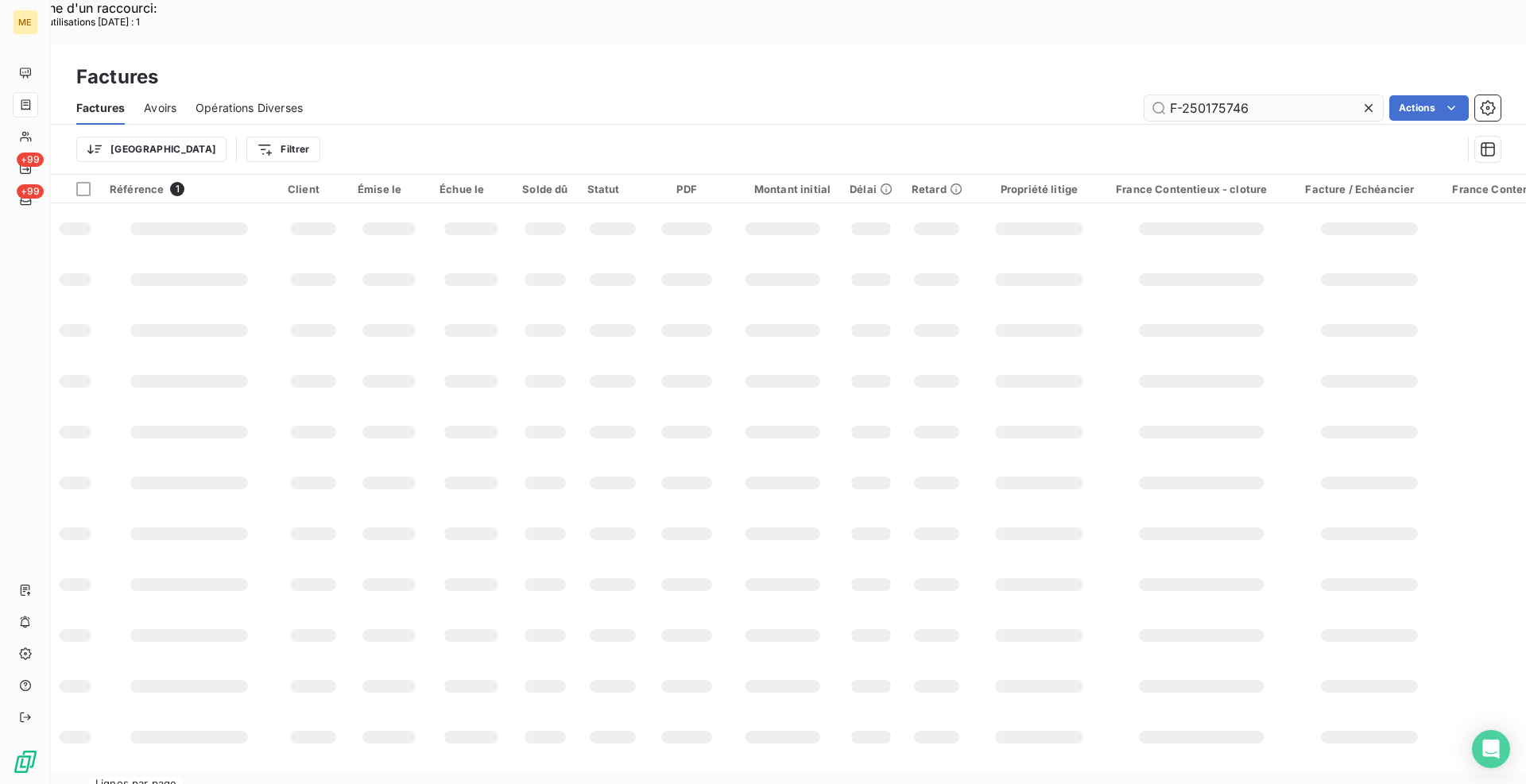
click at [1258, 95] on input "F-250175746" at bounding box center [1264, 107] width 239 height 25
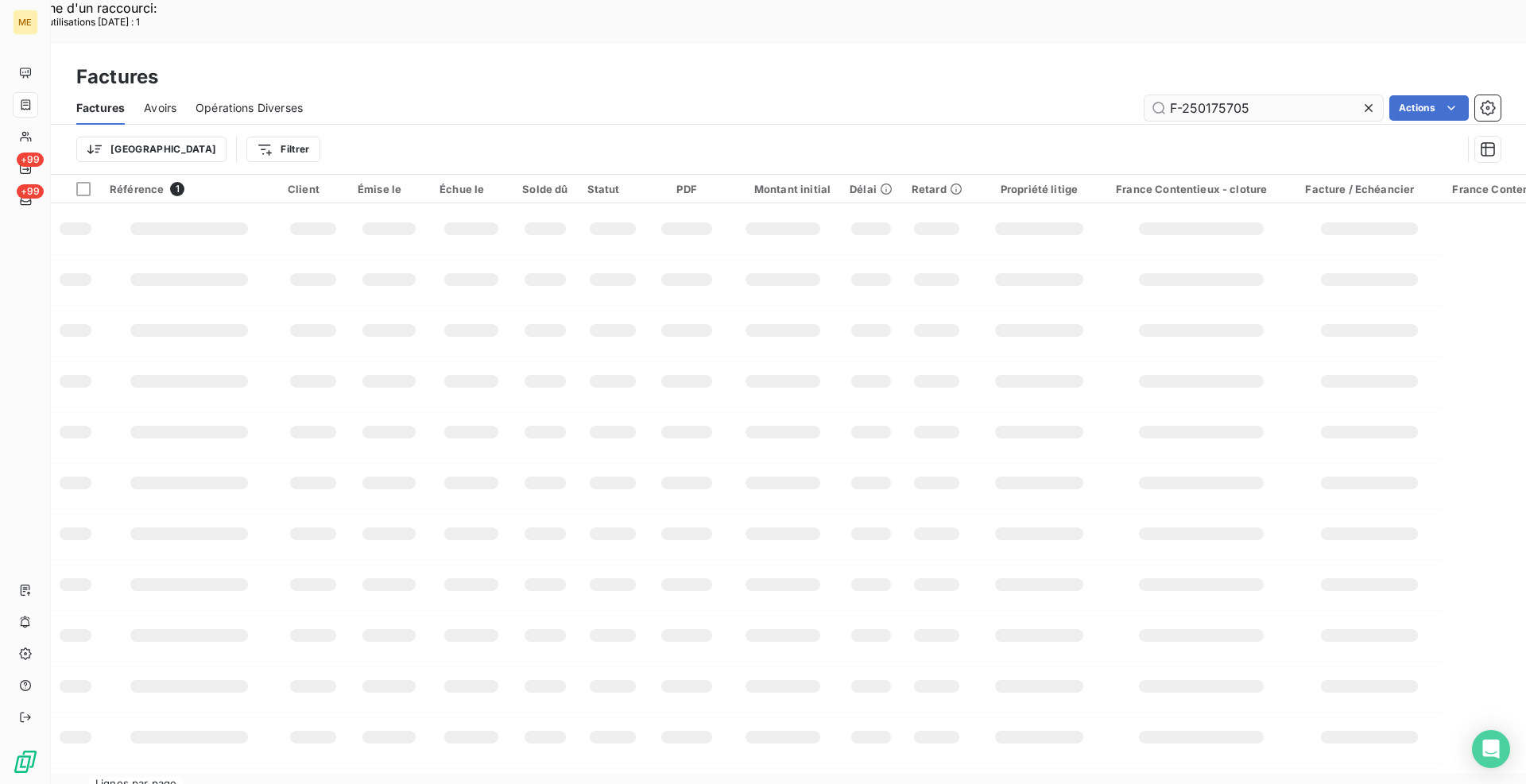
click at [1170, 95] on input "F-250175705" at bounding box center [1264, 107] width 239 height 25
type input "F-250175705"
click at [608, 324] on div at bounding box center [612, 330] width 46 height 13
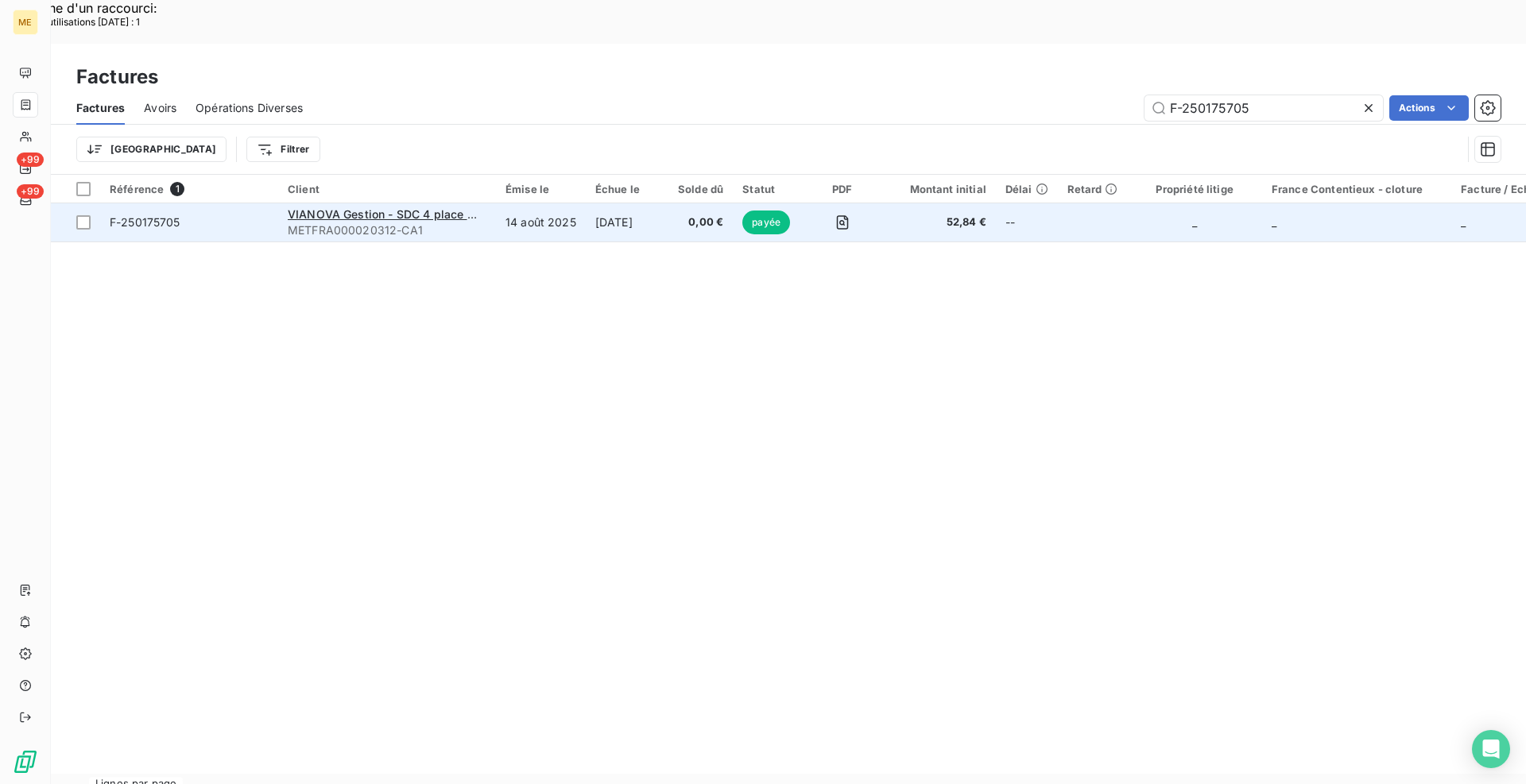
click at [224, 203] on td "F-250175705" at bounding box center [189, 222] width 178 height 38
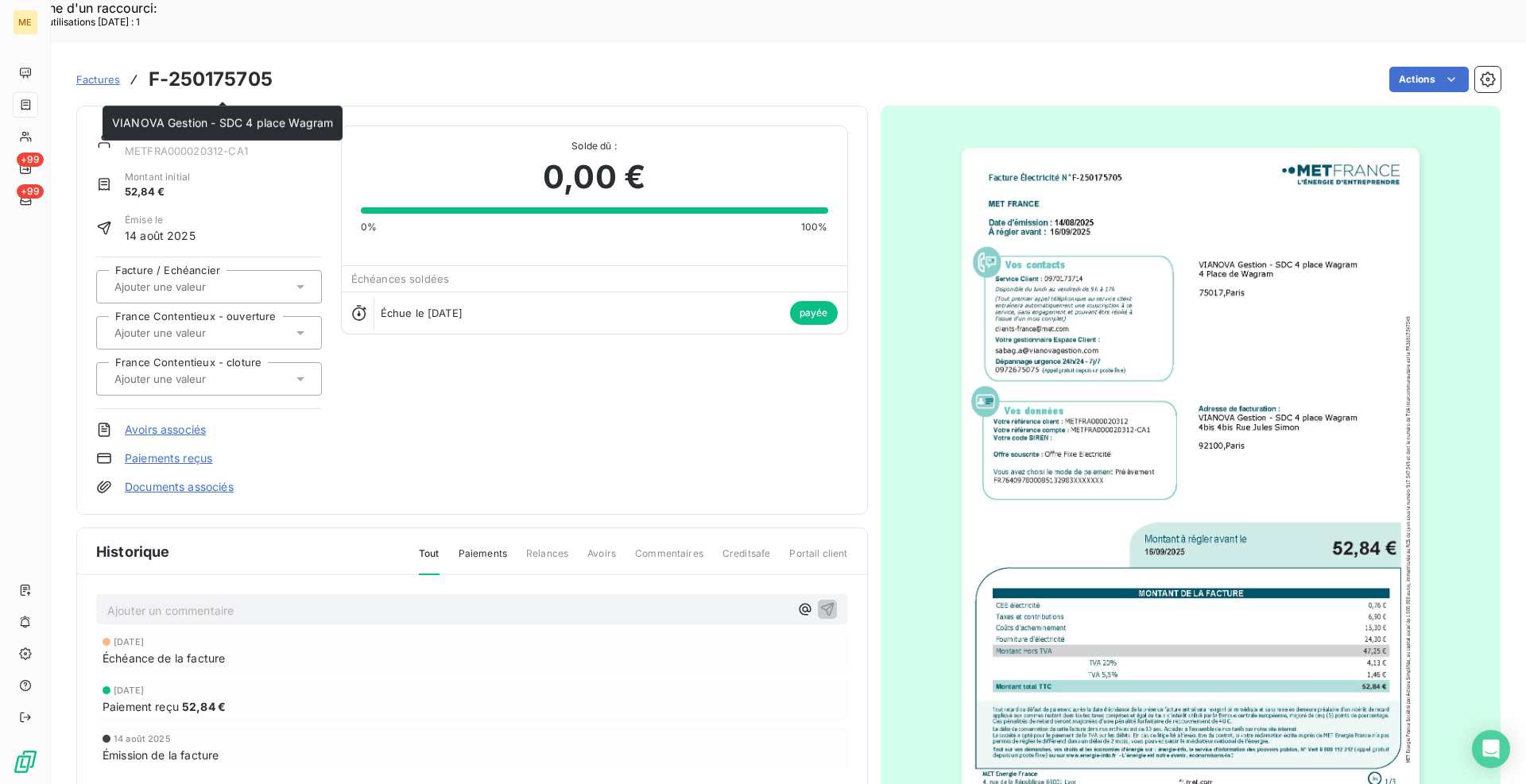
click at [212, 126] on link "VIANOVA Gestion - SDC 4 place Wagram" at bounding box center [235, 133] width 221 height 14
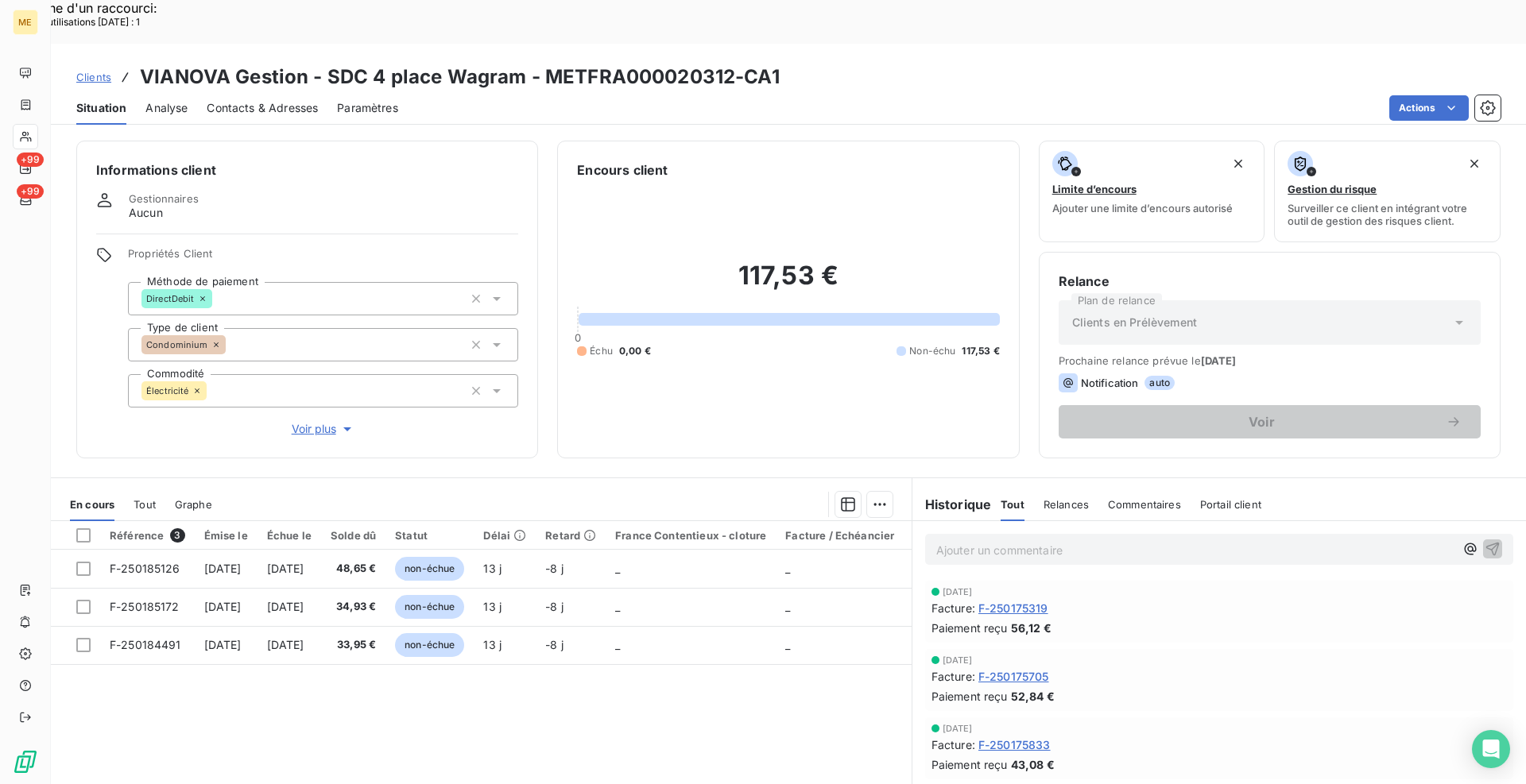
click at [1055, 540] on p "Ajouter un commentaire ﻿" at bounding box center [1195, 550] width 518 height 20
click at [1324, 540] on p "[PERSON_NAME] [DATE] 16h46 avis de virement reçu factures déja lettrées" at bounding box center [1195, 549] width 518 height 18
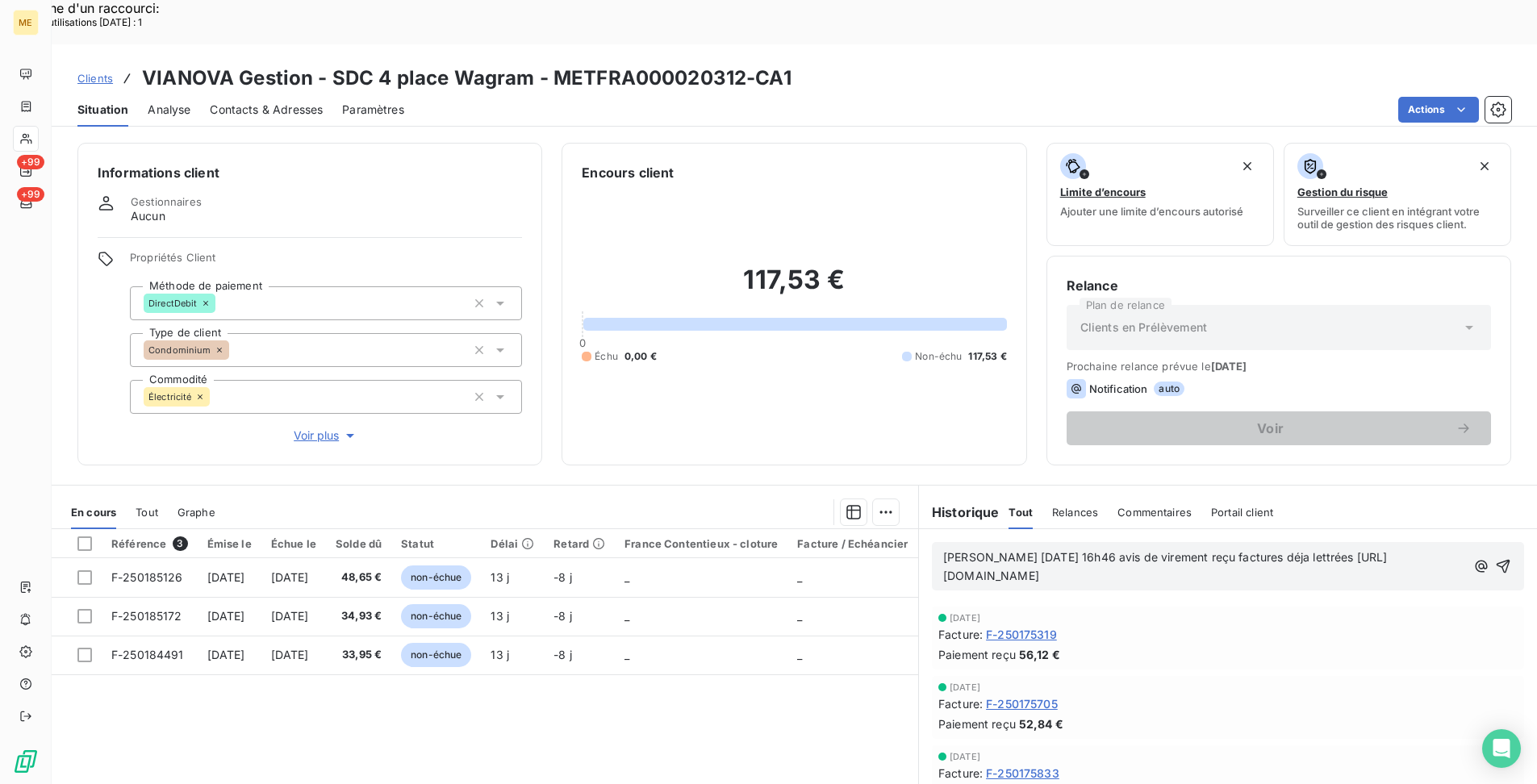
click at [1343, 548] on p "[PERSON_NAME] [DATE] 16h46 avis de virement reçu factures déja lettrées [URL][D…" at bounding box center [1205, 567] width 523 height 37
click at [1379, 548] on p "[PERSON_NAME] [DATE] 16h46 avis de virement reçu factures déja lettrées [URL][D…" at bounding box center [1205, 567] width 523 height 37
click at [1400, 548] on p "[PERSON_NAME] [DATE] 16h46 avis de virement reçu factures déja lettrées F-25017…" at bounding box center [1206, 567] width 526 height 37
click at [1470, 548] on p "[PERSON_NAME] [DATE] 16h46 avis de virement reçu factures déja lettrées F-25017…" at bounding box center [1206, 567] width 527 height 37
click at [1309, 550] on span "[PERSON_NAME] [DATE] 16h46 avis de virement reçu factures déja lettrées F-25017…" at bounding box center [1195, 566] width 504 height 32
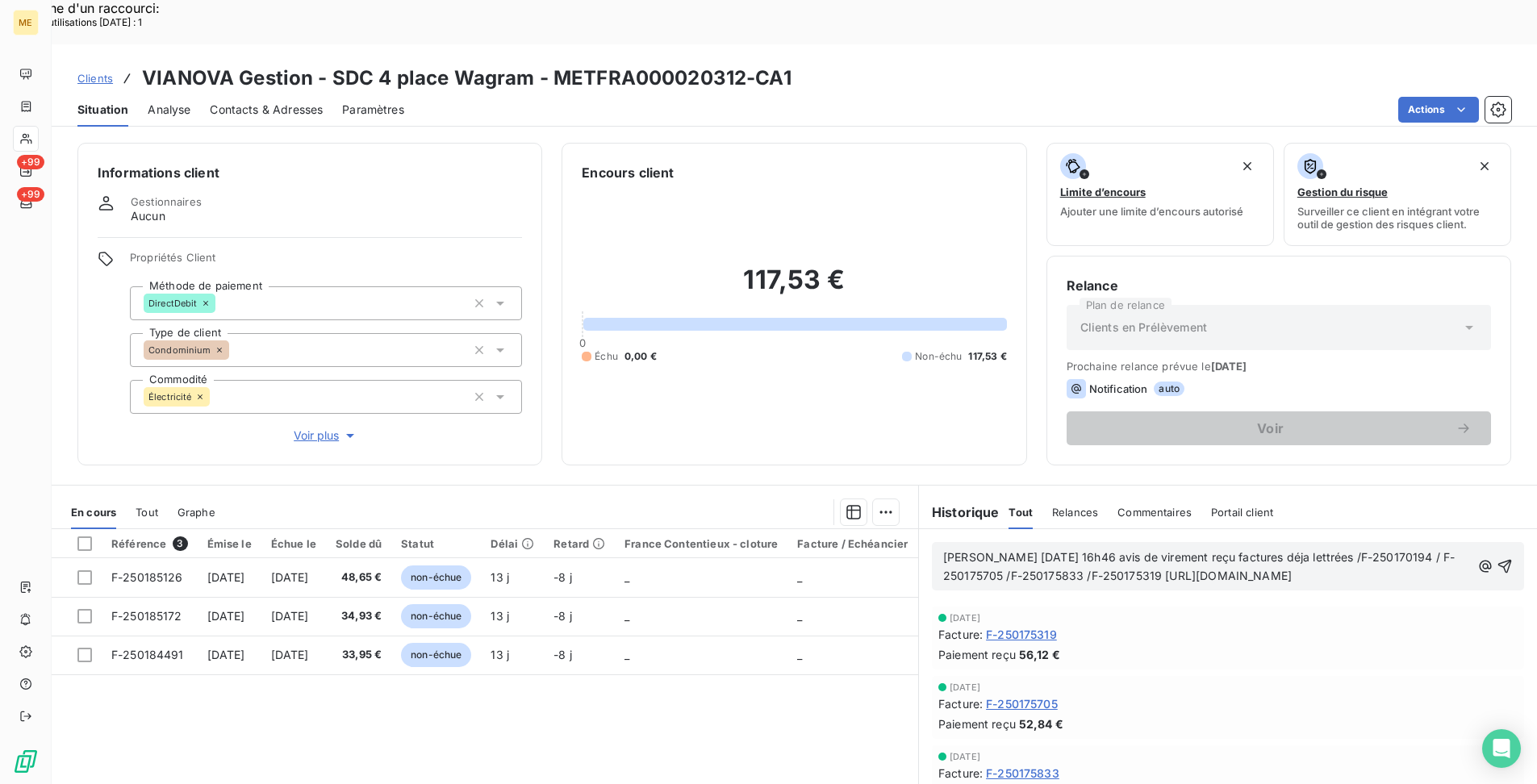
click at [1311, 550] on span "[PERSON_NAME] [DATE] 16h46 avis de virement reçu factures déja lettrées /F-2501…" at bounding box center [1198, 566] width 511 height 32
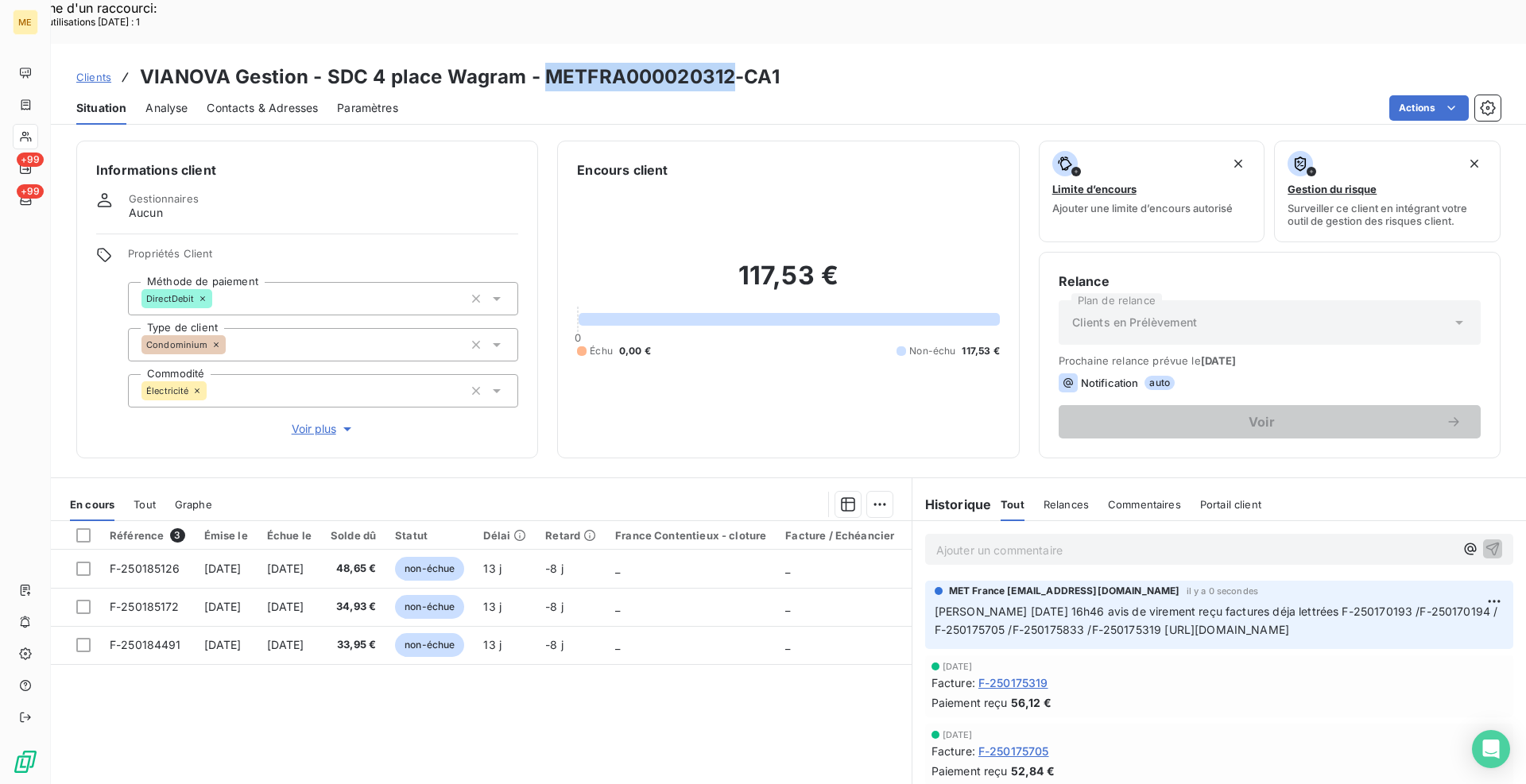
drag, startPoint x: 727, startPoint y: 31, endPoint x: 548, endPoint y: 35, distance: 179.0
click at [548, 63] on h3 "VIANOVA Gestion - SDC 4 place Wagram - METFRA000020312-CA1" at bounding box center [460, 77] width 640 height 29
copy h3 "METFRA000020312"
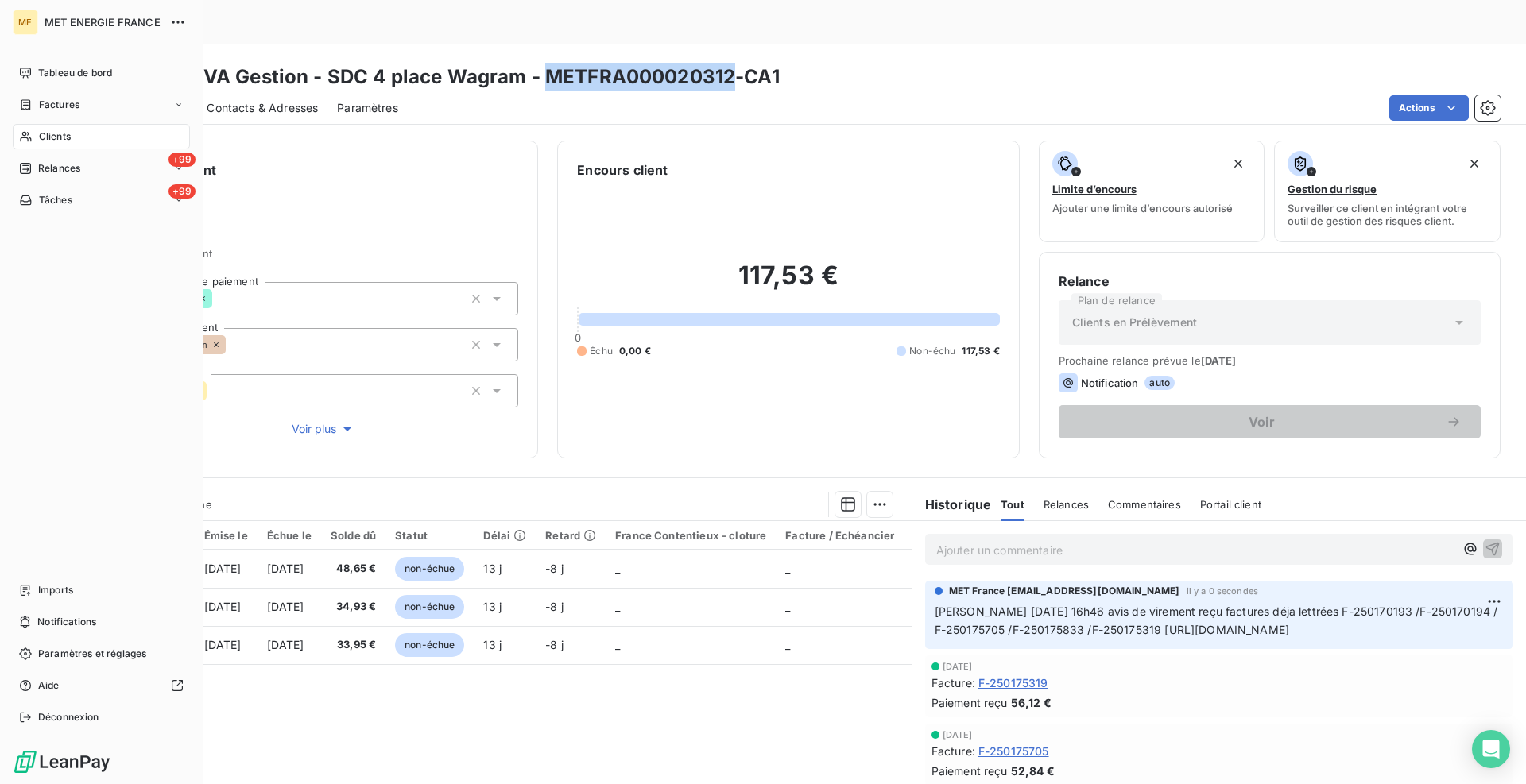
click at [37, 138] on div "Clients" at bounding box center [101, 136] width 177 height 25
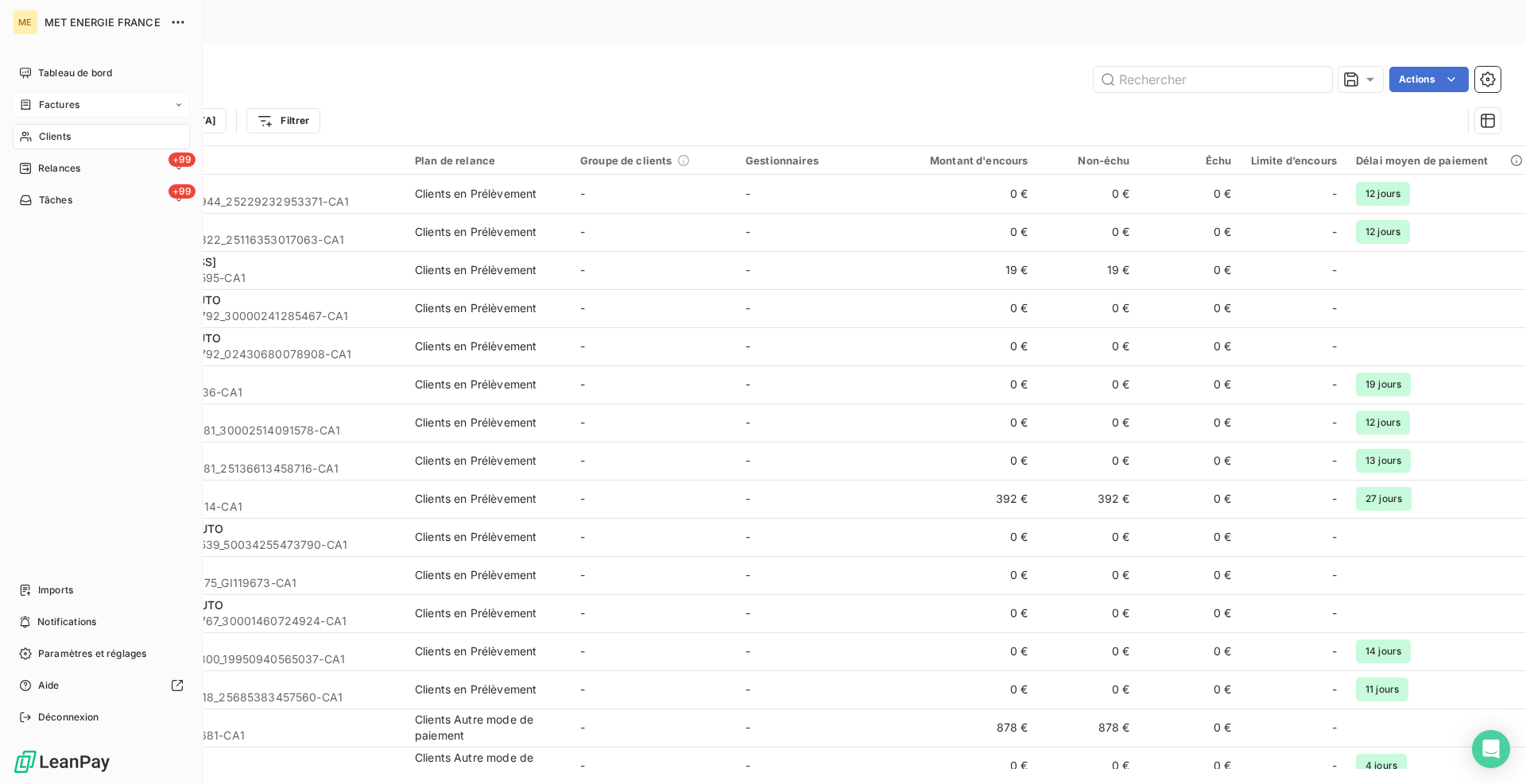
click at [62, 97] on div "Factures" at bounding box center [101, 105] width 177 height 25
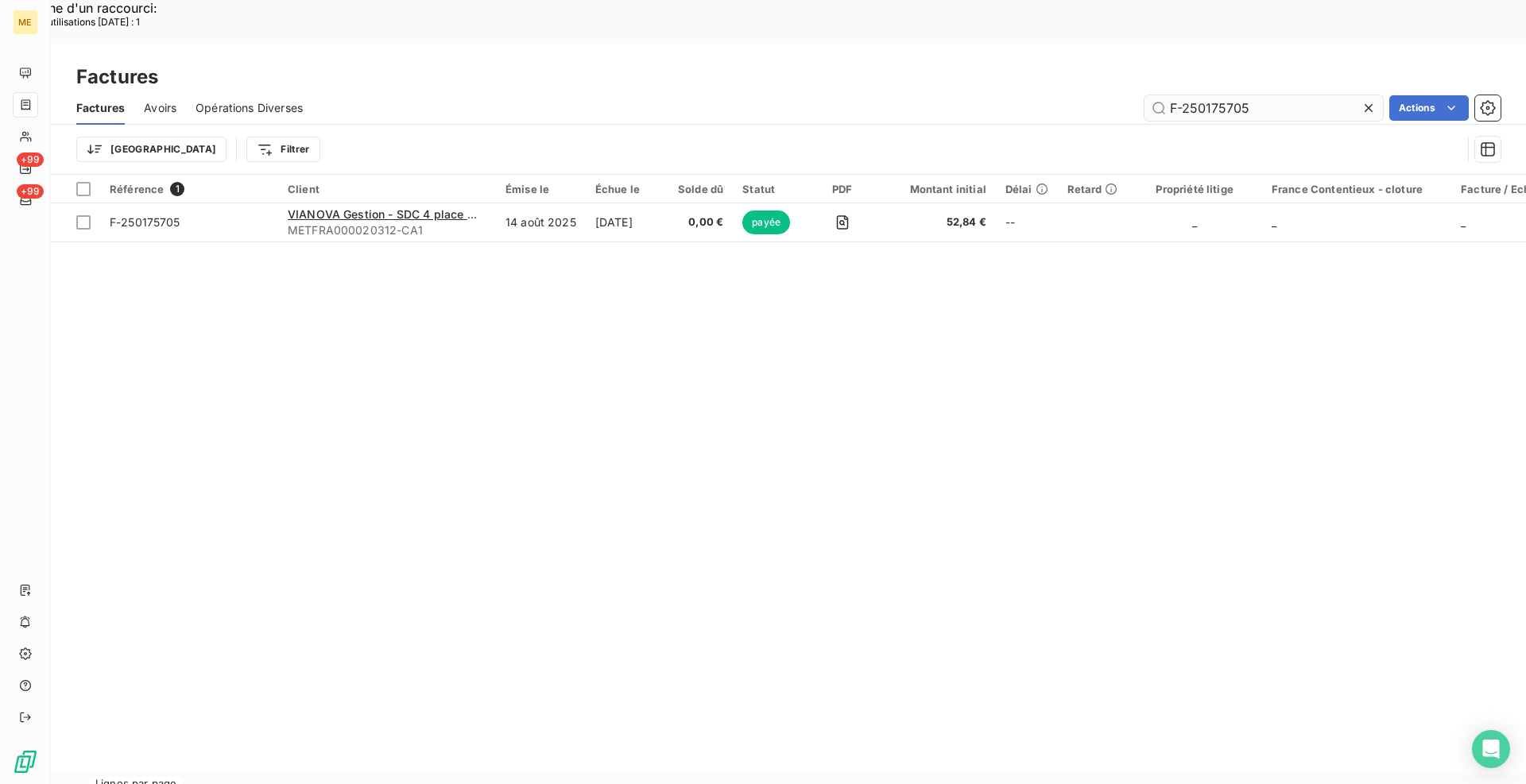
click at [1263, 95] on input "F-250175705" at bounding box center [1264, 107] width 239 height 25
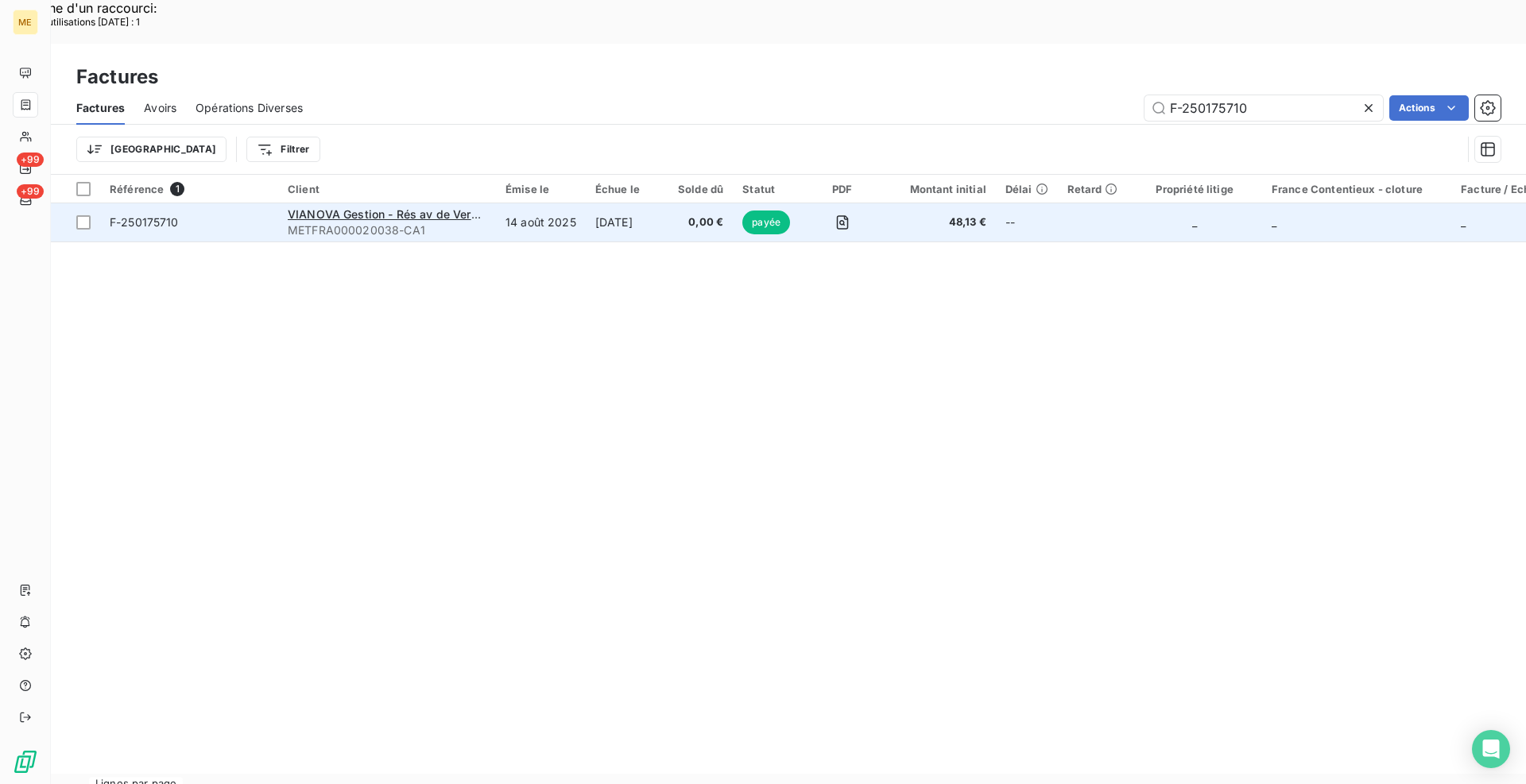
type input "F-250175710"
click at [227, 214] on span "F-250175710" at bounding box center [189, 222] width 159 height 16
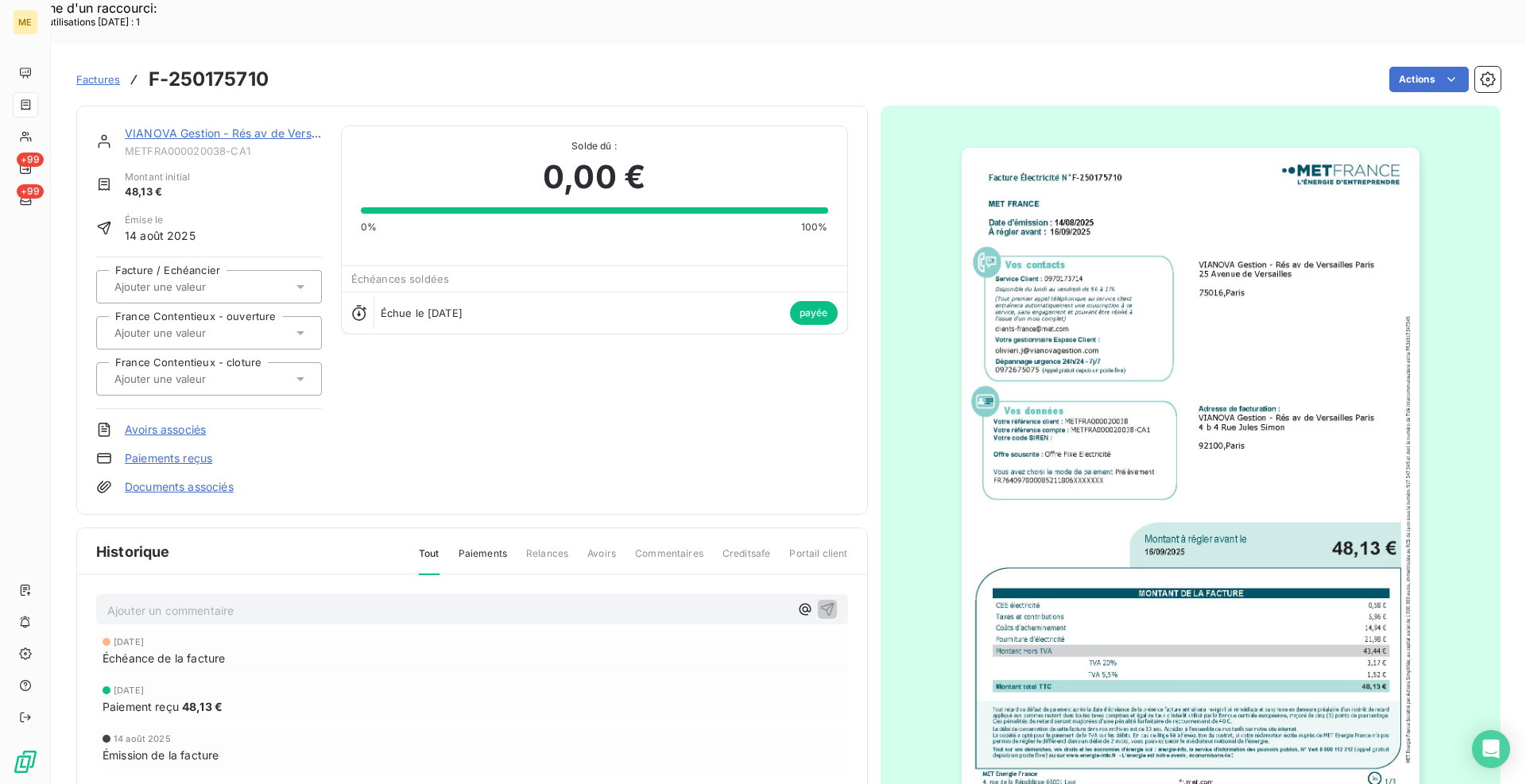
click at [251, 126] on link "VIANOVA Gestion - Rés av de Versailles [GEOGRAPHIC_DATA]" at bounding box center [290, 133] width 331 height 14
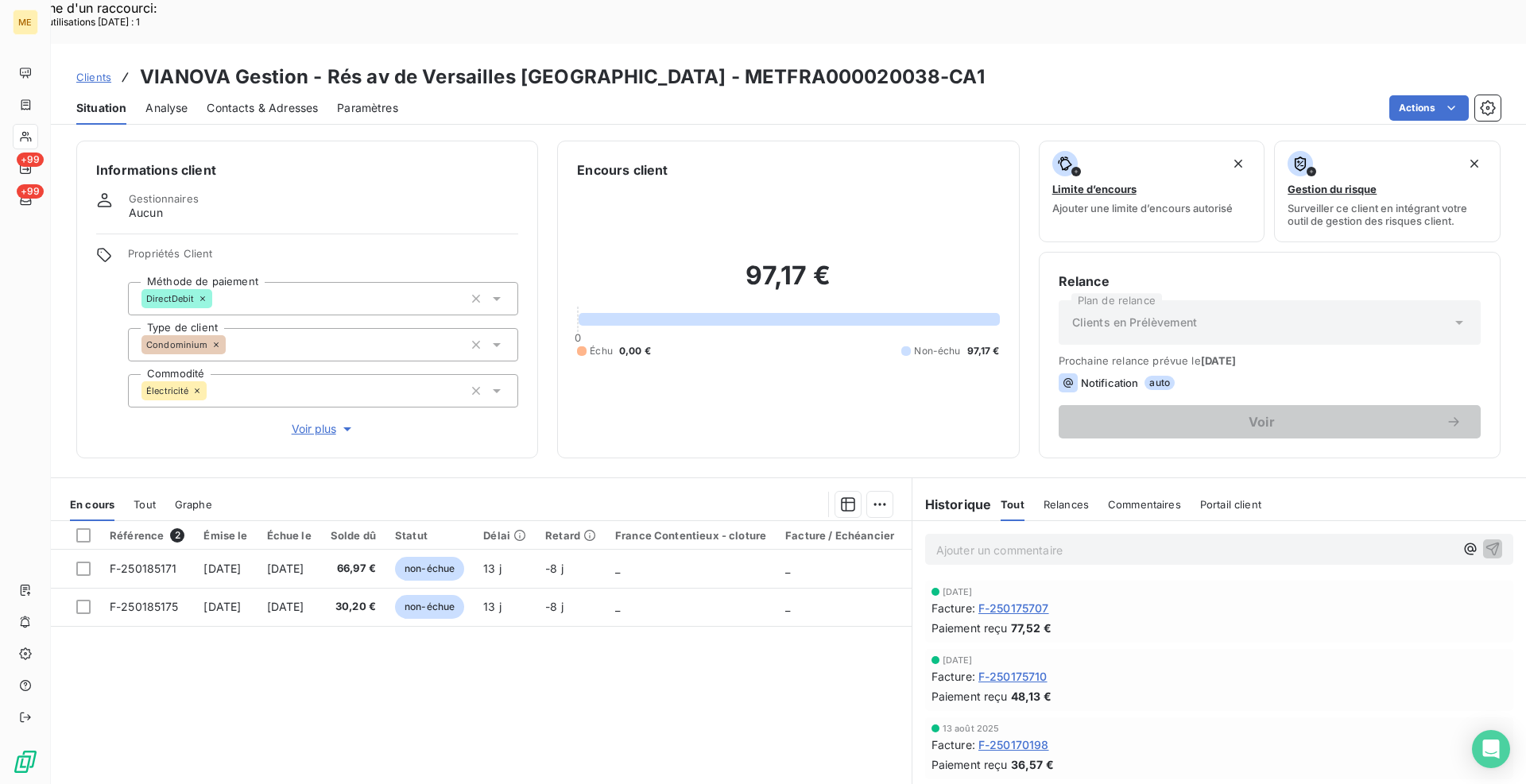
click at [937, 540] on p "Ajouter un commentaire ﻿" at bounding box center [1195, 550] width 518 height 20
click at [1229, 540] on p "[PERSON_NAME] [DATE] 16h50 avis de virement reçu" at bounding box center [1195, 549] width 518 height 18
click at [1301, 540] on p "[PERSON_NAME] [DATE] 16h50 avis de virement reçu F-250175710" at bounding box center [1195, 549] width 518 height 18
click at [1359, 540] on p "[PERSON_NAME] [DATE] 16h50 avis de virement reçu F-250175710 /F-250175707" at bounding box center [1195, 549] width 518 height 18
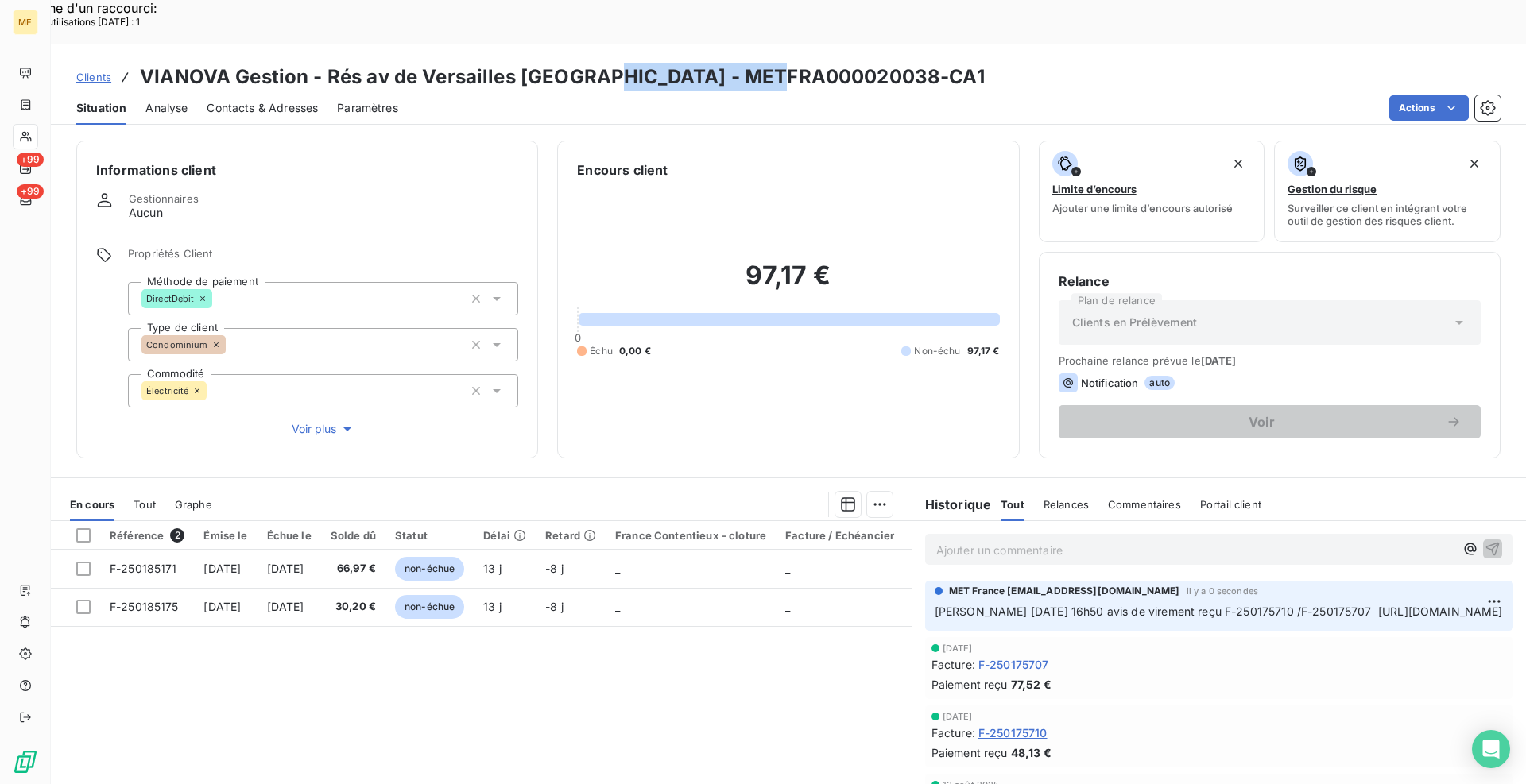
drag, startPoint x: 780, startPoint y: 35, endPoint x: 584, endPoint y: 30, distance: 196.1
click at [584, 63] on h3 "VIANOVA Gestion - Rés av de Versailles [GEOGRAPHIC_DATA] - METFRA000020038-CA1" at bounding box center [562, 77] width 845 height 29
copy h3 "METFRA000020038"
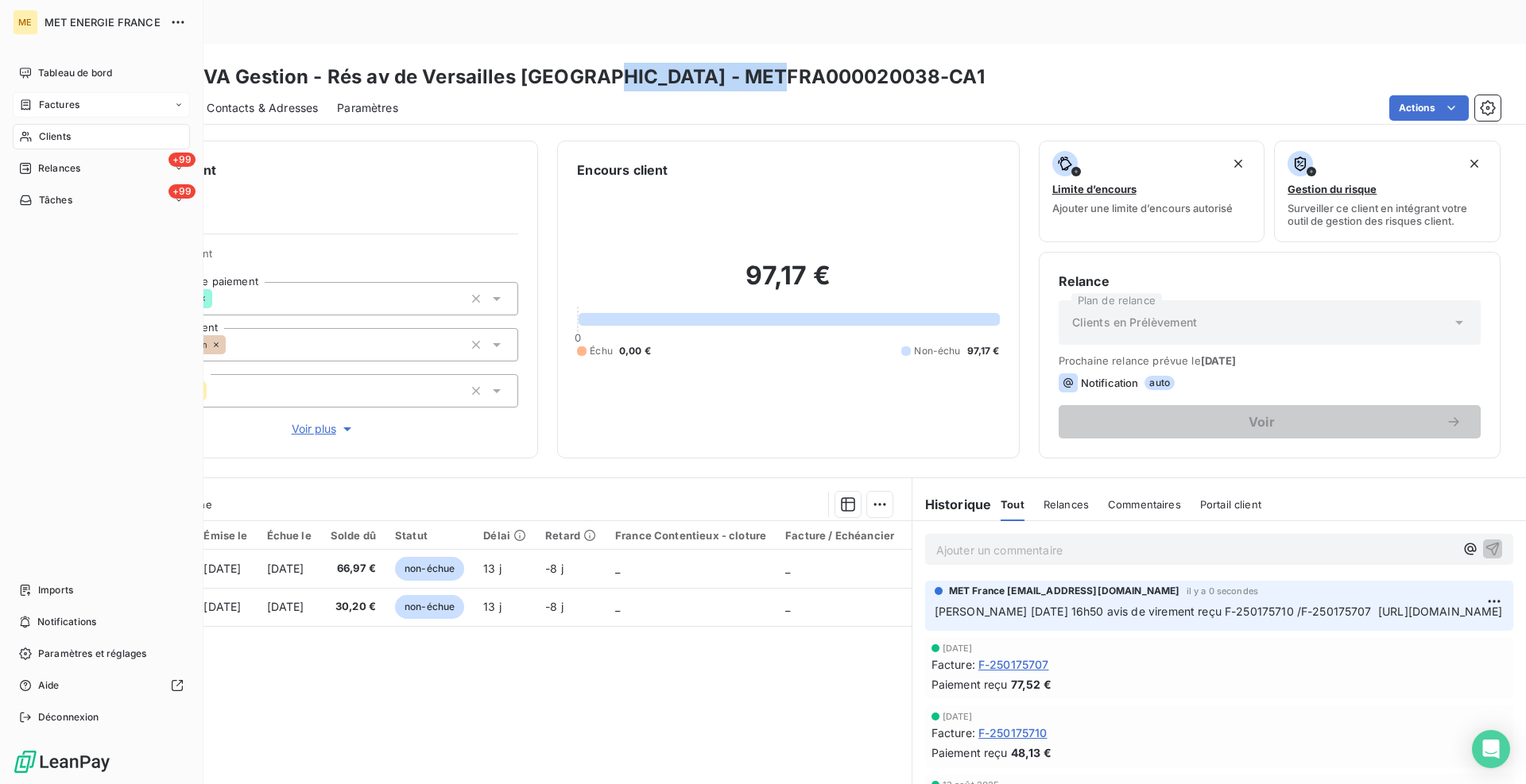
click at [71, 108] on span "Factures" at bounding box center [59, 105] width 41 height 15
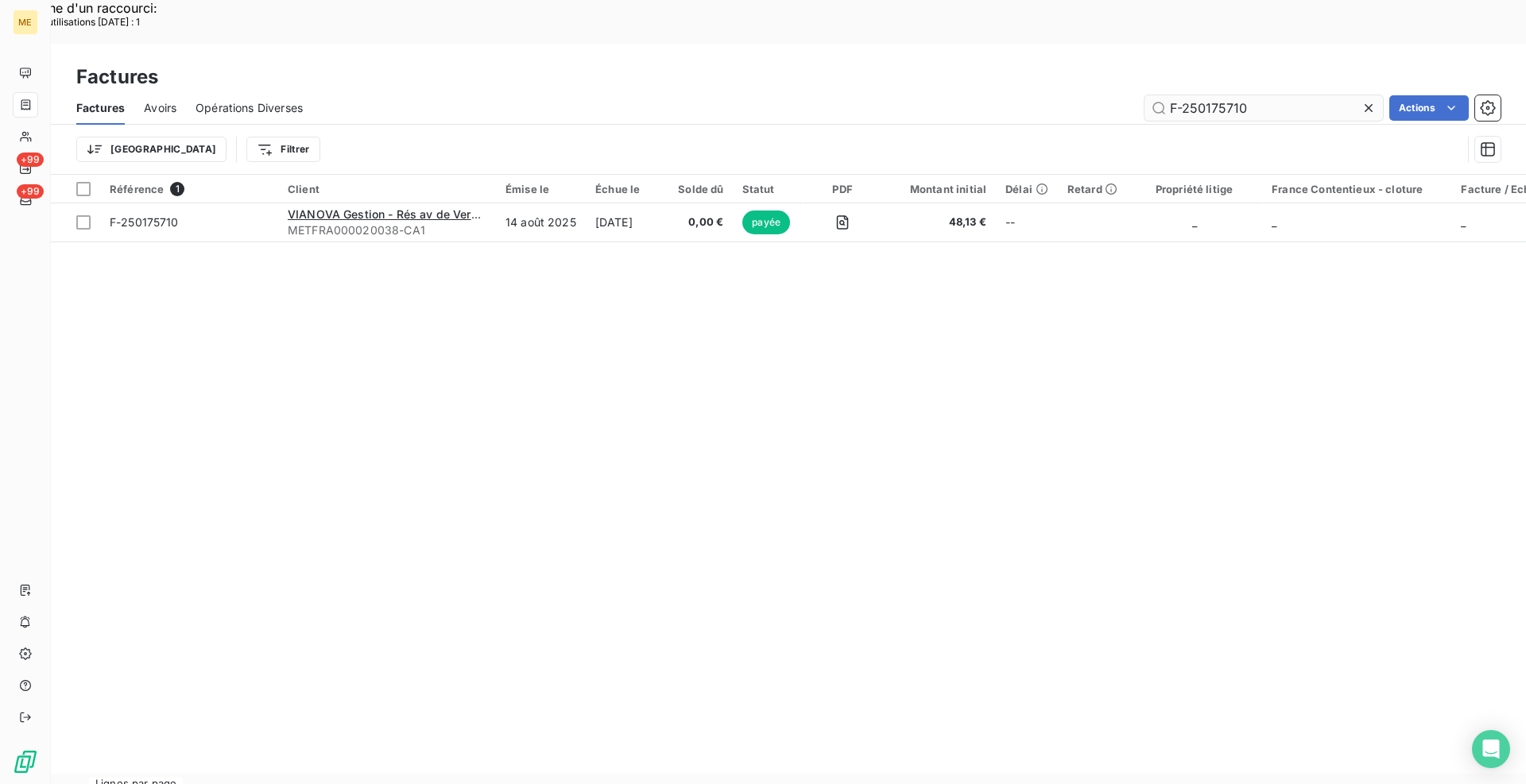
click at [1282, 95] on input "F-250175710" at bounding box center [1264, 107] width 239 height 25
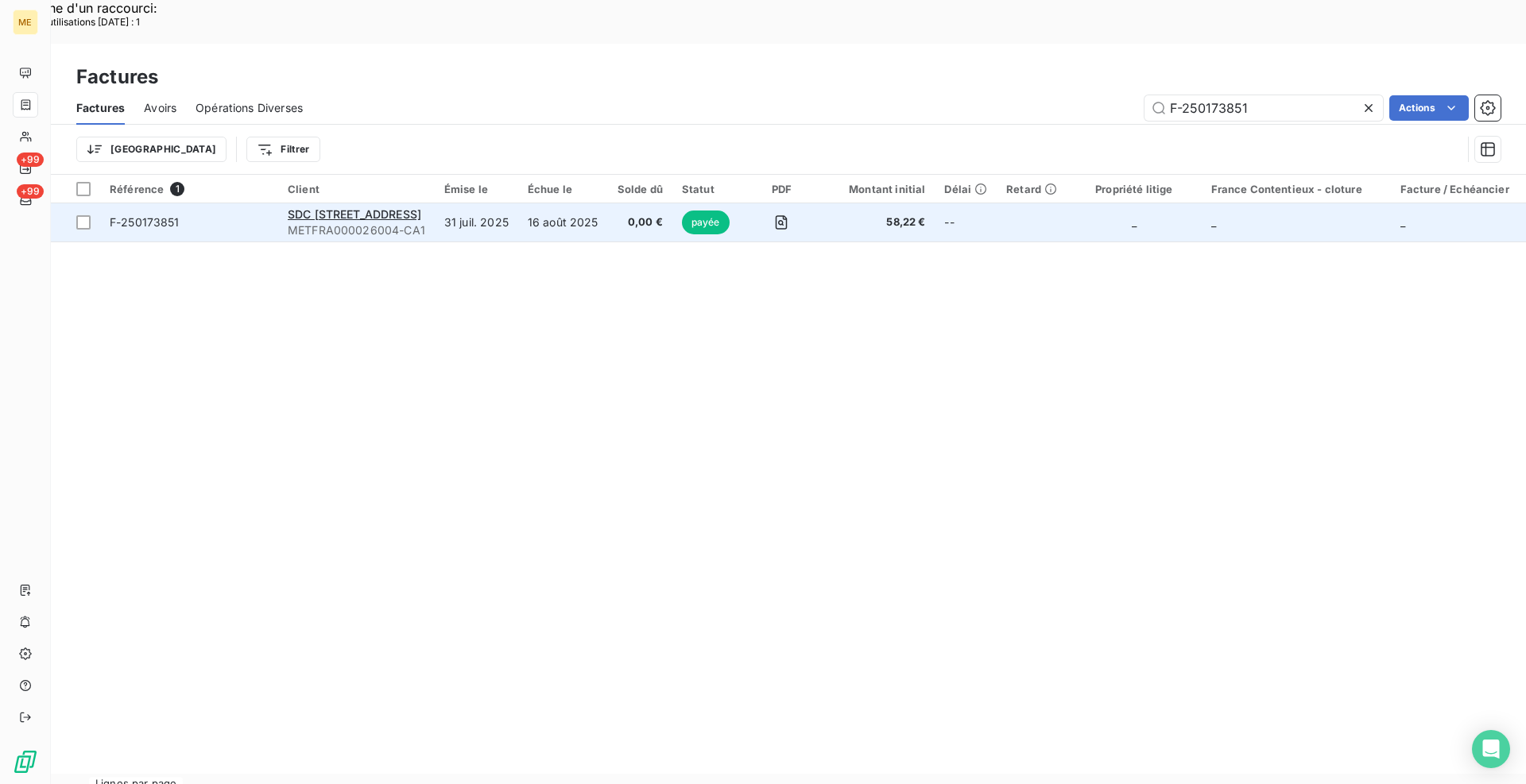
type input "F-250173851"
click at [247, 203] on td "F-250173851" at bounding box center [189, 222] width 178 height 38
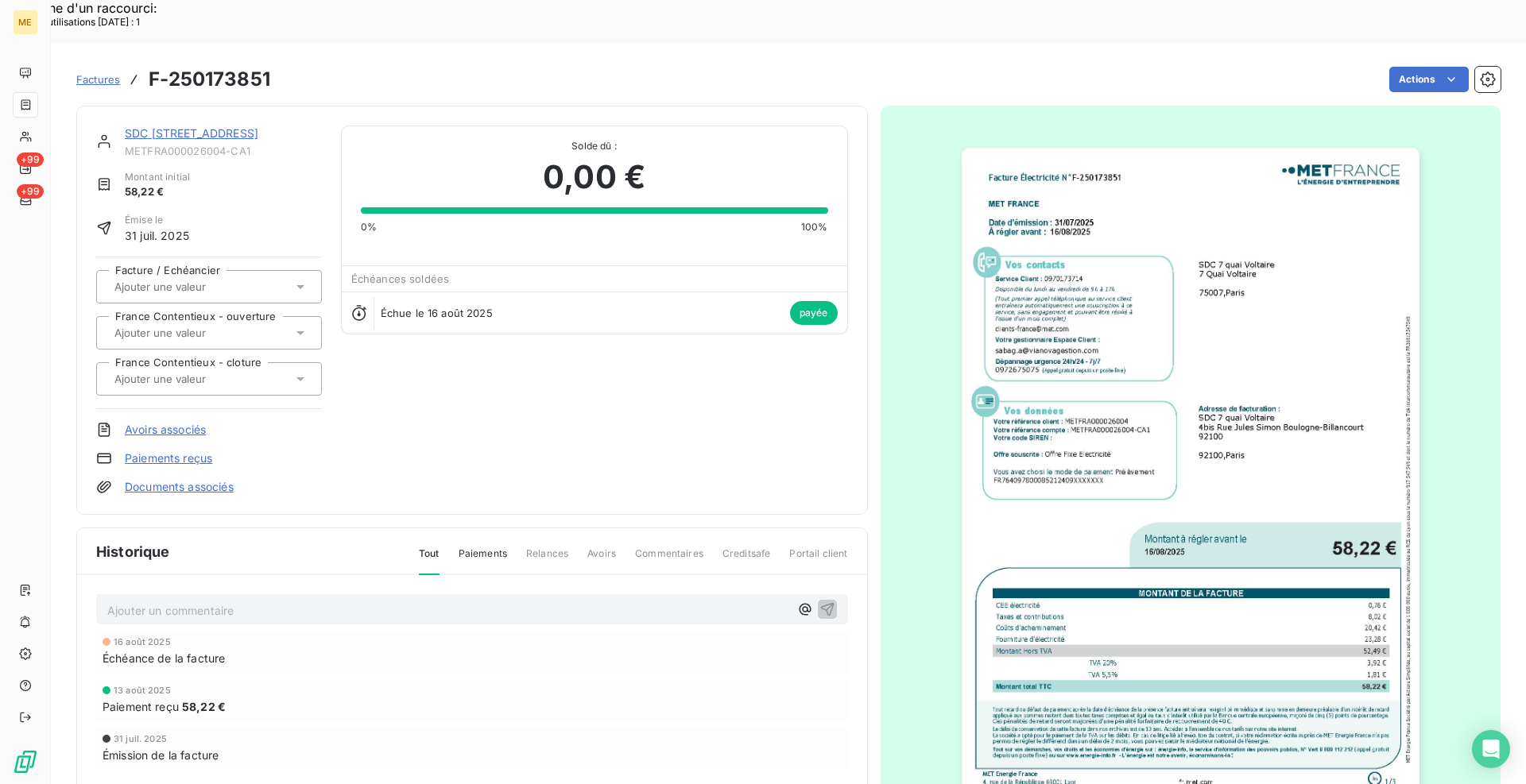
click at [161, 126] on link "SDC [STREET_ADDRESS]" at bounding box center [191, 133] width 133 height 14
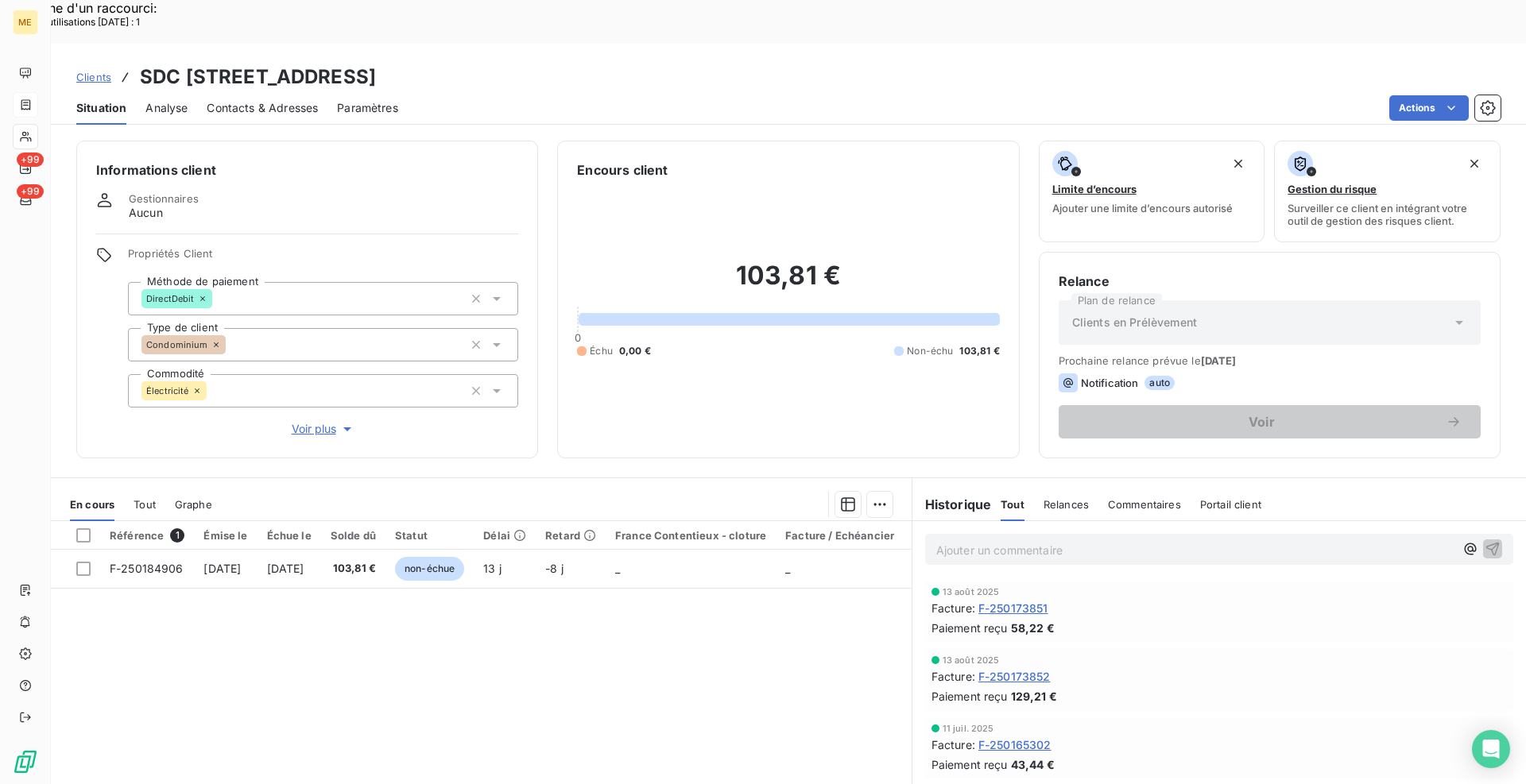
drag, startPoint x: 532, startPoint y: 32, endPoint x: 342, endPoint y: 28, distance: 190.0
click at [341, 63] on h3 "SDC [STREET_ADDRESS]" at bounding box center [258, 77] width 236 height 29
copy h3 "METFRA000026004"
click at [1010, 539] on div "Ajouter un commentaire ﻿" at bounding box center [1195, 549] width 518 height 22
click at [1006, 540] on p "Ajouter un commentaire ﻿" at bounding box center [1195, 550] width 518 height 20
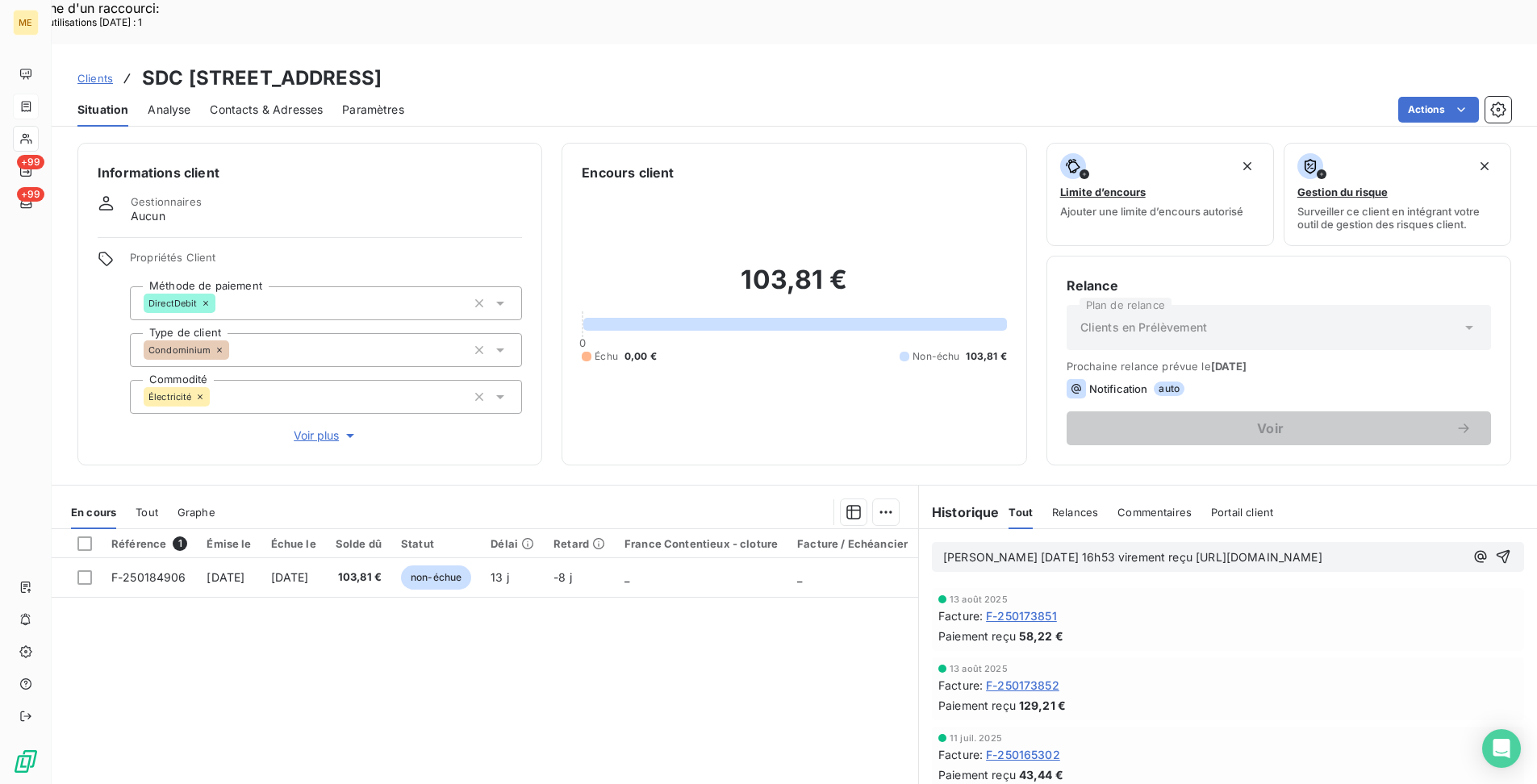
click at [1197, 548] on p "[PERSON_NAME] [DATE] 16h53 virement reçu [URL][DOMAIN_NAME]" at bounding box center [1204, 557] width 521 height 18
click at [1262, 548] on p "[PERSON_NAME] [DATE] 16h53 virement reçu F-250173851 / [URL][DOMAIN_NAME]" at bounding box center [1204, 557] width 521 height 18
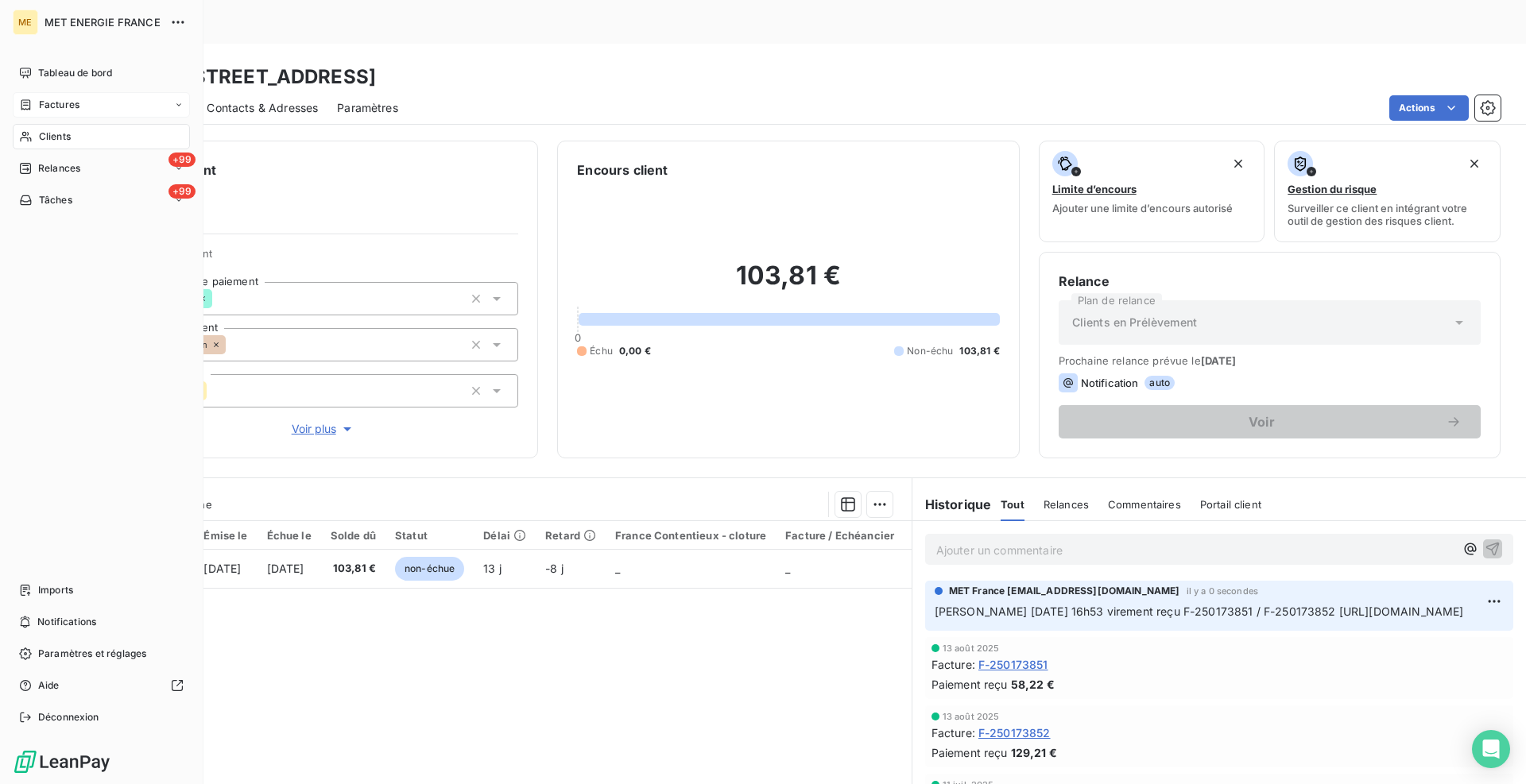
click at [68, 112] on span "Factures" at bounding box center [59, 105] width 41 height 15
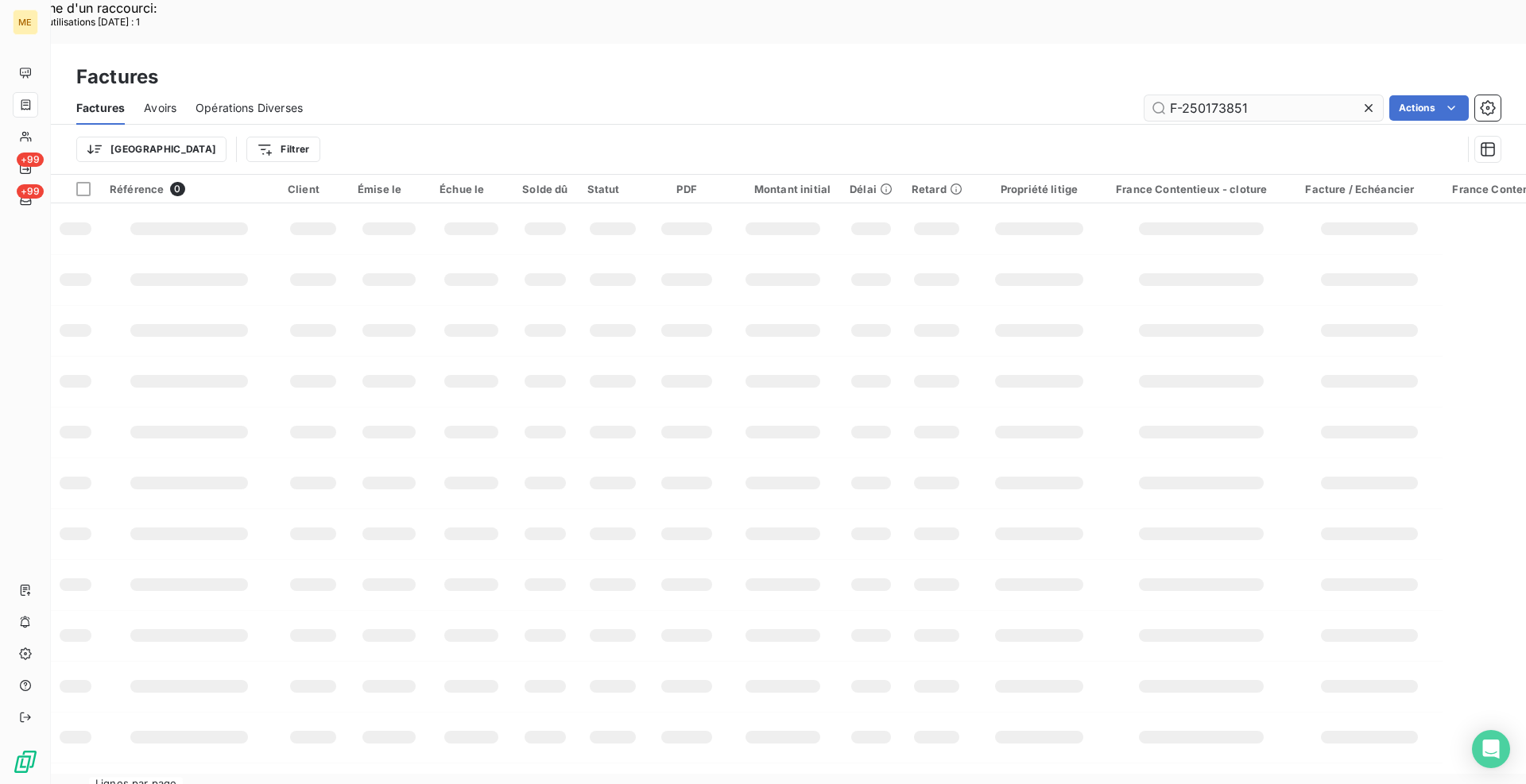
click at [1299, 95] on input "F-250173851" at bounding box center [1264, 107] width 239 height 25
type input "METFRA000027335"
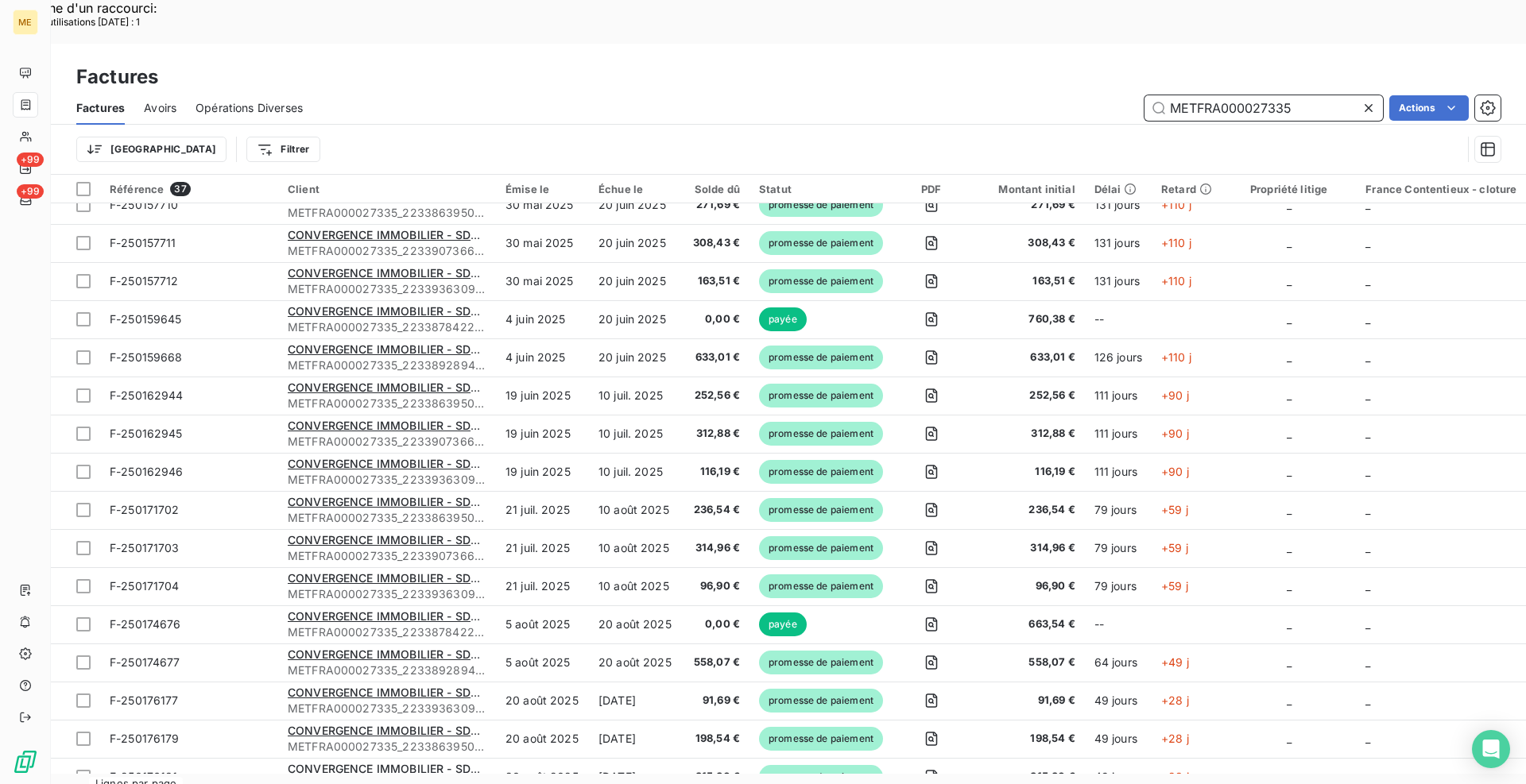
scroll to position [848, 0]
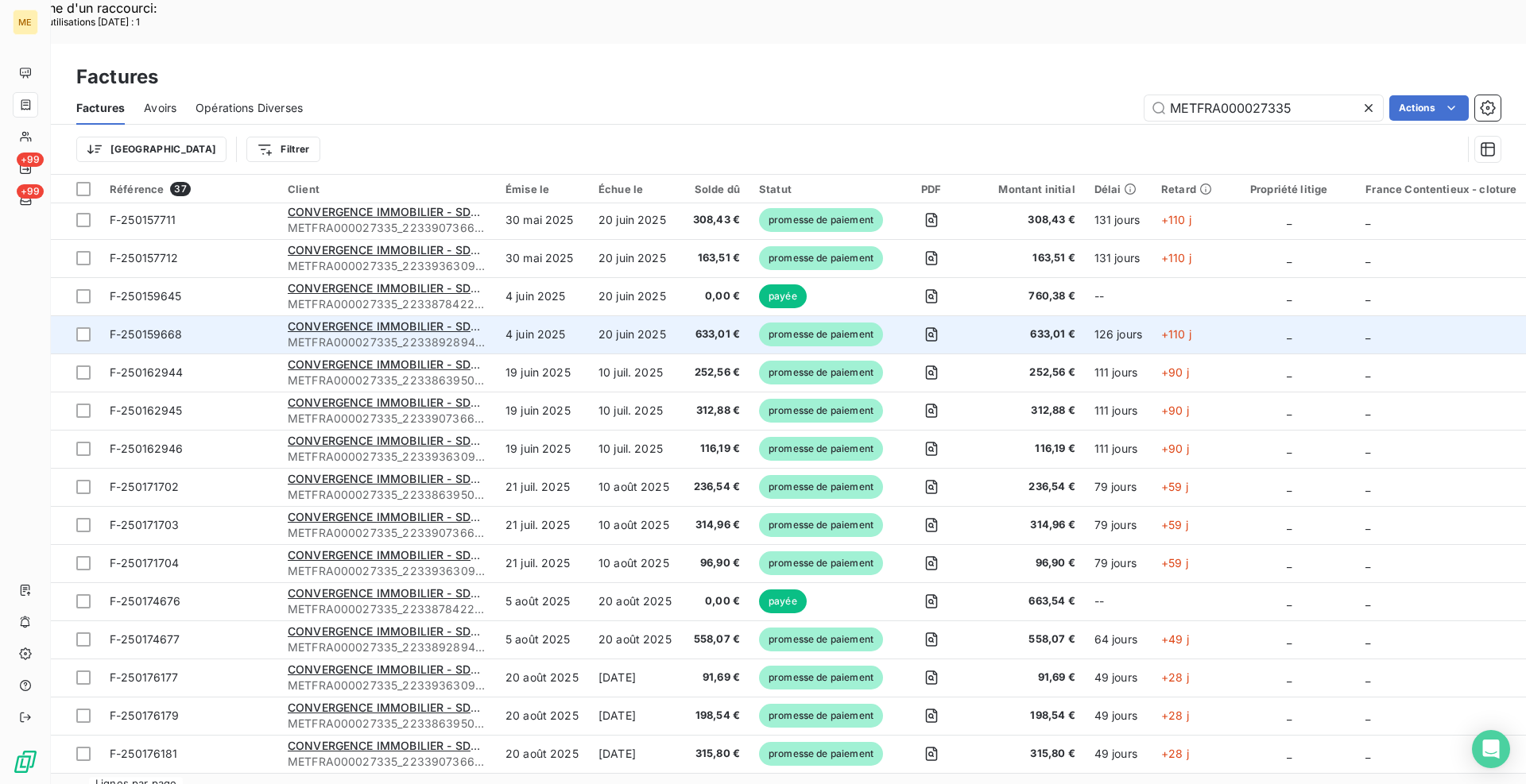
click at [239, 327] on span "F-250159668" at bounding box center [189, 335] width 159 height 16
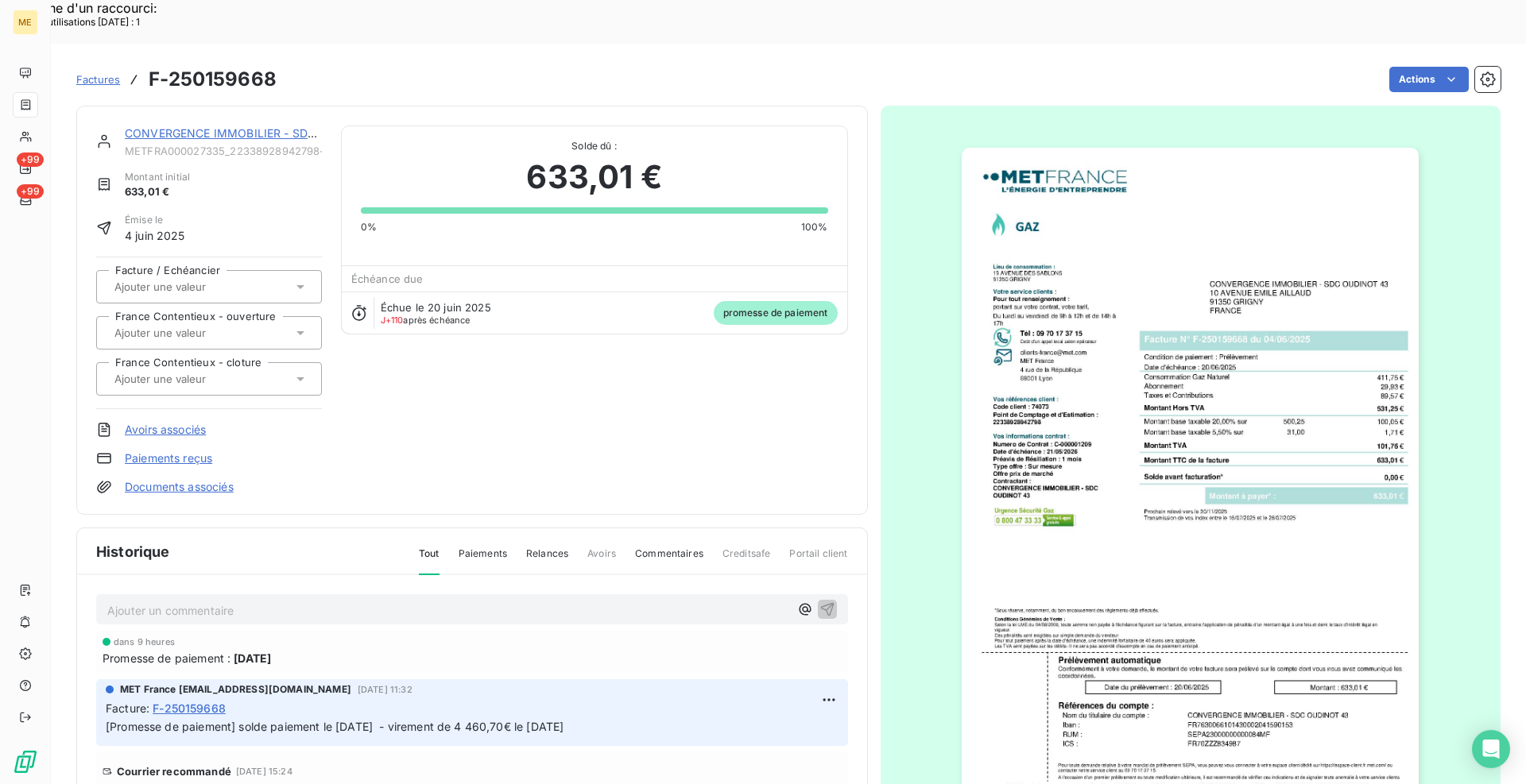
click at [272, 126] on link "CONVERGENCE IMMOBILIER - SDC OUDINOT 43" at bounding box center [257, 133] width 265 height 14
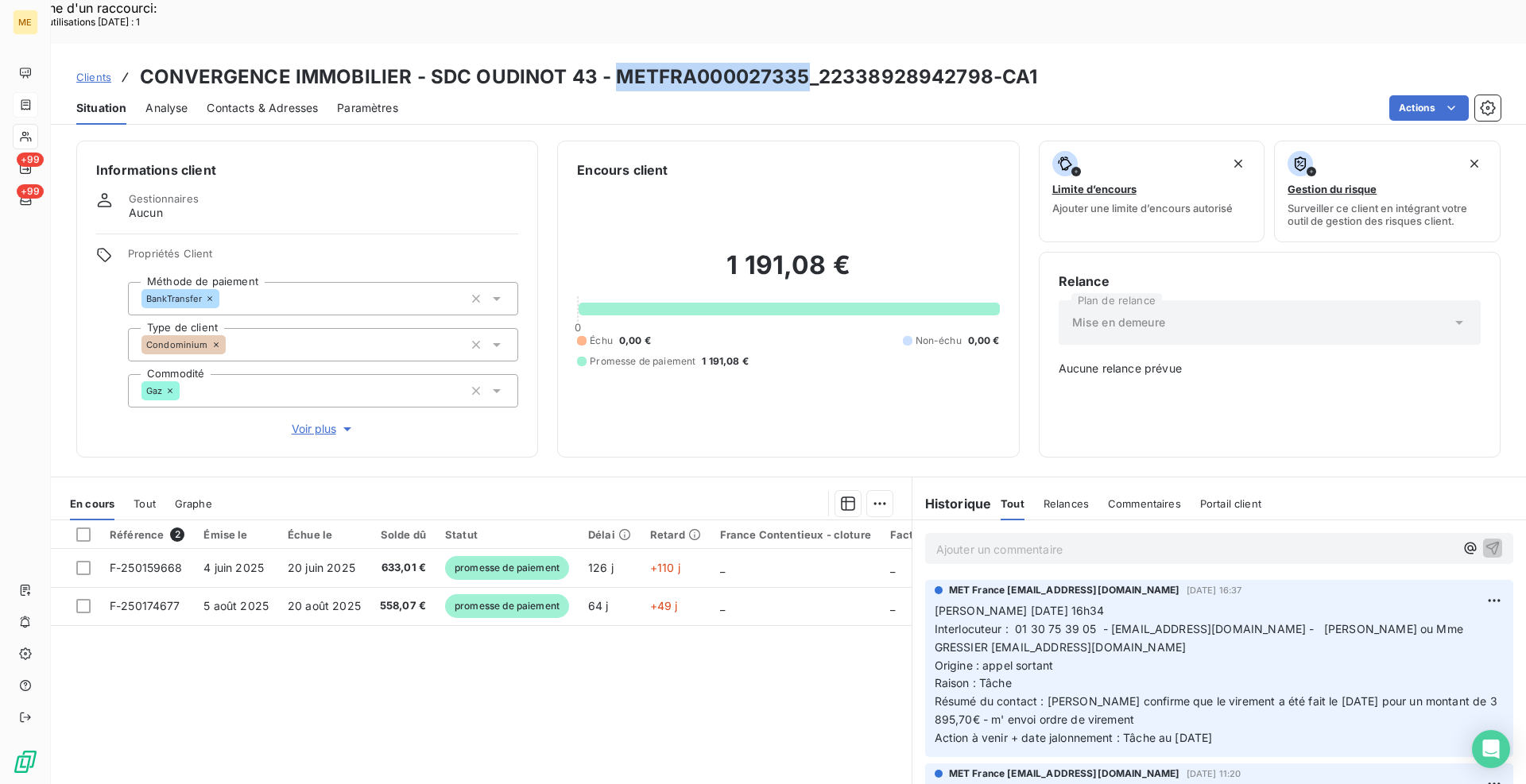
drag, startPoint x: 801, startPoint y: 32, endPoint x: 618, endPoint y: 34, distance: 183.0
click at [618, 63] on h3 "CONVERGENCE IMMOBILIER - SDC OUDINOT 43 - METFRA000027335_22338928942798-CA1" at bounding box center [589, 77] width 897 height 29
copy h3 "METFRA000027335"
